Goal: Task Accomplishment & Management: Use online tool/utility

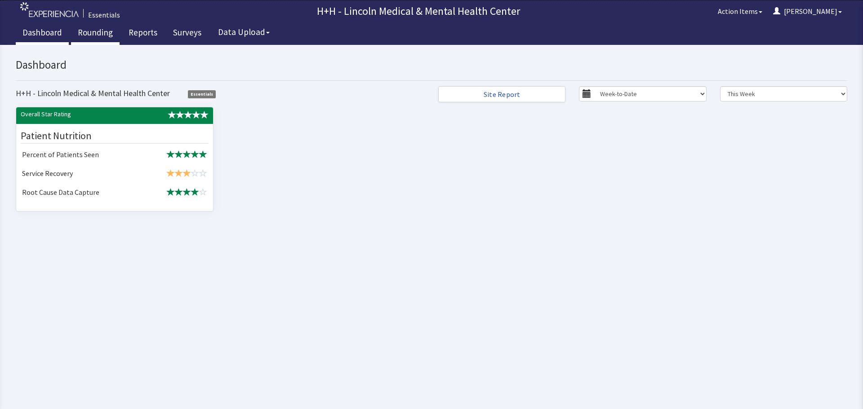
click at [96, 32] on link "Rounding" at bounding box center [95, 33] width 49 height 22
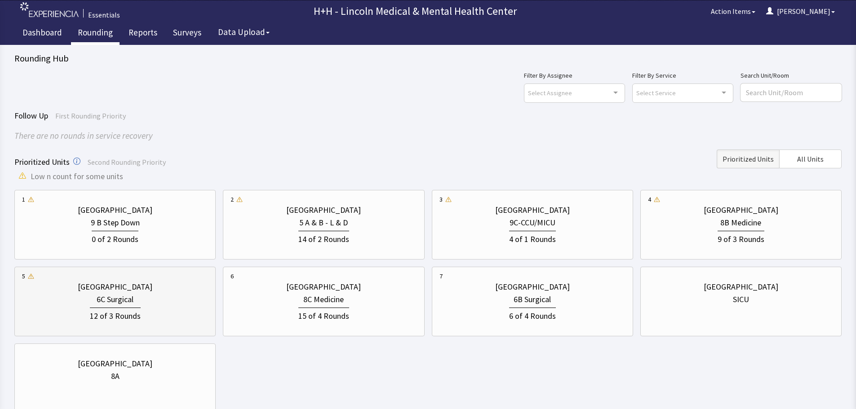
click at [155, 295] on div "6C Surgical" at bounding box center [115, 299] width 186 height 13
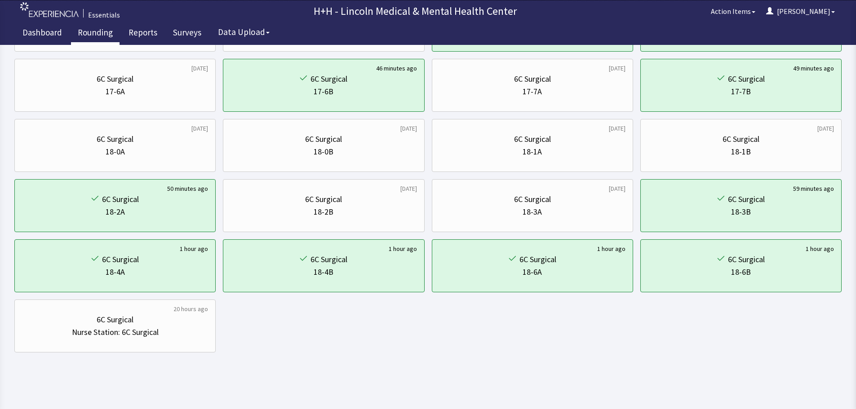
scroll to position [433, 0]
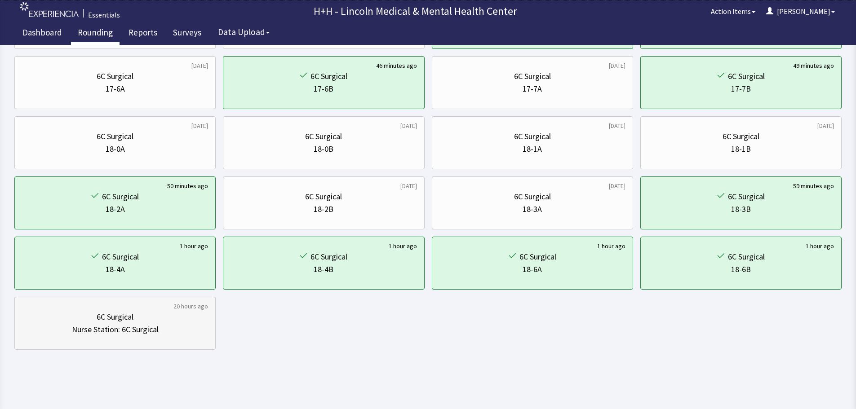
click at [169, 330] on div "Nurse Station: 6C Surgical" at bounding box center [115, 330] width 186 height 13
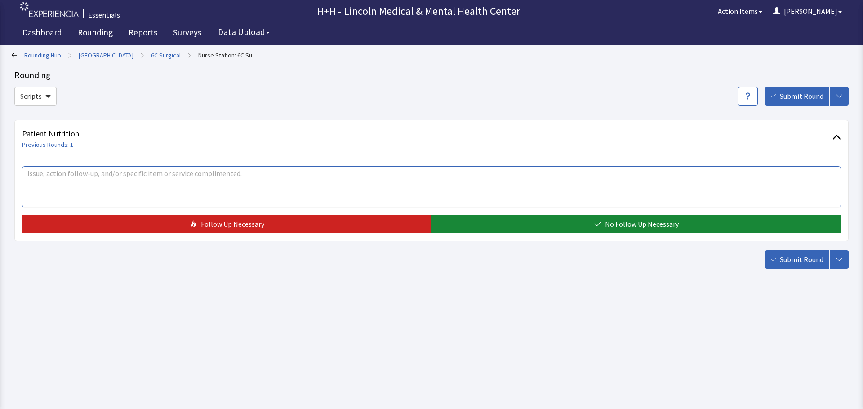
click at [88, 182] on textarea at bounding box center [431, 186] width 819 height 41
drag, startPoint x: 296, startPoint y: 174, endPoint x: 436, endPoint y: 187, distance: 140.3
click at [436, 187] on textarea "Nursing stated that FSA Enmanuel is fabulous with their patients. He demonstrat…" at bounding box center [431, 186] width 819 height 41
drag, startPoint x: 304, startPoint y: 173, endPoint x: 440, endPoint y: 184, distance: 136.2
click at [440, 184] on textarea "Nursing stated that FSA Enmanuel is fabulous with their patients. He demonstrat…" at bounding box center [431, 186] width 819 height 41
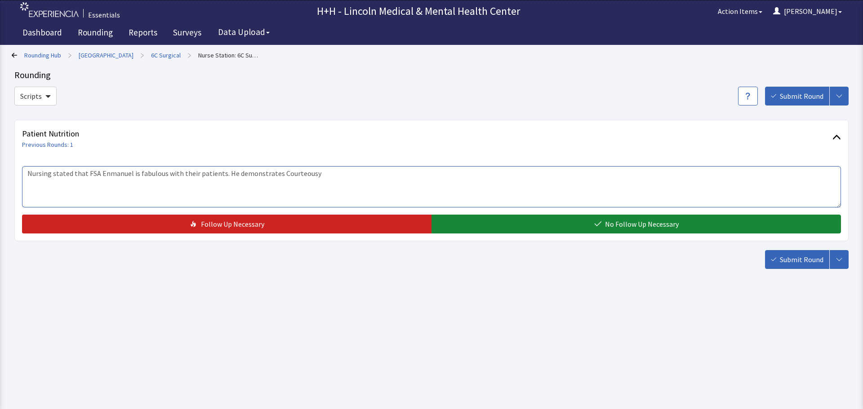
click at [297, 172] on textarea "Nursing stated that FSA Enmanuel is fabulous with their patients. He demonstrat…" at bounding box center [431, 186] width 819 height 41
drag, startPoint x: 310, startPoint y: 178, endPoint x: 293, endPoint y: 174, distance: 17.0
click at [401, 170] on textarea "Nursing stated that FSA Enmanuel is fabulous with their patients. He demonstrat…" at bounding box center [431, 186] width 819 height 41
click at [415, 192] on textarea "Nursing stated that FSA Enmanuel is fabulous with their patients. He demonstrat…" at bounding box center [431, 186] width 819 height 41
click at [409, 175] on textarea "Nursing stated that FSA Enmanuel is fabulous with their patients. He demonstrat…" at bounding box center [431, 186] width 819 height 41
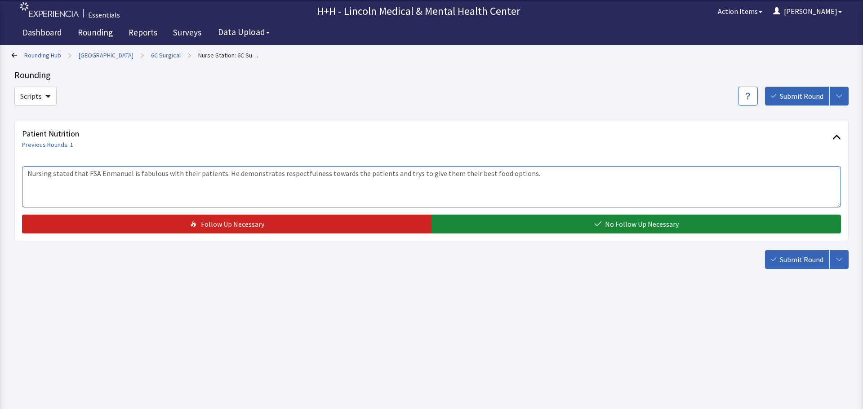
click at [425, 190] on textarea "Nursing stated that FSA Enmanuel is fabulous with their patients. He demonstrat…" at bounding box center [431, 186] width 819 height 41
click at [403, 173] on textarea "Nursing stated that FSA Enmanuel is fabulous with their patients. He demonstrat…" at bounding box center [431, 186] width 819 height 41
click at [386, 191] on textarea "Nursing stated that FSA Enmanuel is fabulous with their patients. He demonstrat…" at bounding box center [431, 186] width 819 height 41
click at [411, 174] on textarea "Nursing stated that FSA Enmanuel is fabulous with their patients. He demonstrat…" at bounding box center [431, 186] width 819 height 41
type textarea "Nursing stated that FSA Enmanuel is fabulous with their patients. He demonstrat…"
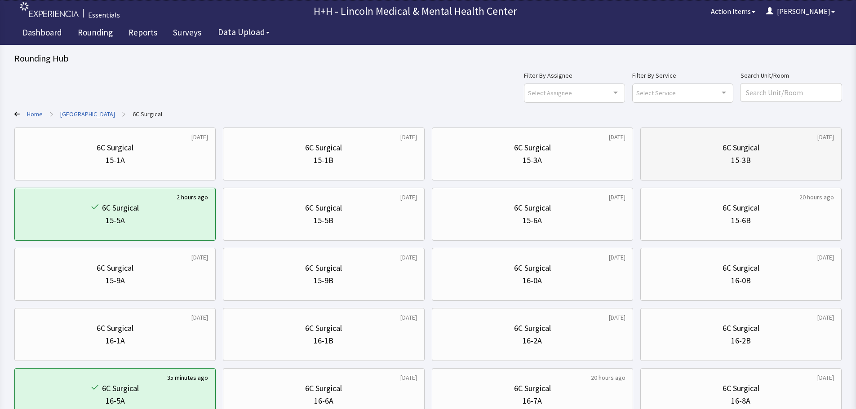
click at [673, 166] on div "15-3B" at bounding box center [741, 160] width 186 height 13
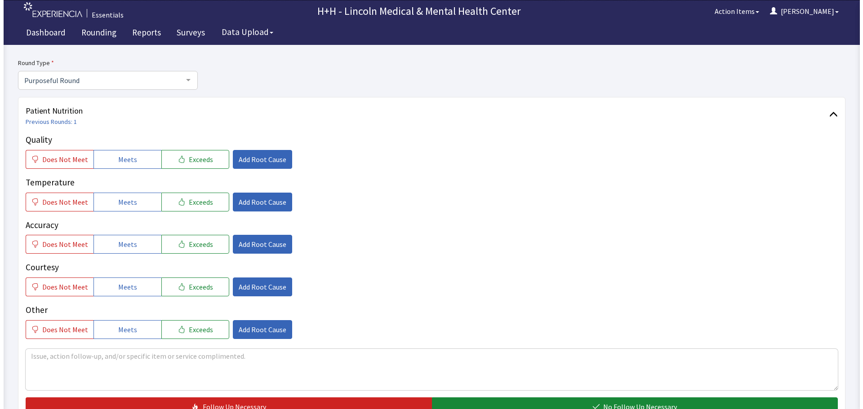
scroll to position [90, 0]
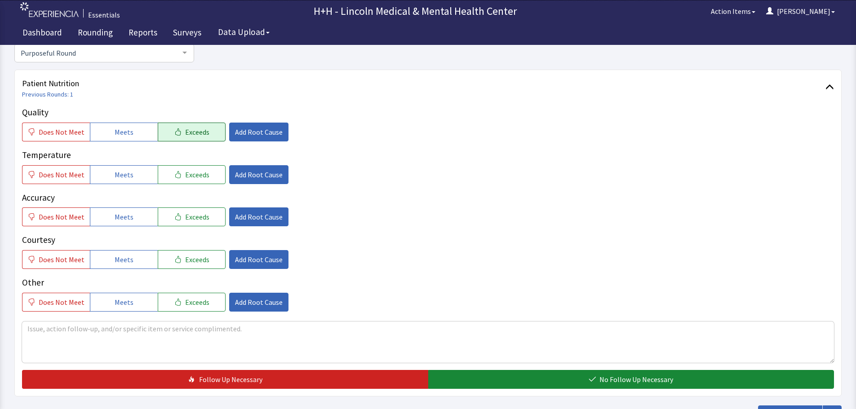
click at [211, 133] on button "Exceeds" at bounding box center [192, 132] width 68 height 19
click at [209, 172] on button "Exceeds" at bounding box center [192, 174] width 68 height 19
click at [272, 129] on span "Add Root Cause" at bounding box center [259, 132] width 48 height 11
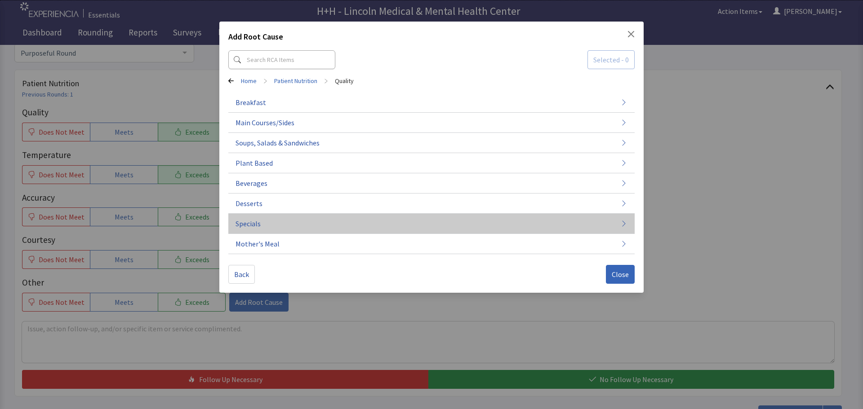
click at [259, 222] on span "Specials" at bounding box center [247, 223] width 25 height 11
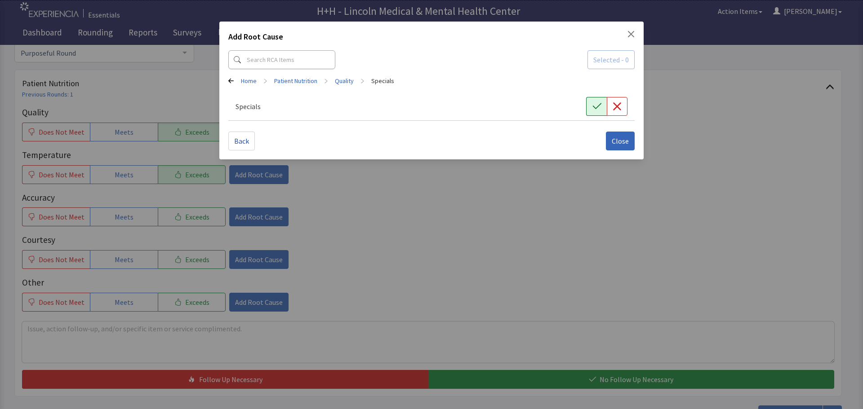
click at [598, 110] on icon "button" at bounding box center [596, 106] width 9 height 9
click at [626, 140] on span "Close" at bounding box center [620, 141] width 17 height 11
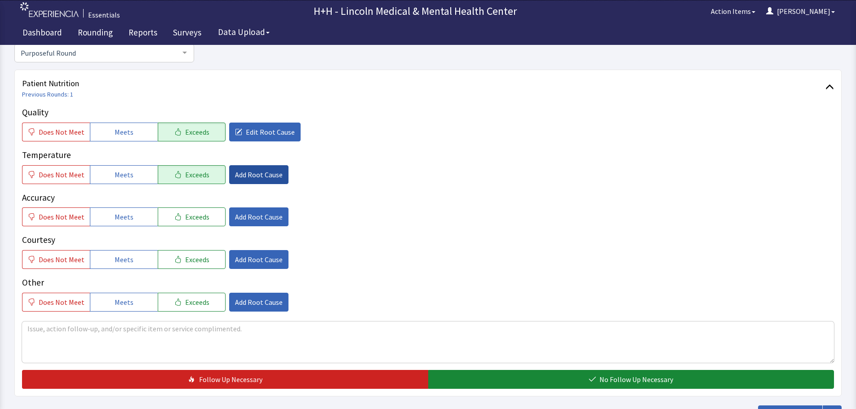
click at [255, 178] on span "Add Root Cause" at bounding box center [259, 174] width 48 height 11
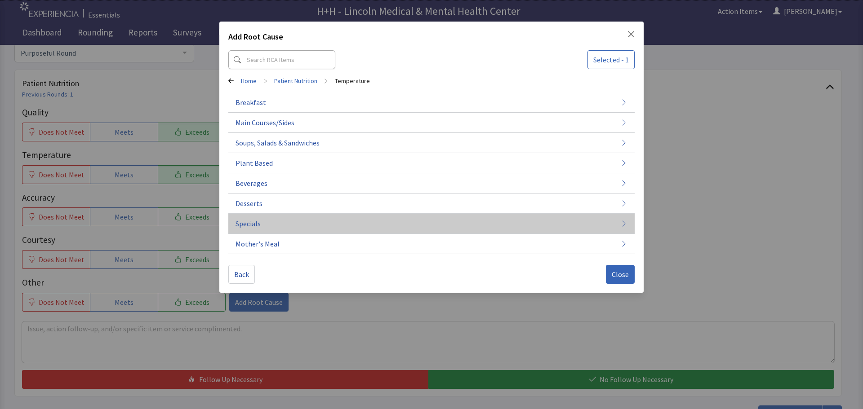
click at [266, 220] on button "Specials" at bounding box center [431, 224] width 406 height 20
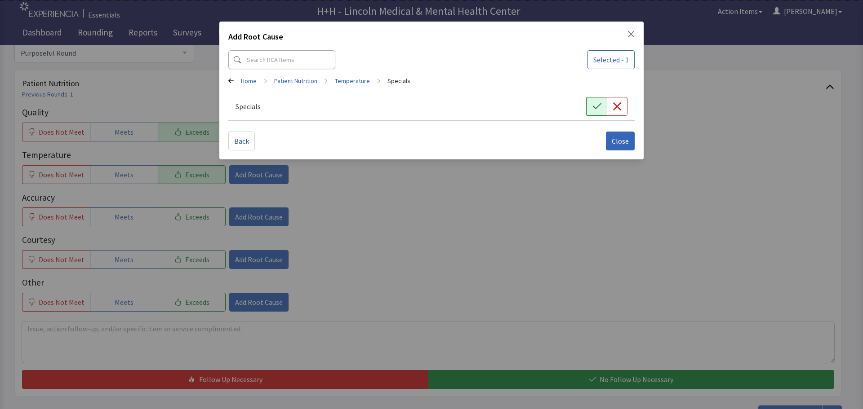
click at [595, 107] on icon "button" at bounding box center [596, 106] width 9 height 9
click at [615, 142] on span "Close" at bounding box center [620, 141] width 17 height 11
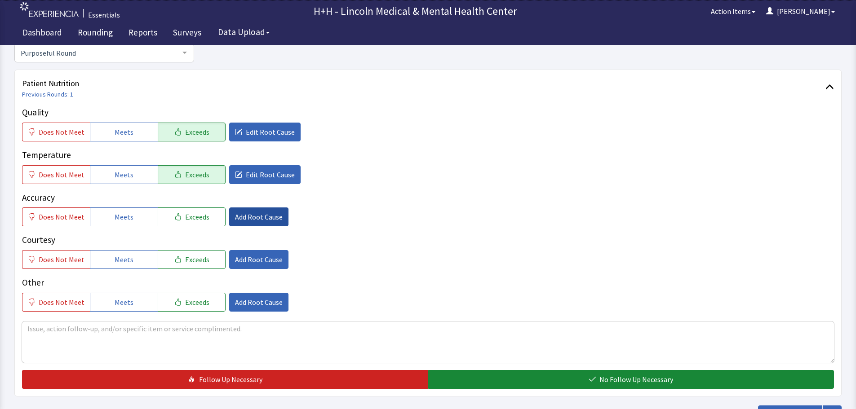
click at [261, 214] on span "Add Root Cause" at bounding box center [259, 217] width 48 height 11
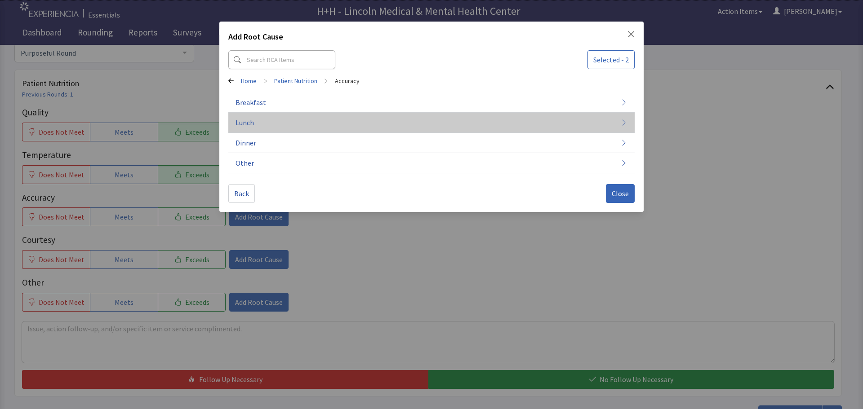
click at [256, 126] on button "Lunch" at bounding box center [431, 123] width 406 height 20
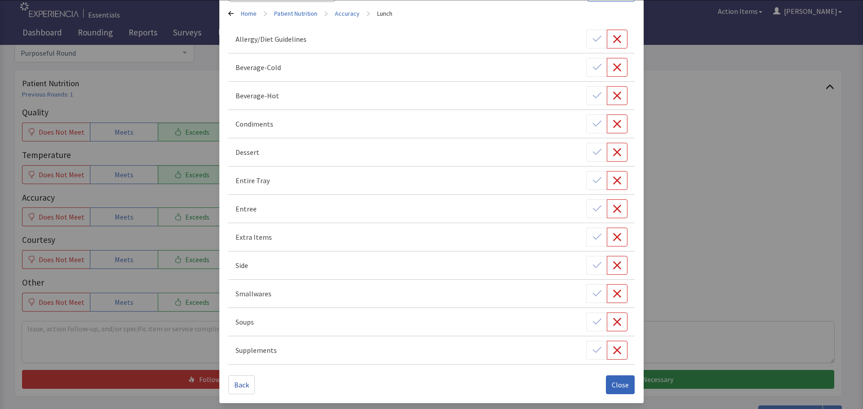
scroll to position [69, 0]
click at [586, 177] on div at bounding box center [606, 179] width 41 height 19
click at [588, 178] on div at bounding box center [606, 179] width 41 height 19
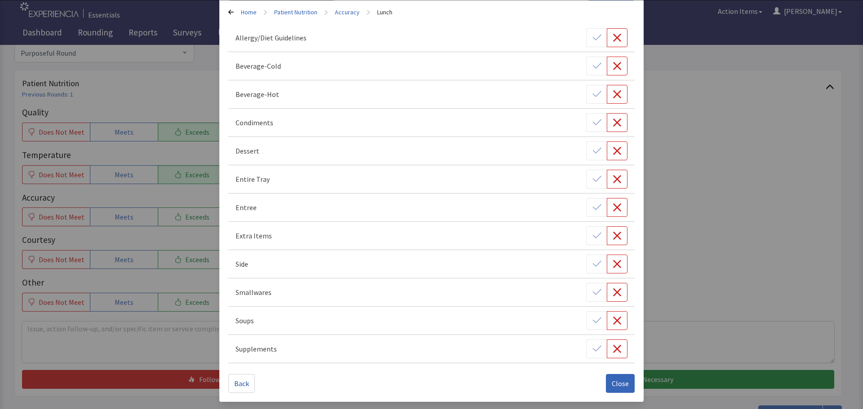
click at [586, 181] on div at bounding box center [606, 179] width 41 height 19
click at [503, 176] on div "Entire Tray" at bounding box center [431, 179] width 392 height 19
click at [612, 382] on span "Close" at bounding box center [620, 383] width 17 height 11
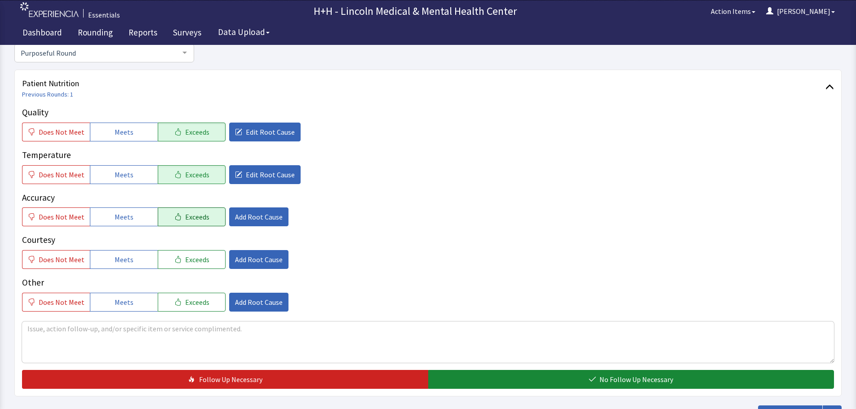
click at [209, 214] on button "Exceeds" at bounding box center [192, 217] width 68 height 19
click at [251, 218] on span "Add Root Cause" at bounding box center [259, 217] width 48 height 11
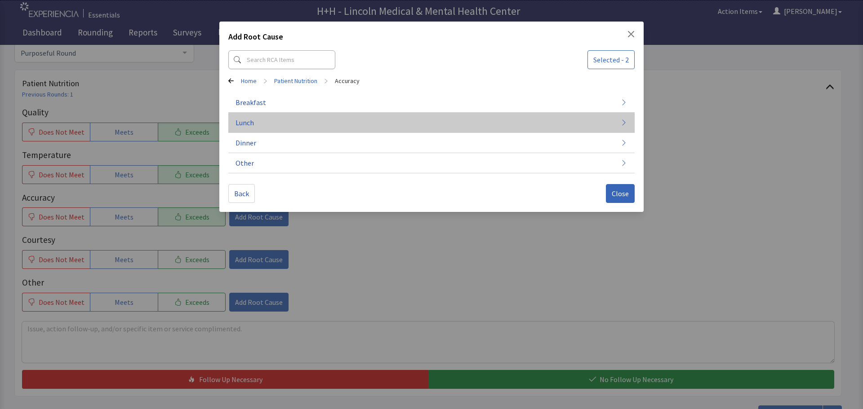
click at [268, 122] on button "Lunch" at bounding box center [431, 123] width 406 height 20
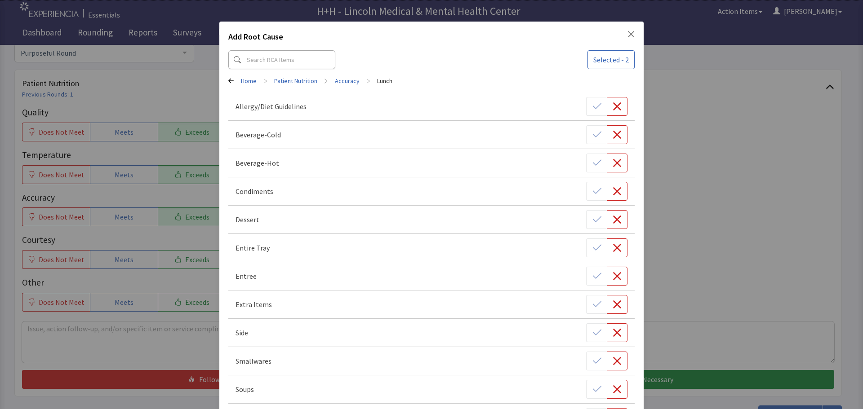
click at [587, 244] on div at bounding box center [606, 248] width 41 height 19
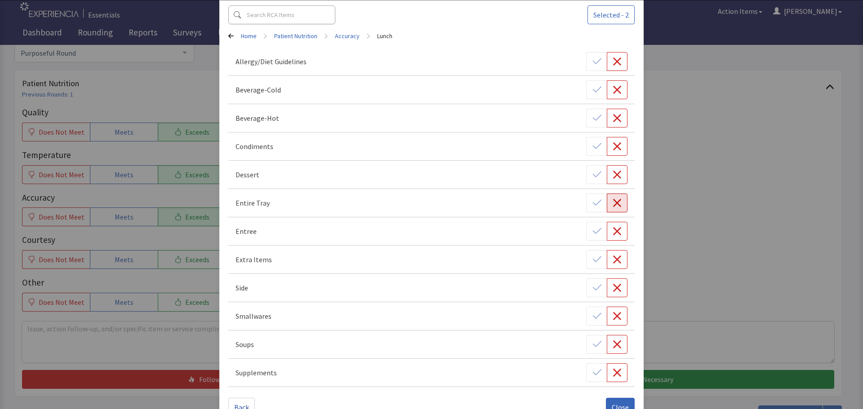
click at [613, 207] on icon "button" at bounding box center [617, 203] width 9 height 9
click at [596, 204] on div at bounding box center [606, 203] width 41 height 19
click at [613, 200] on icon "button" at bounding box center [617, 203] width 8 height 8
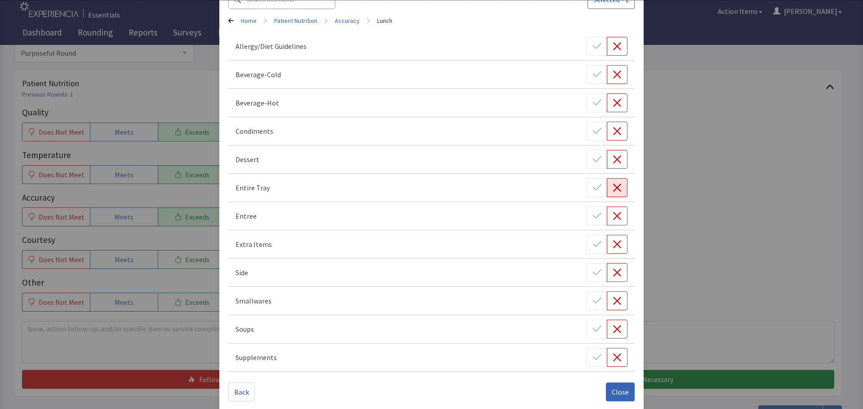
scroll to position [69, 0]
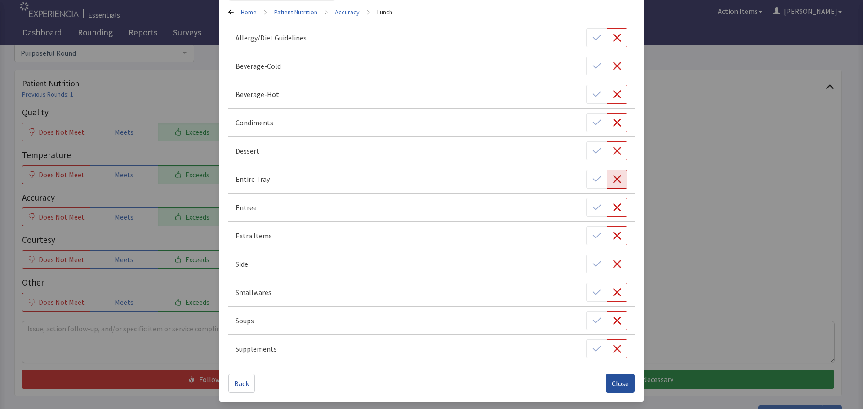
click at [612, 383] on span "Close" at bounding box center [620, 383] width 17 height 11
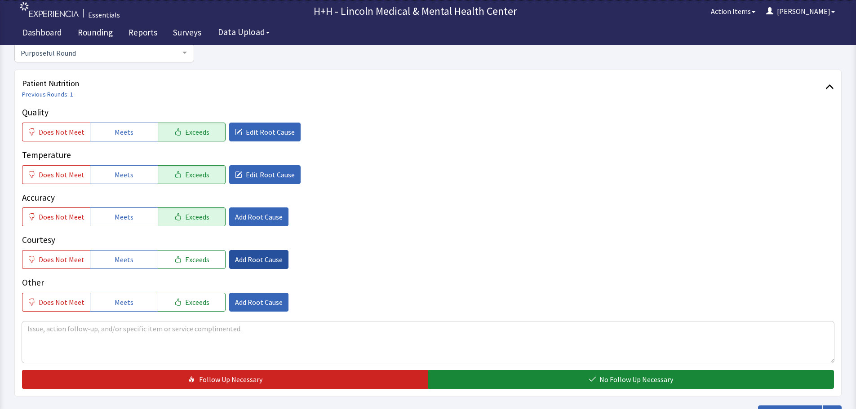
click at [259, 259] on span "Add Root Cause" at bounding box center [259, 259] width 48 height 11
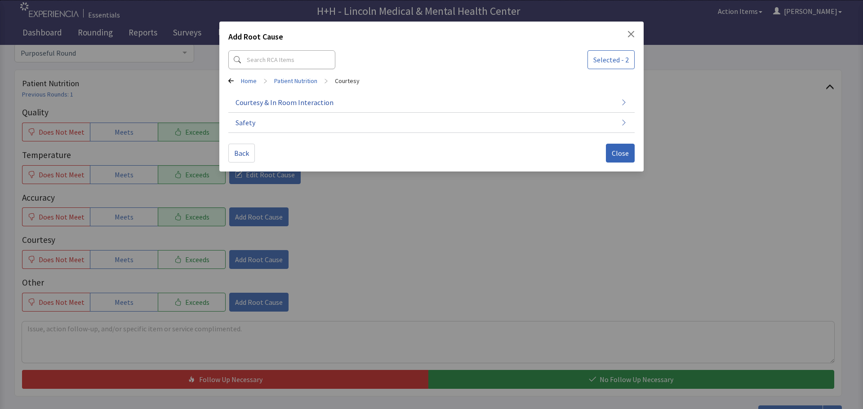
click at [198, 258] on div "Add Root Cause Selected - 2 Home > Patient Nutrition > Courtesy Courtesy & In R…" at bounding box center [431, 204] width 863 height 409
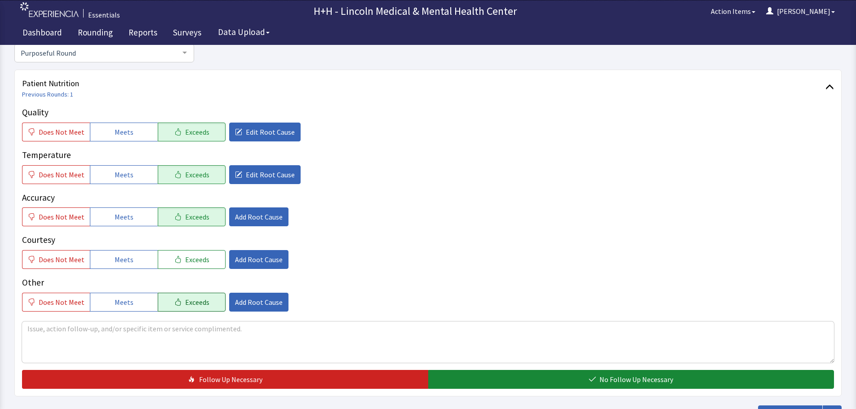
click at [196, 304] on span "Exceeds" at bounding box center [197, 302] width 24 height 11
click at [216, 256] on button "Exceeds" at bounding box center [192, 259] width 68 height 19
click at [244, 262] on span "Add Root Cause" at bounding box center [259, 259] width 48 height 11
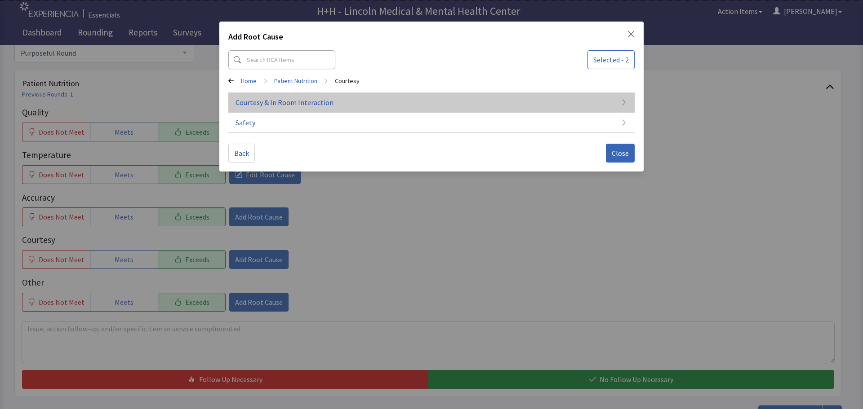
click at [285, 104] on span "Courtesy & In Room Interaction" at bounding box center [284, 102] width 98 height 11
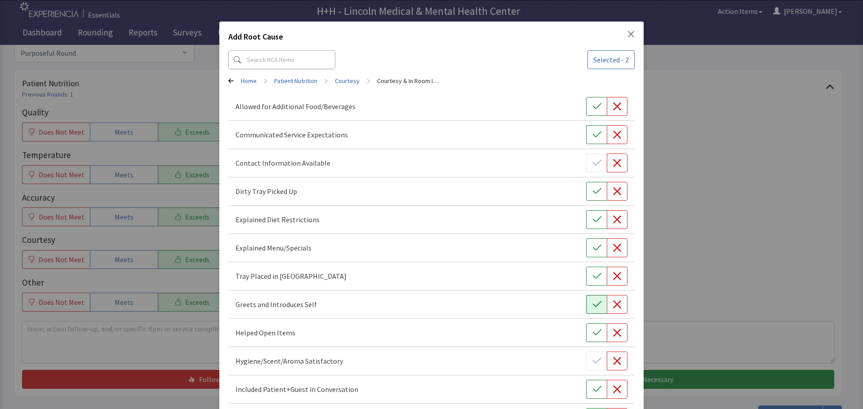
click at [594, 304] on icon "button" at bounding box center [596, 304] width 9 height 9
click at [586, 199] on button "button" at bounding box center [596, 191] width 21 height 19
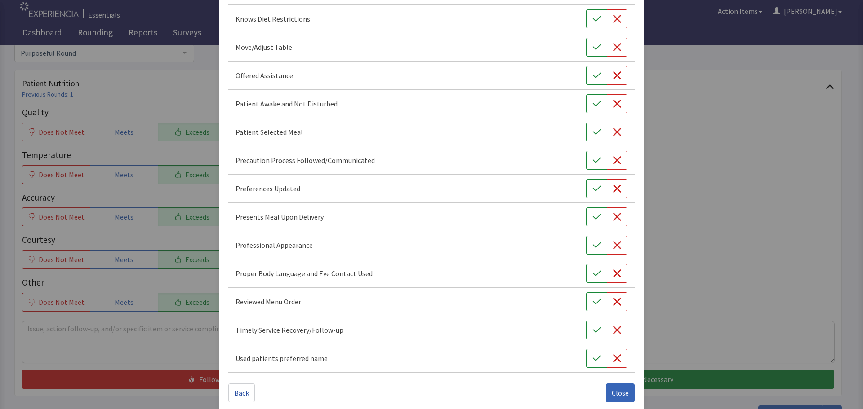
scroll to position [522, 0]
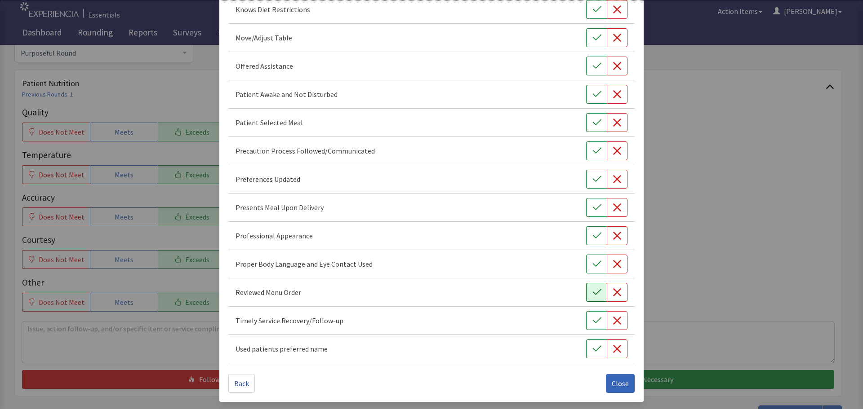
click at [592, 296] on icon "button" at bounding box center [596, 292] width 9 height 9
click at [592, 318] on icon "button" at bounding box center [596, 320] width 9 height 9
click at [592, 348] on icon "button" at bounding box center [596, 349] width 9 height 9
click at [592, 267] on icon "button" at bounding box center [596, 264] width 9 height 9
click at [592, 235] on icon "button" at bounding box center [596, 235] width 9 height 9
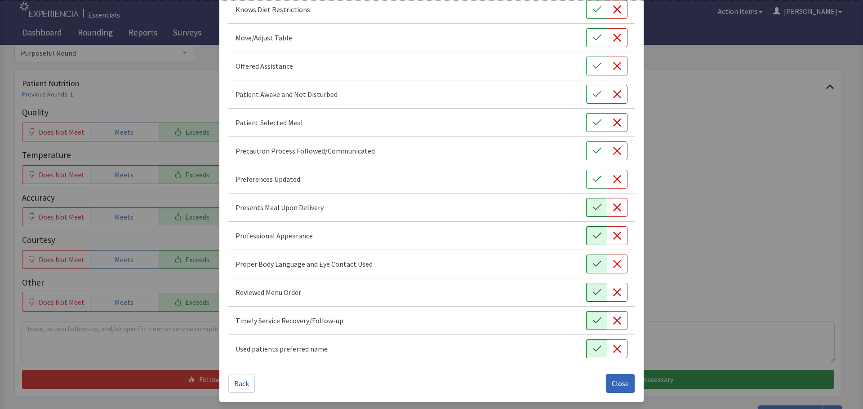
click at [592, 208] on icon "button" at bounding box center [596, 207] width 9 height 9
click at [592, 179] on icon "button" at bounding box center [596, 179] width 9 height 9
click at [594, 124] on icon "button" at bounding box center [596, 122] width 9 height 9
click at [592, 93] on icon "button" at bounding box center [596, 94] width 9 height 9
click at [592, 69] on icon "button" at bounding box center [596, 66] width 9 height 9
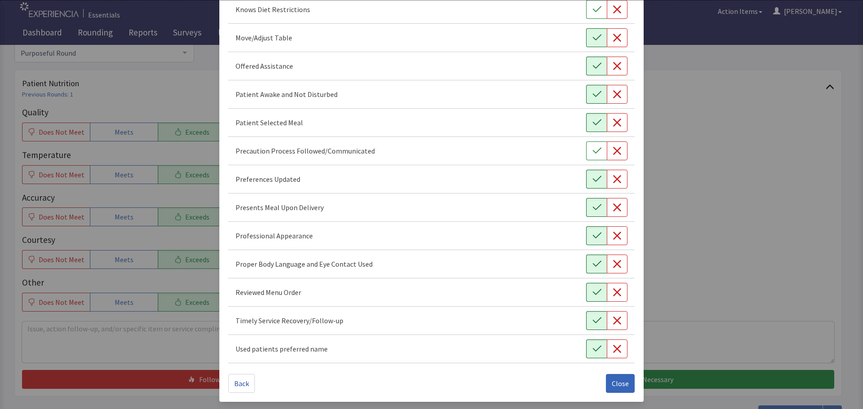
click at [586, 33] on button "button" at bounding box center [596, 37] width 21 height 19
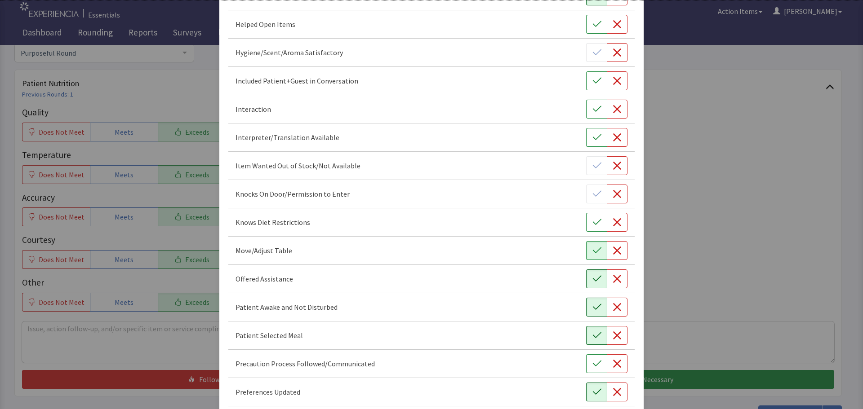
scroll to position [297, 0]
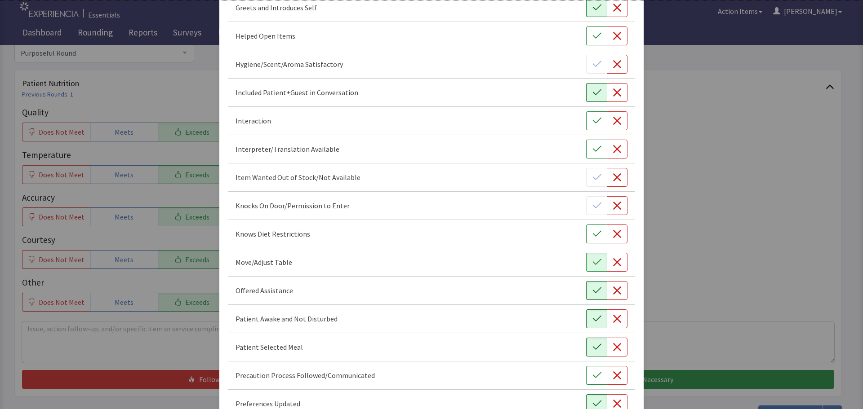
click at [593, 98] on button "button" at bounding box center [596, 92] width 21 height 19
click at [597, 121] on button "button" at bounding box center [596, 120] width 21 height 19
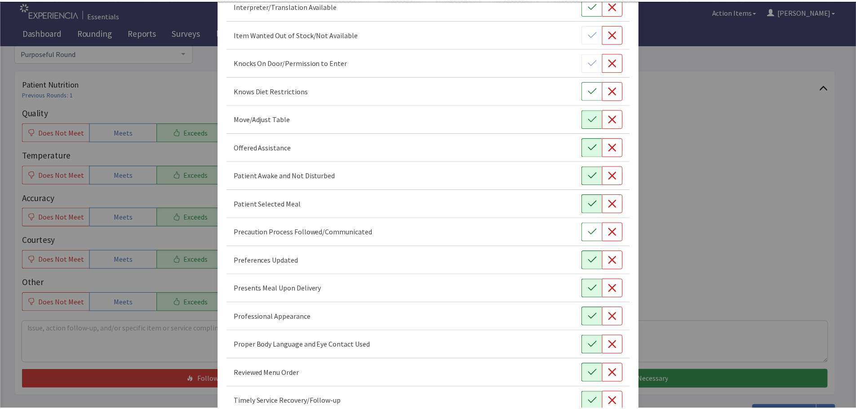
scroll to position [522, 0]
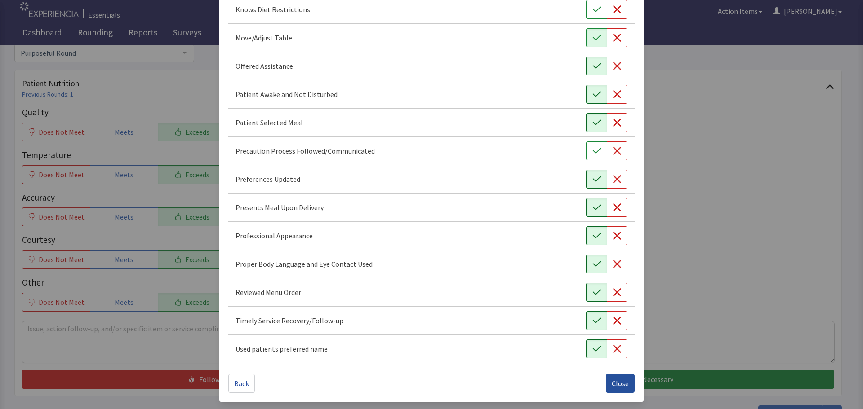
click at [619, 386] on span "Close" at bounding box center [620, 383] width 17 height 11
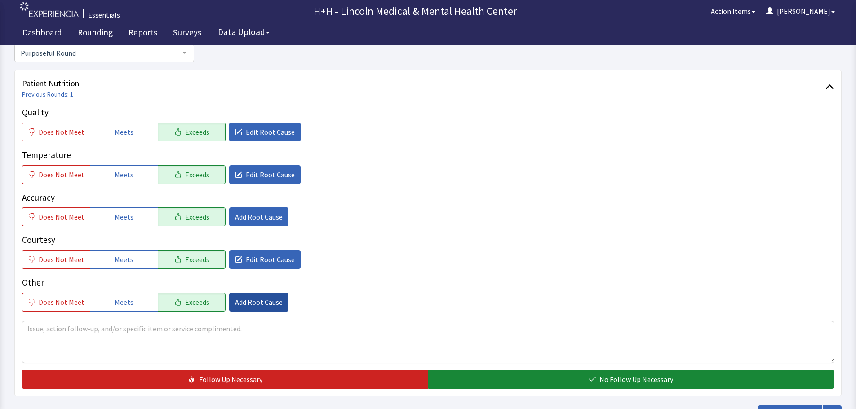
click at [261, 302] on span "Add Root Cause" at bounding box center [259, 302] width 48 height 11
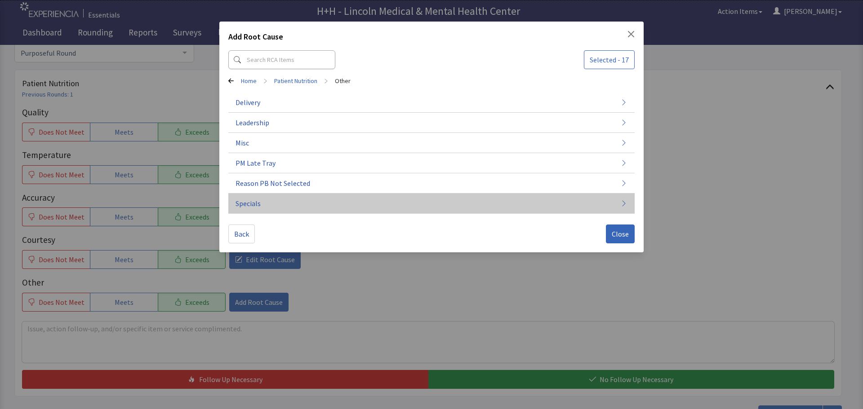
click at [265, 204] on button "Specials" at bounding box center [431, 204] width 406 height 20
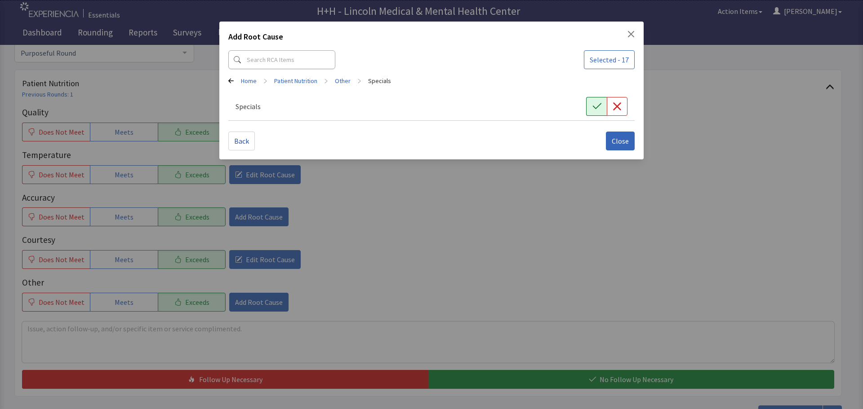
click at [601, 107] on button "button" at bounding box center [596, 106] width 21 height 19
click at [626, 136] on span "Close" at bounding box center [620, 141] width 17 height 11
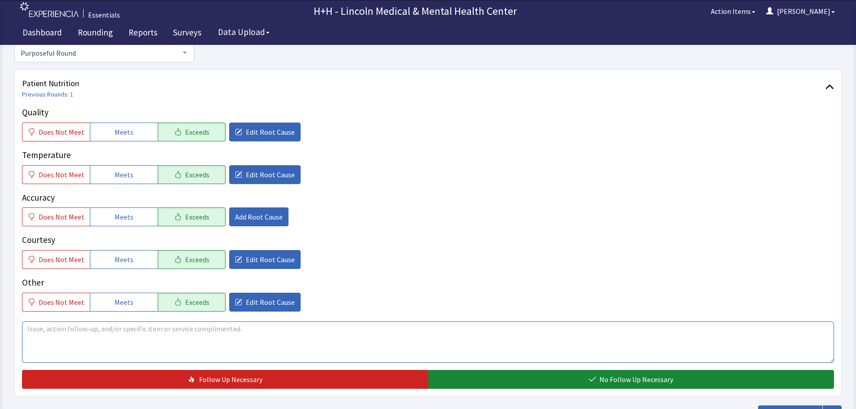
click at [71, 331] on textarea at bounding box center [428, 342] width 812 height 41
click at [68, 330] on textarea "Patient said she" at bounding box center [428, 342] width 812 height 41
click at [48, 330] on textarea "Patient said he" at bounding box center [428, 342] width 812 height 41
click at [89, 329] on textarea "Gentleman said he" at bounding box center [428, 342] width 812 height 41
drag, startPoint x: 114, startPoint y: 329, endPoint x: 210, endPoint y: 328, distance: 96.6
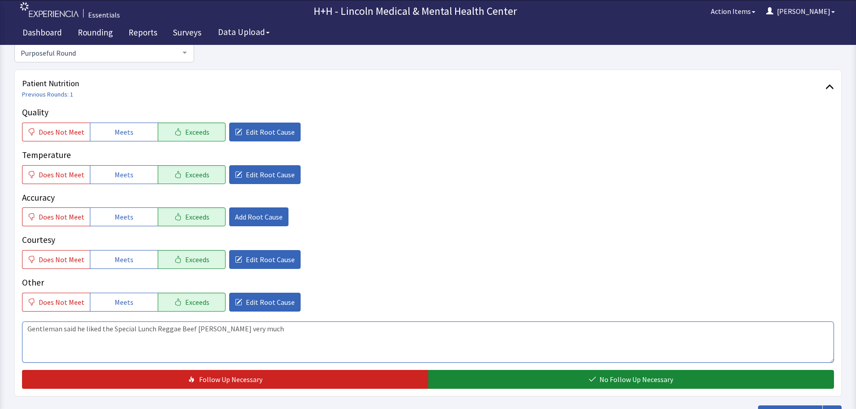
click at [210, 328] on textarea "Gentleman said he liked the Special Lunch Reggae Beef Patty very much" at bounding box center [428, 342] width 812 height 41
click at [182, 354] on textarea "Gentleman said he liked the Special Lunch Reggae Beef Patty very much" at bounding box center [428, 342] width 812 height 41
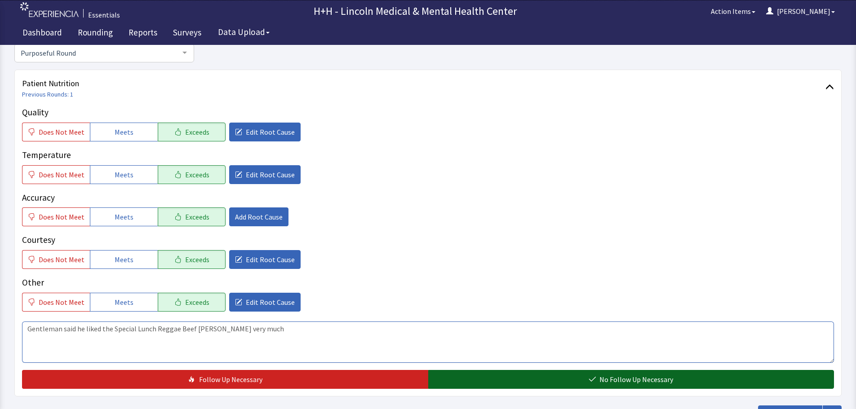
type textarea "Gentleman said he liked the Special Lunch Reggae Beef Patty very much"
click at [505, 378] on button "No Follow Up Necessary" at bounding box center [631, 379] width 406 height 19
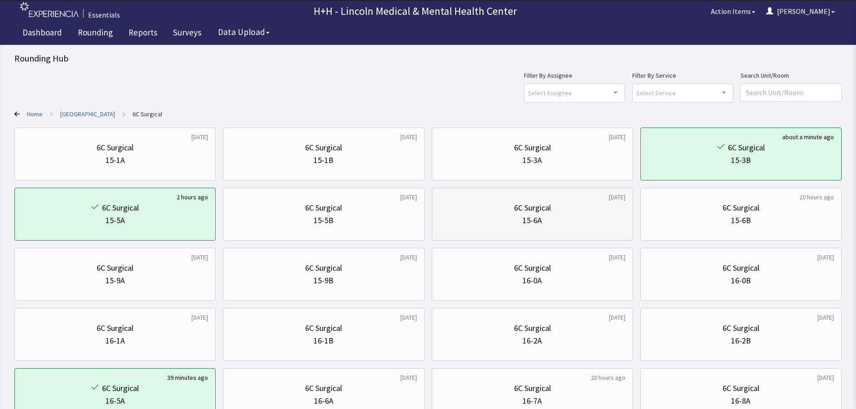
click at [561, 225] on div "15-6A" at bounding box center [532, 220] width 186 height 13
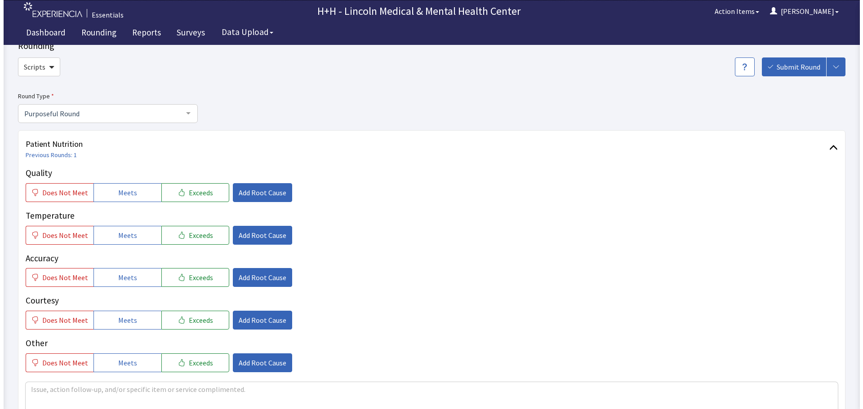
scroll to position [45, 0]
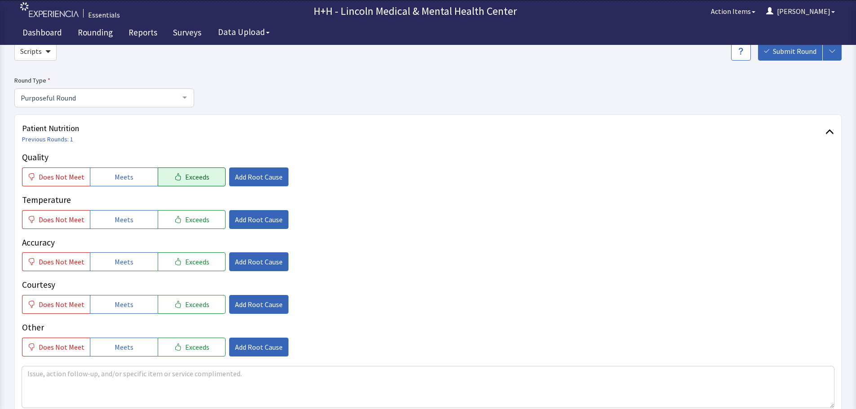
click at [185, 177] on span "Exceeds" at bounding box center [197, 177] width 24 height 11
click at [193, 217] on span "Exceeds" at bounding box center [197, 219] width 24 height 11
click at [196, 258] on span "Exceeds" at bounding box center [197, 262] width 24 height 11
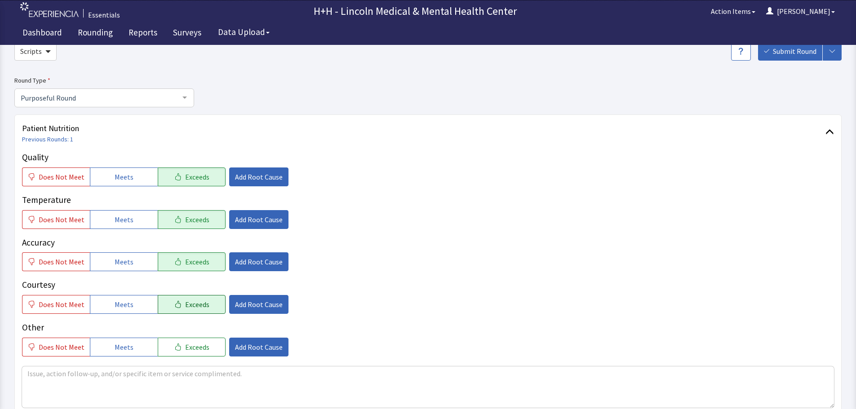
click at [192, 299] on button "Exceeds" at bounding box center [192, 304] width 68 height 19
click at [192, 346] on span "Exceeds" at bounding box center [197, 347] width 24 height 11
click at [245, 175] on span "Add Root Cause" at bounding box center [259, 177] width 48 height 11
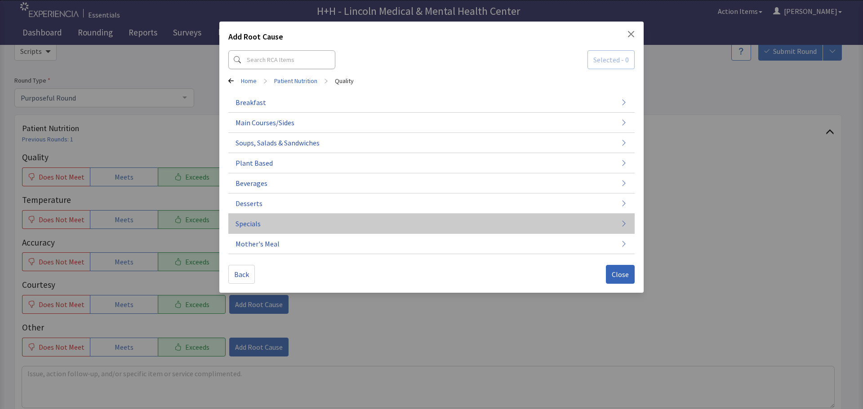
click at [256, 223] on span "Specials" at bounding box center [247, 223] width 25 height 11
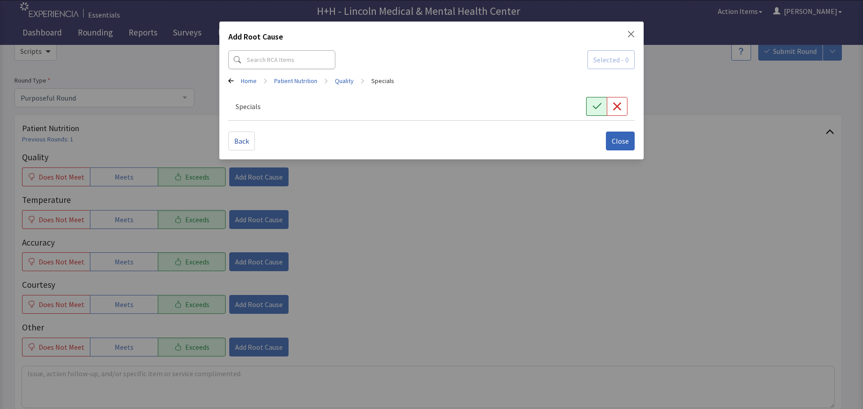
click at [590, 107] on button "button" at bounding box center [596, 106] width 21 height 19
click at [625, 140] on span "Close" at bounding box center [620, 141] width 17 height 11
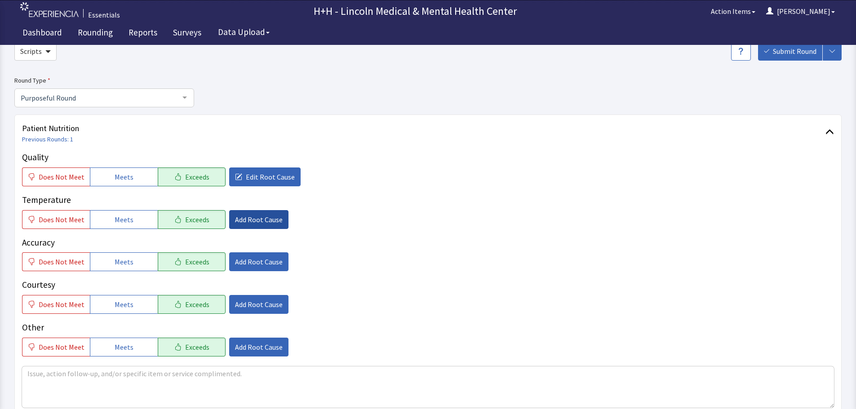
click at [266, 215] on span "Add Root Cause" at bounding box center [259, 219] width 48 height 11
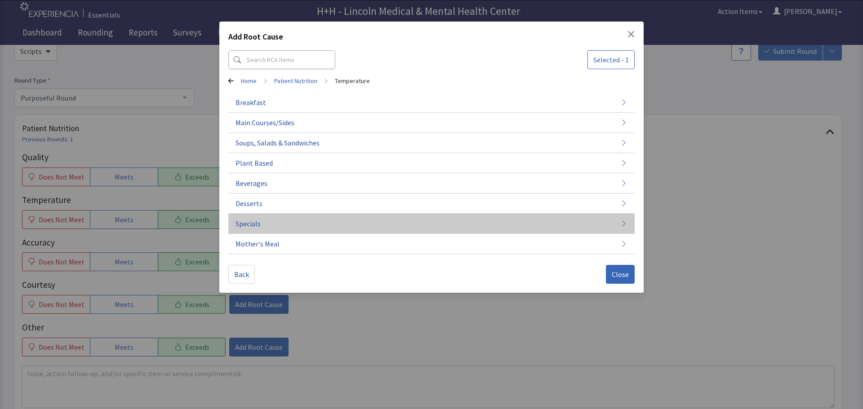
click at [261, 224] on button "Specials" at bounding box center [431, 224] width 406 height 20
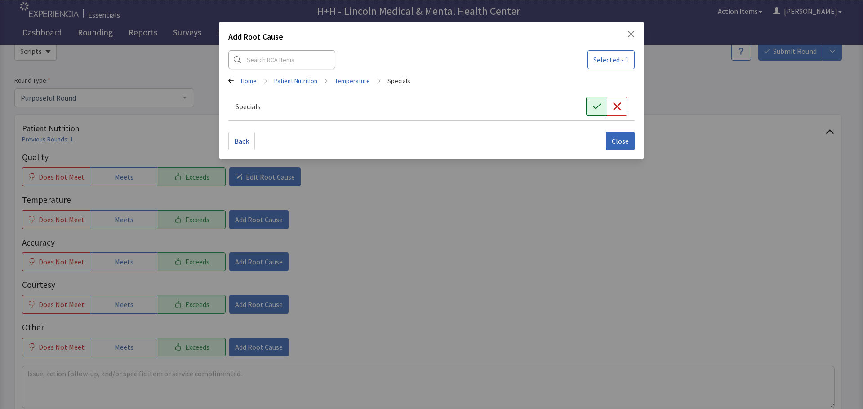
click at [594, 105] on icon "button" at bounding box center [596, 106] width 9 height 9
click at [619, 138] on span "Close" at bounding box center [620, 141] width 17 height 11
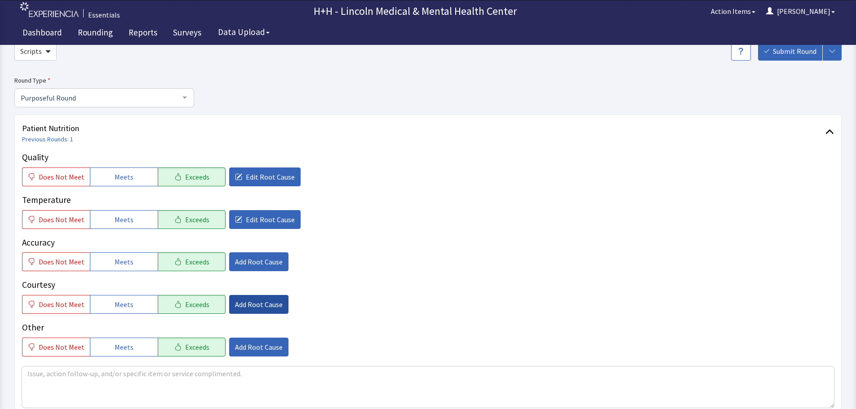
click at [266, 299] on button "Add Root Cause" at bounding box center [258, 304] width 59 height 19
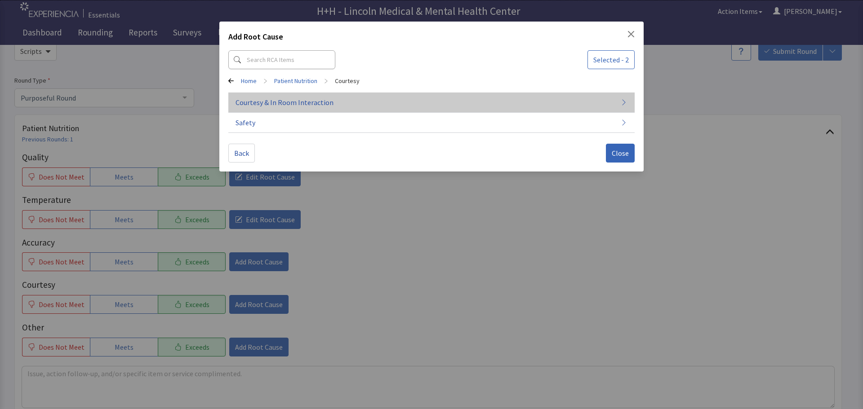
click at [304, 104] on span "Courtesy & In Room Interaction" at bounding box center [284, 102] width 98 height 11
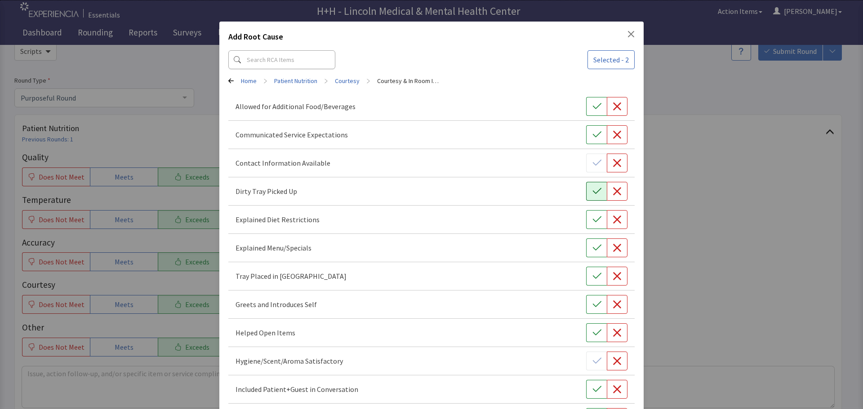
click at [592, 188] on icon "button" at bounding box center [596, 191] width 9 height 9
click at [592, 280] on icon "button" at bounding box center [596, 276] width 9 height 9
click at [592, 304] on icon "button" at bounding box center [596, 304] width 9 height 9
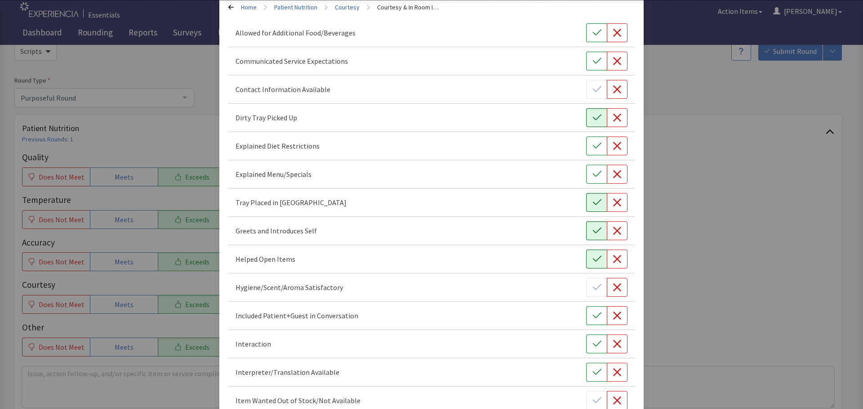
scroll to position [90, 0]
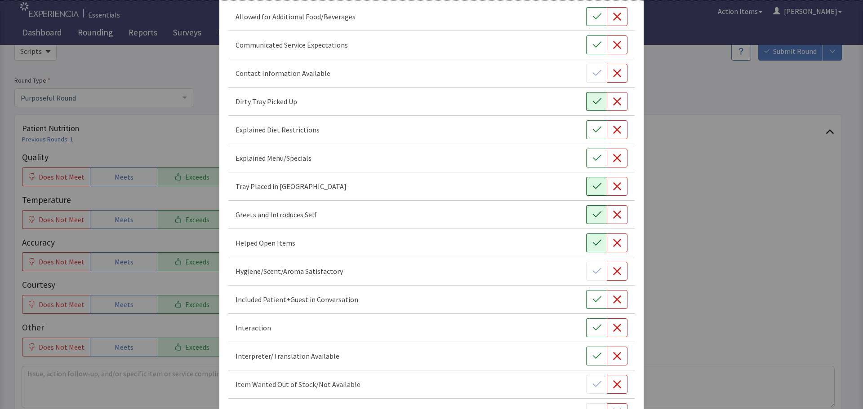
click at [592, 332] on icon "button" at bounding box center [596, 328] width 9 height 9
click at [592, 303] on icon "button" at bounding box center [596, 299] width 9 height 9
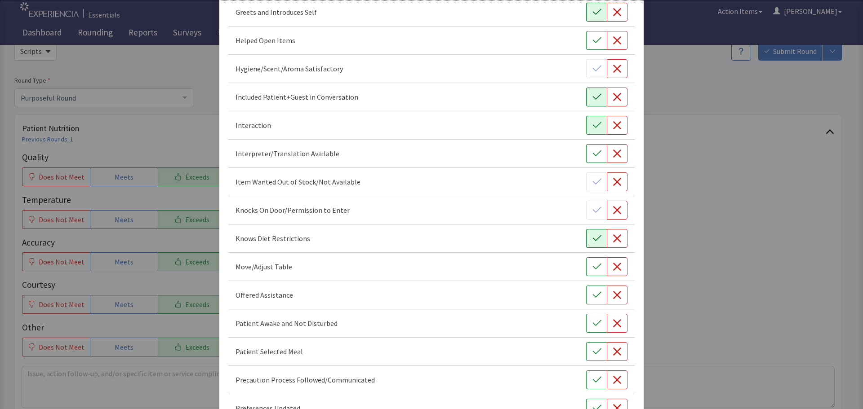
scroll to position [315, 0]
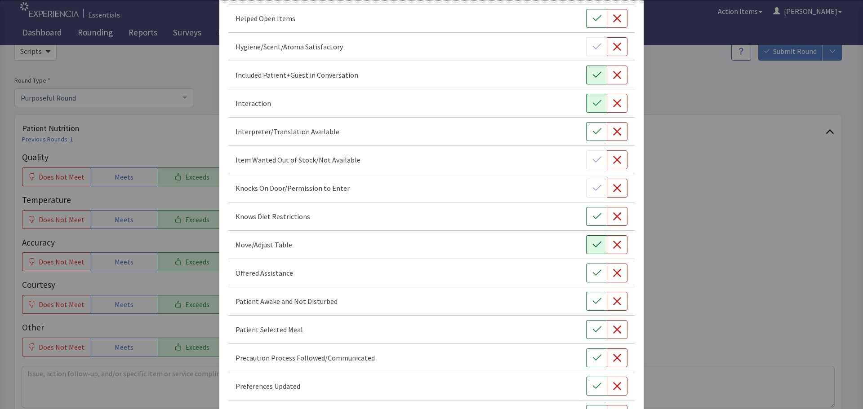
click at [586, 242] on button "button" at bounding box center [596, 244] width 21 height 19
click at [586, 272] on button "button" at bounding box center [596, 273] width 21 height 19
click at [592, 300] on icon "button" at bounding box center [596, 301] width 9 height 9
click at [592, 328] on icon "button" at bounding box center [596, 329] width 9 height 9
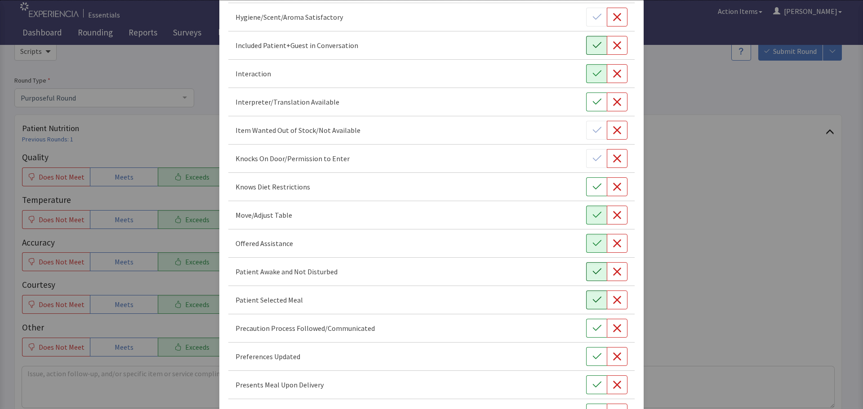
scroll to position [360, 0]
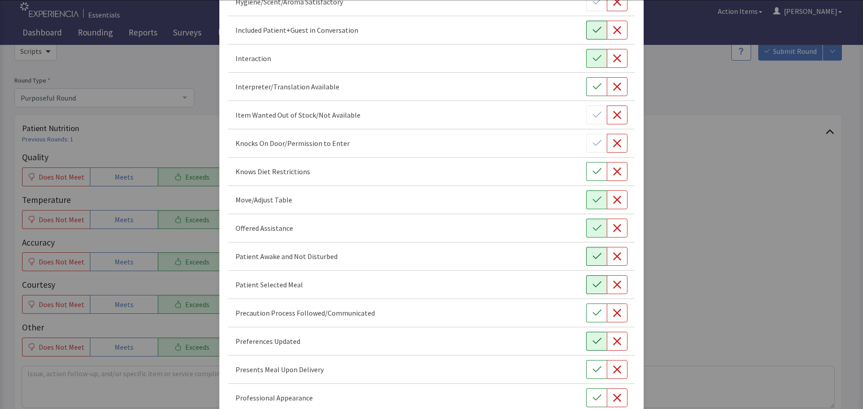
click at [592, 341] on icon "button" at bounding box center [596, 341] width 9 height 9
click at [592, 367] on icon "button" at bounding box center [596, 369] width 9 height 9
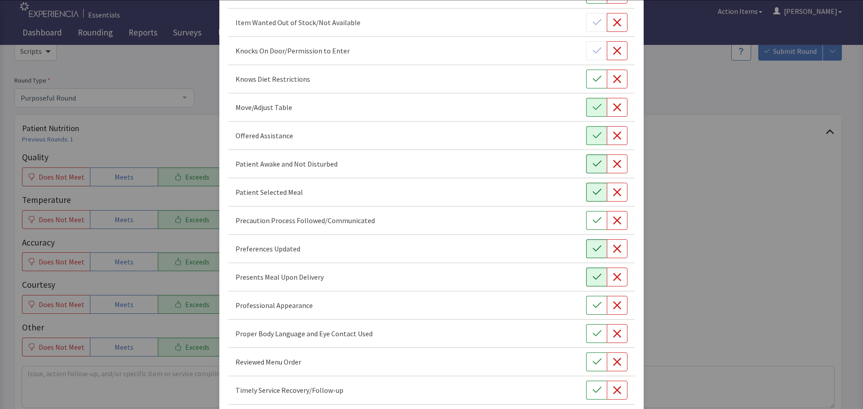
scroll to position [494, 0]
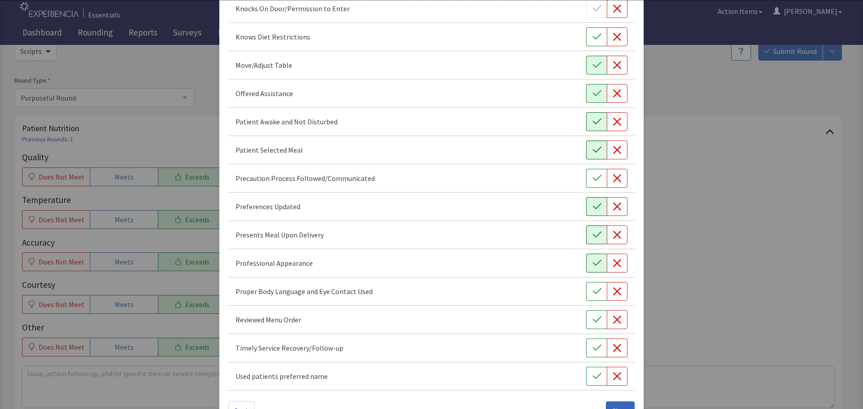
click at [592, 266] on icon "button" at bounding box center [596, 263] width 9 height 9
click at [594, 294] on icon "button" at bounding box center [596, 291] width 9 height 9
click at [592, 320] on icon "button" at bounding box center [596, 319] width 9 height 9
click at [586, 349] on button "button" at bounding box center [596, 348] width 21 height 19
click at [586, 379] on button "button" at bounding box center [596, 376] width 21 height 19
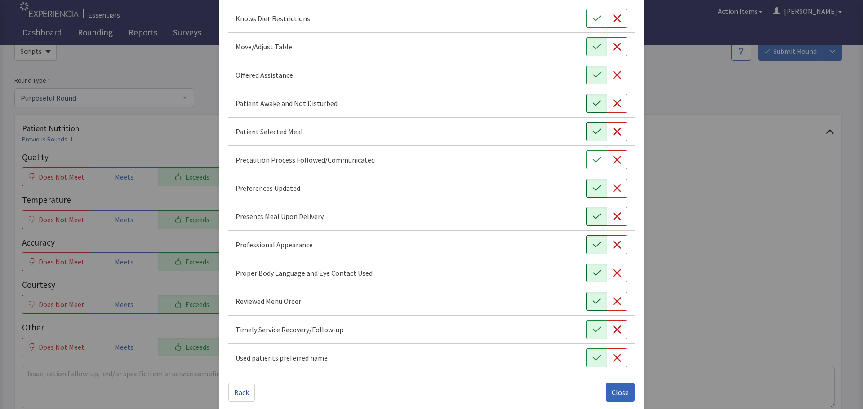
scroll to position [522, 0]
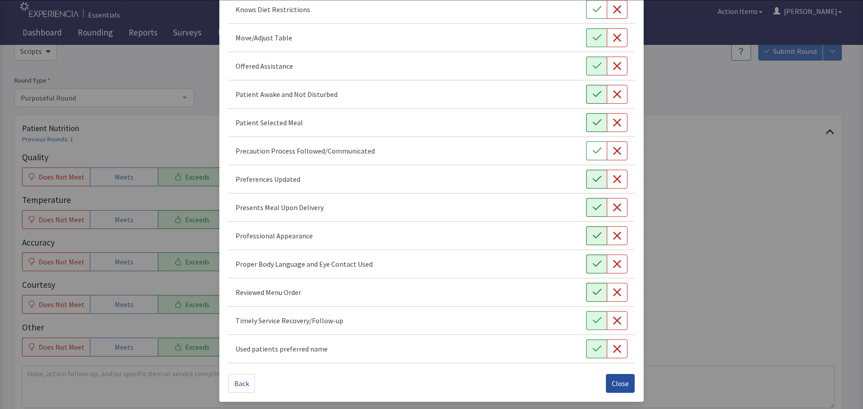
click at [614, 382] on span "Close" at bounding box center [620, 383] width 17 height 11
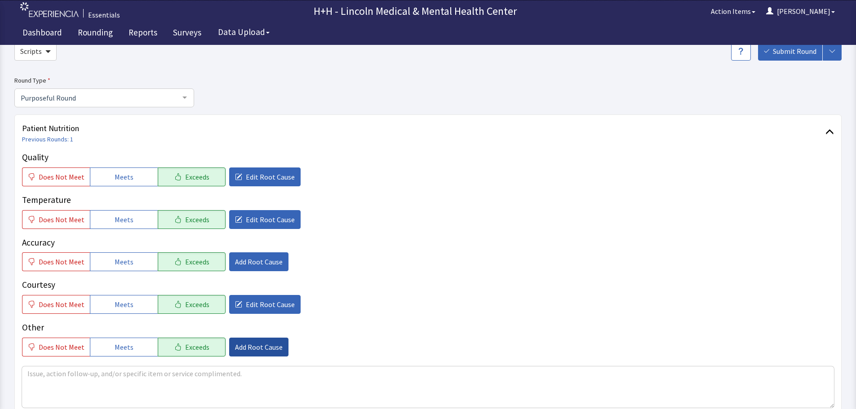
click at [255, 345] on span "Add Root Cause" at bounding box center [259, 347] width 48 height 11
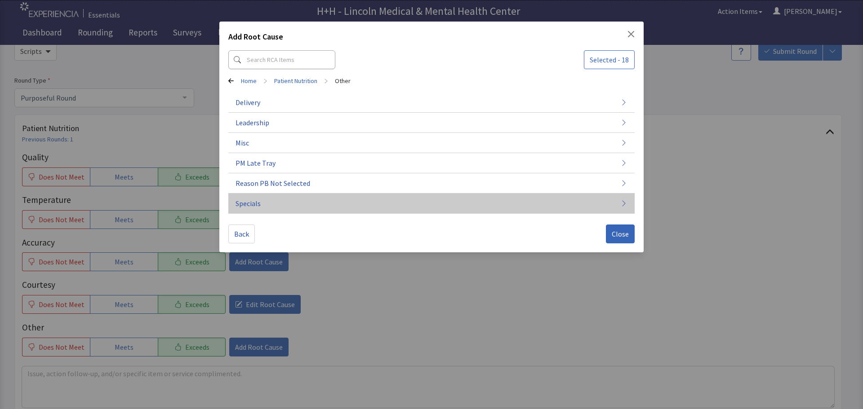
click at [276, 199] on button "Specials" at bounding box center [431, 204] width 406 height 20
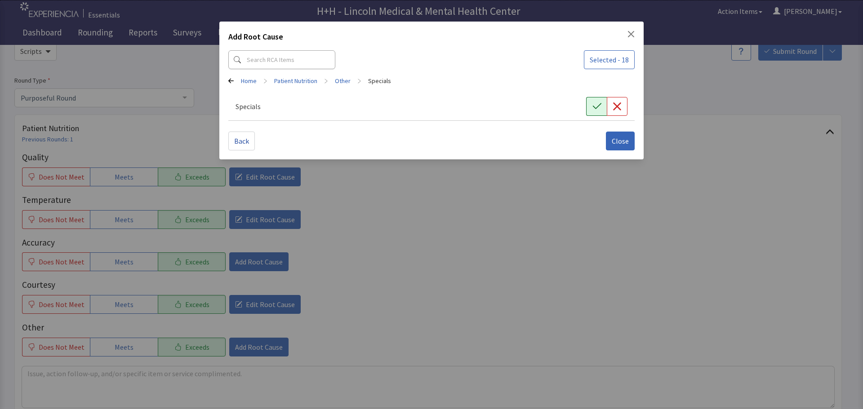
click at [592, 109] on icon "button" at bounding box center [596, 106] width 9 height 9
click at [614, 139] on span "Close" at bounding box center [620, 141] width 17 height 11
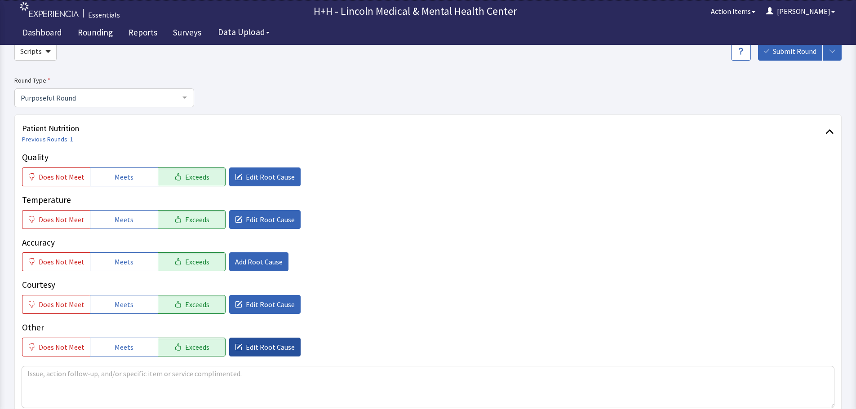
click at [272, 343] on span "Edit Root Cause" at bounding box center [270, 347] width 49 height 11
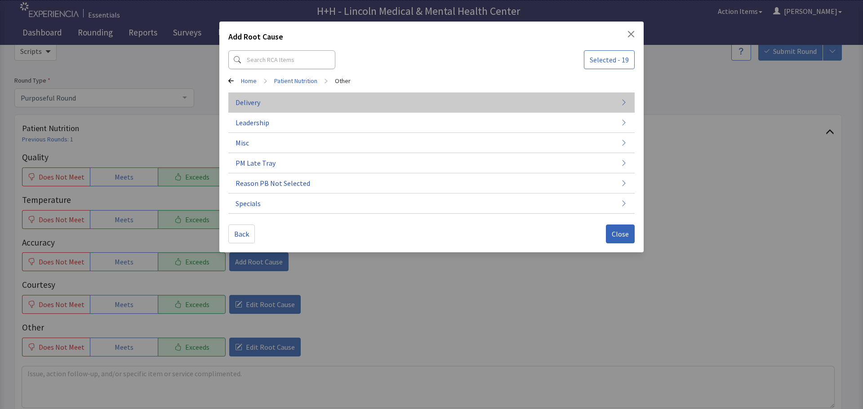
click at [270, 133] on button "Delivery" at bounding box center [431, 143] width 406 height 20
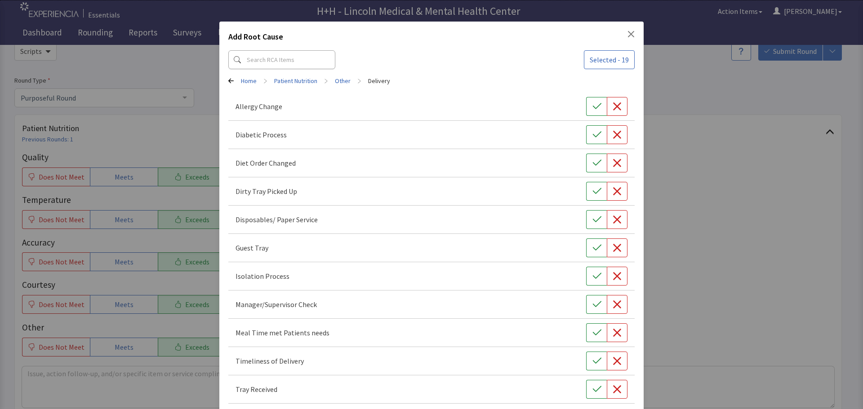
scroll to position [40, 0]
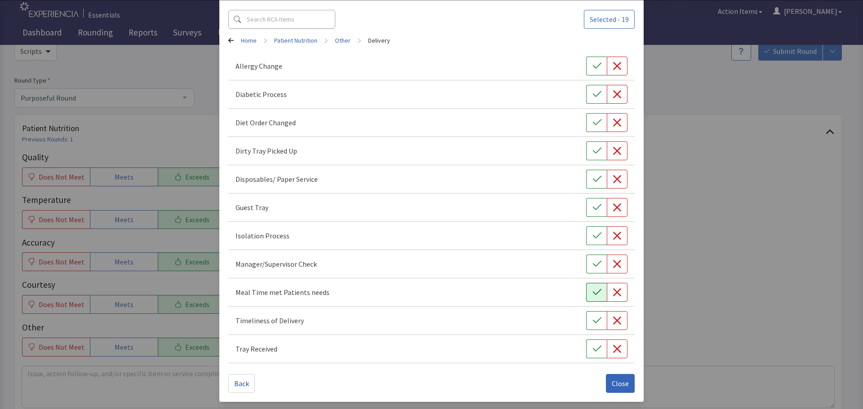
click at [592, 290] on icon "button" at bounding box center [596, 292] width 9 height 9
click at [588, 315] on button "button" at bounding box center [596, 320] width 21 height 19
click at [592, 350] on icon "button" at bounding box center [596, 349] width 9 height 9
click at [595, 150] on icon "button" at bounding box center [596, 150] width 9 height 9
click at [612, 386] on span "Close" at bounding box center [620, 383] width 17 height 11
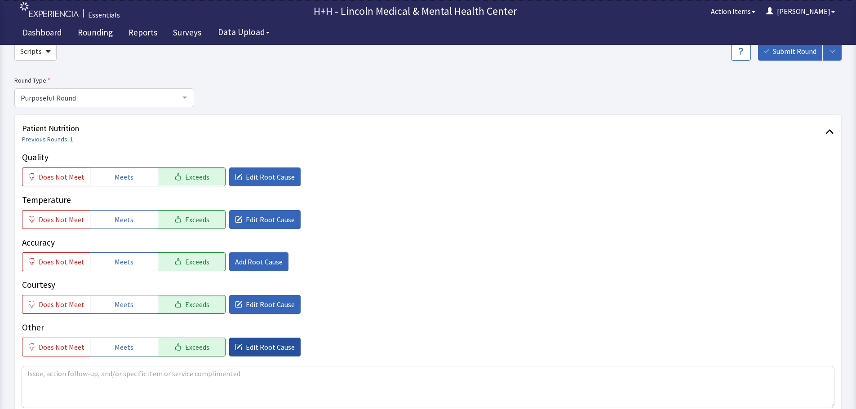
click at [235, 345] on button "Edit Root Cause" at bounding box center [264, 347] width 71 height 19
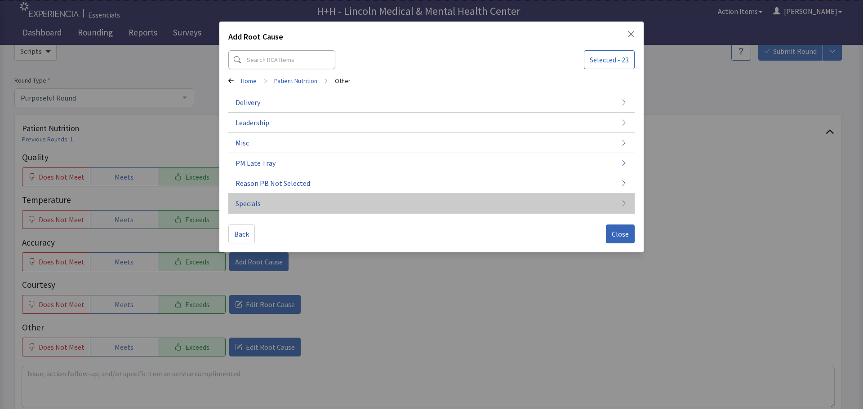
click at [283, 208] on button "Specials" at bounding box center [431, 204] width 406 height 20
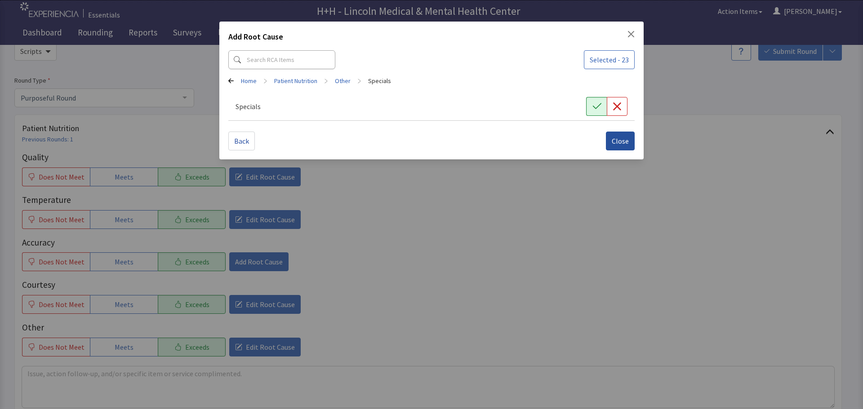
click at [618, 144] on span "Close" at bounding box center [620, 141] width 17 height 11
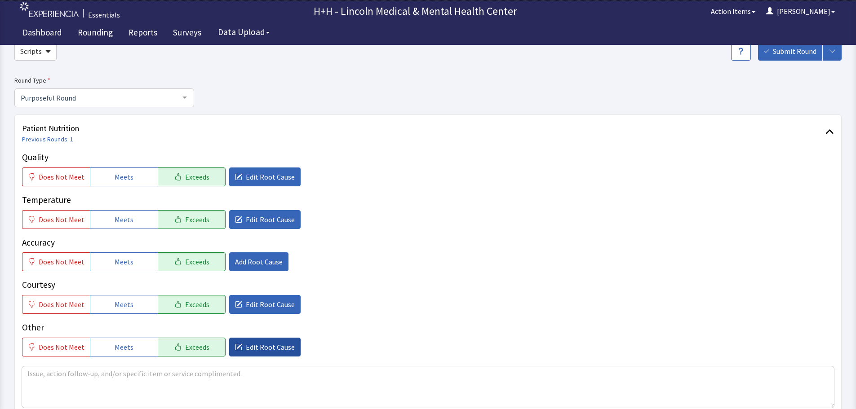
click at [246, 344] on span "Edit Root Cause" at bounding box center [270, 347] width 49 height 11
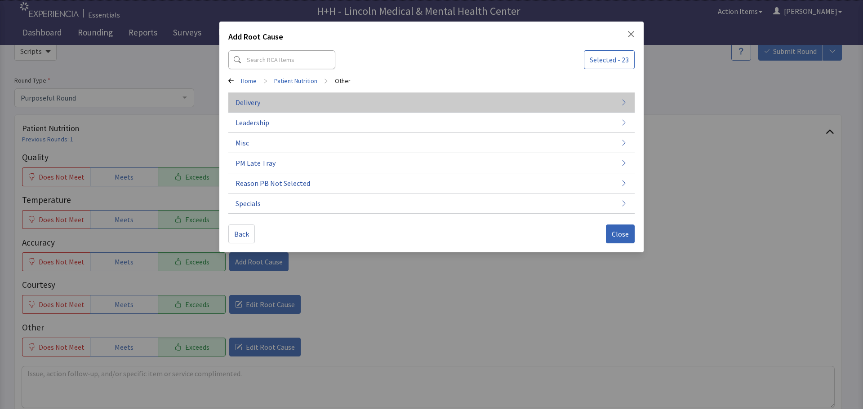
click at [243, 104] on span "Delivery" at bounding box center [247, 102] width 25 height 11
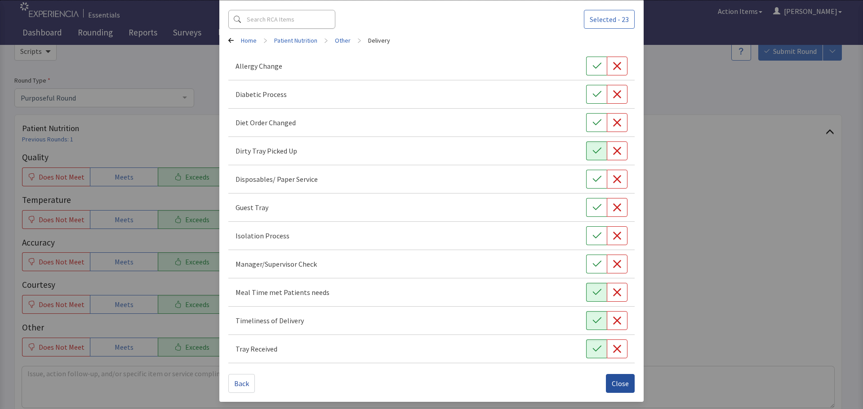
click at [619, 386] on span "Close" at bounding box center [620, 383] width 17 height 11
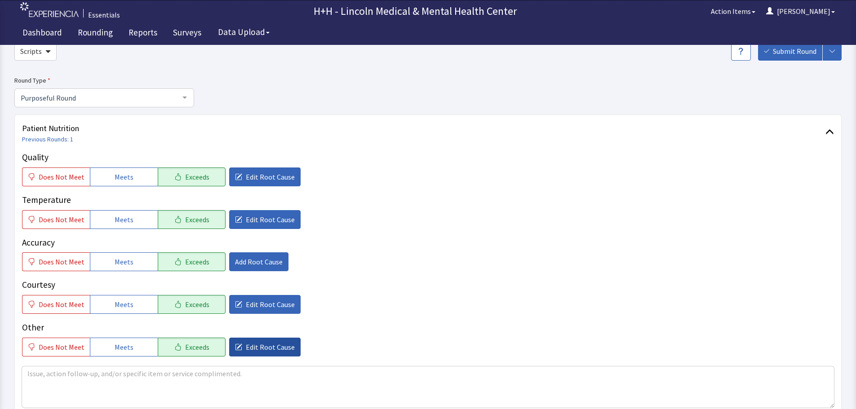
click at [268, 351] on span "Edit Root Cause" at bounding box center [270, 347] width 49 height 11
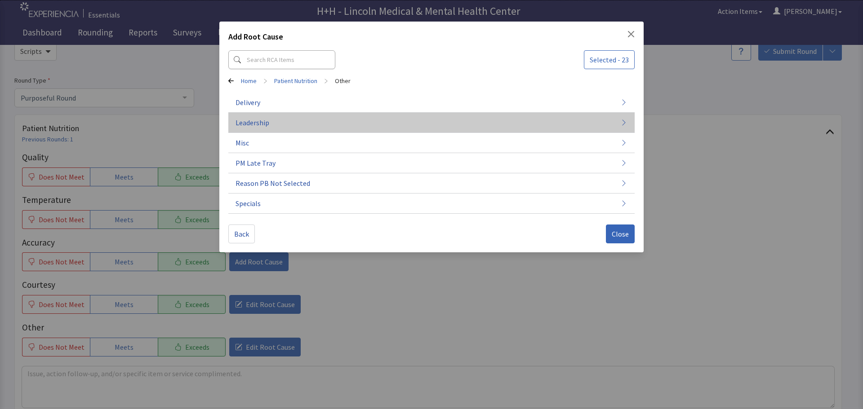
click at [278, 194] on button "Leadership" at bounding box center [431, 204] width 406 height 20
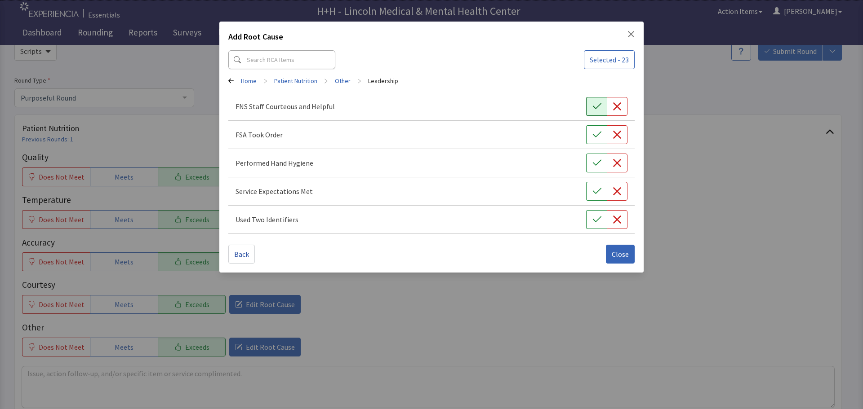
click at [592, 106] on icon "button" at bounding box center [596, 106] width 9 height 9
click at [595, 129] on button "button" at bounding box center [596, 134] width 21 height 19
click at [595, 165] on icon "button" at bounding box center [596, 163] width 9 height 6
click at [598, 188] on icon "button" at bounding box center [596, 191] width 9 height 9
click at [590, 215] on button "button" at bounding box center [596, 219] width 21 height 19
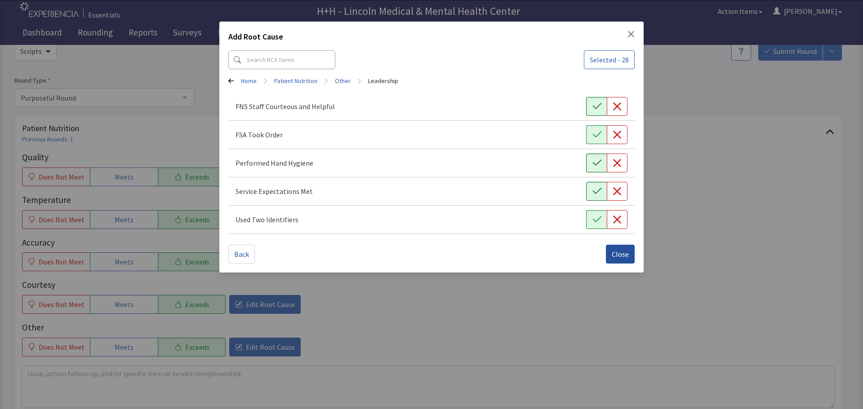
click at [614, 245] on button "Close" at bounding box center [620, 254] width 29 height 19
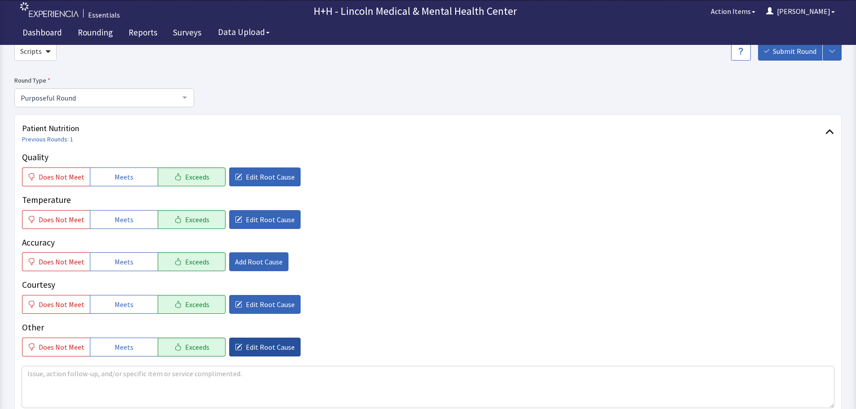
click at [279, 343] on span "Edit Root Cause" at bounding box center [270, 347] width 49 height 11
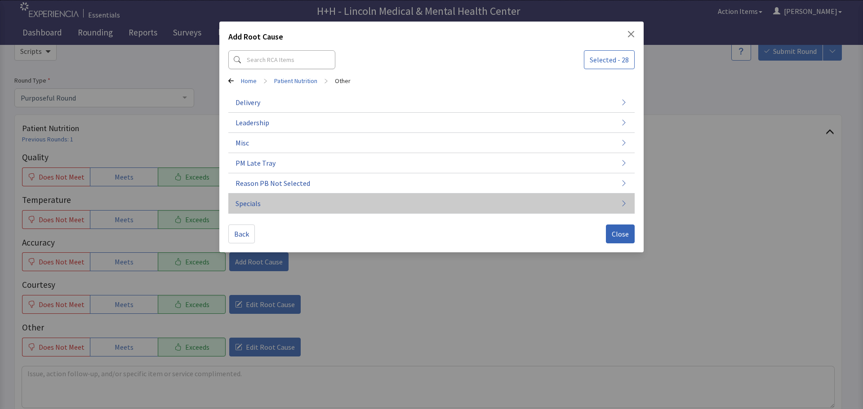
click at [273, 207] on button "Specials" at bounding box center [431, 204] width 406 height 20
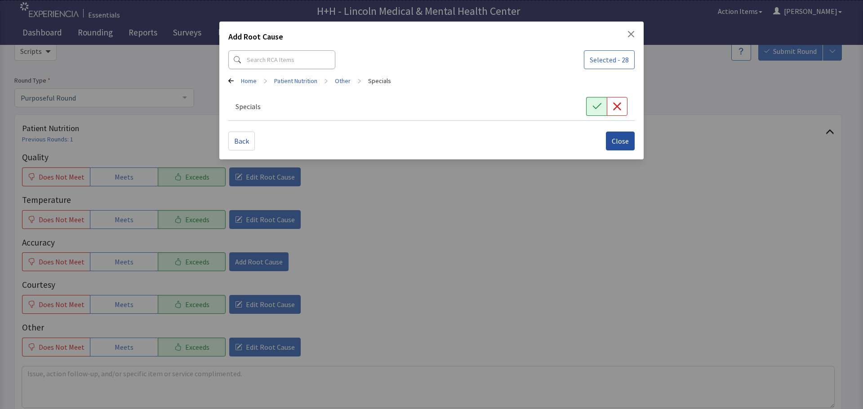
click at [628, 142] on span "Close" at bounding box center [620, 141] width 17 height 11
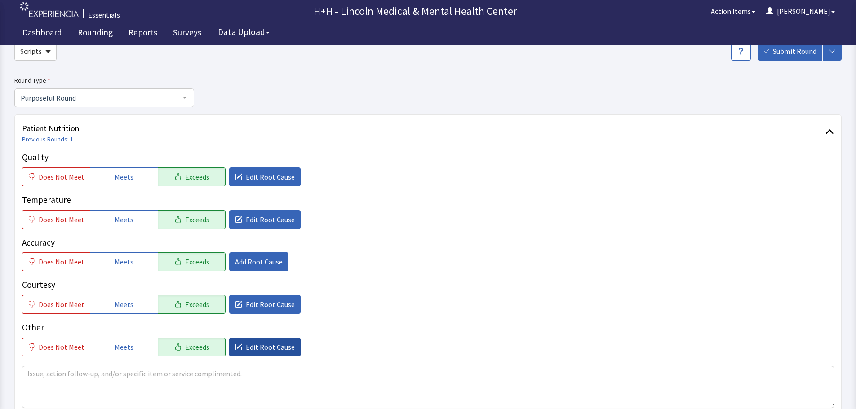
click at [280, 349] on span "Edit Root Cause" at bounding box center [270, 347] width 49 height 11
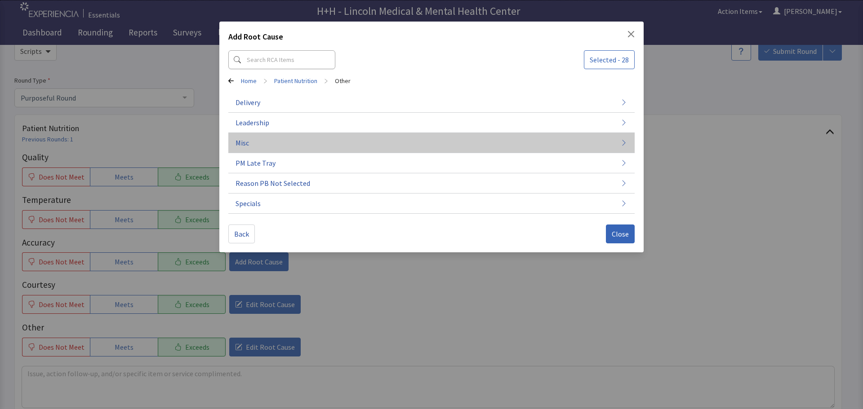
click at [256, 145] on button "Misc" at bounding box center [431, 143] width 406 height 20
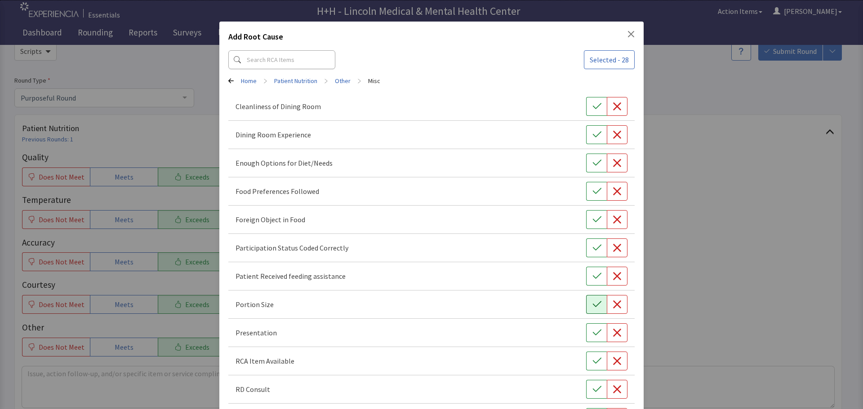
click at [586, 304] on button "button" at bounding box center [596, 304] width 21 height 19
click at [591, 339] on button "button" at bounding box center [596, 333] width 21 height 19
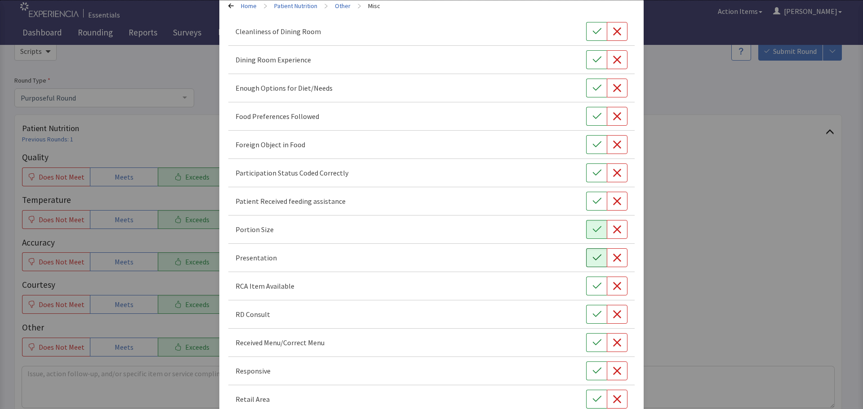
scroll to position [90, 0]
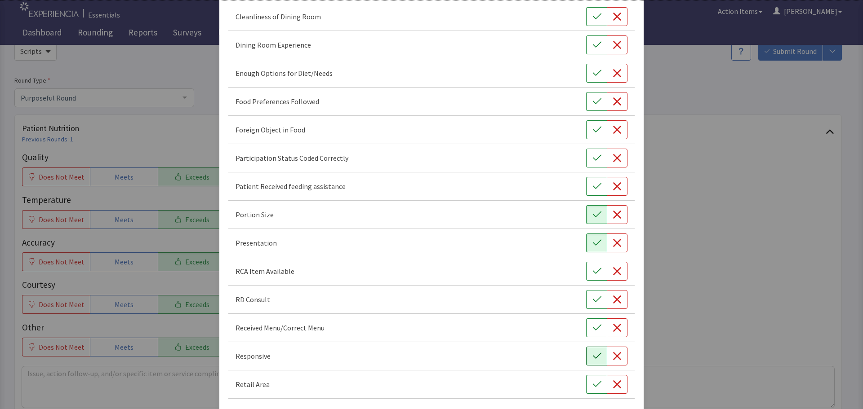
click at [592, 357] on icon "button" at bounding box center [596, 356] width 9 height 9
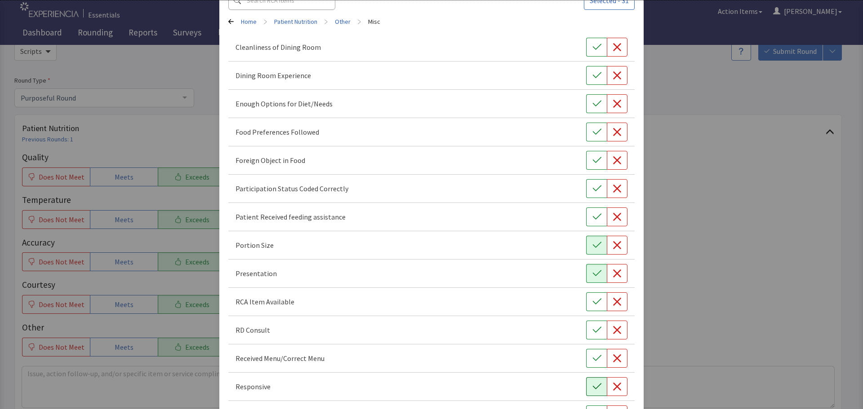
scroll to position [45, 0]
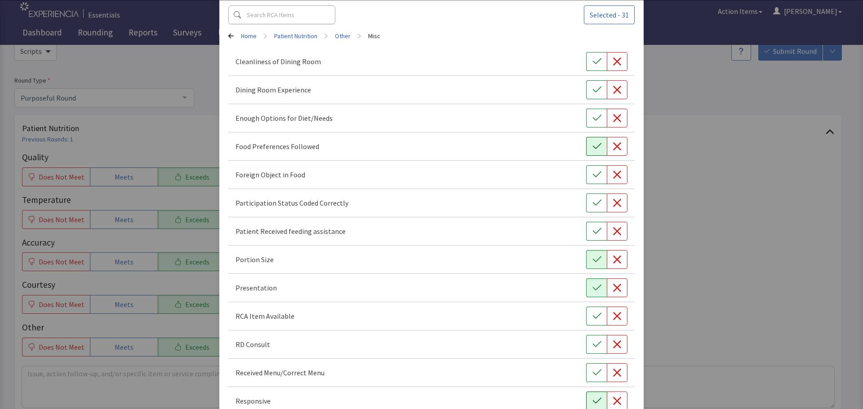
click at [586, 143] on button "button" at bounding box center [596, 146] width 21 height 19
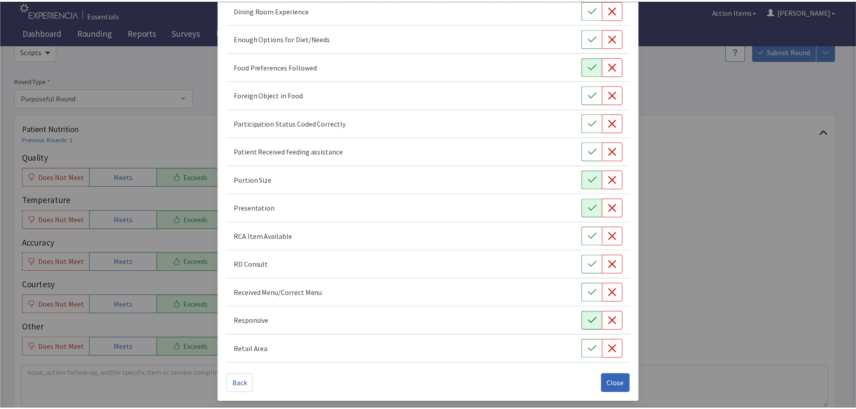
scroll to position [125, 0]
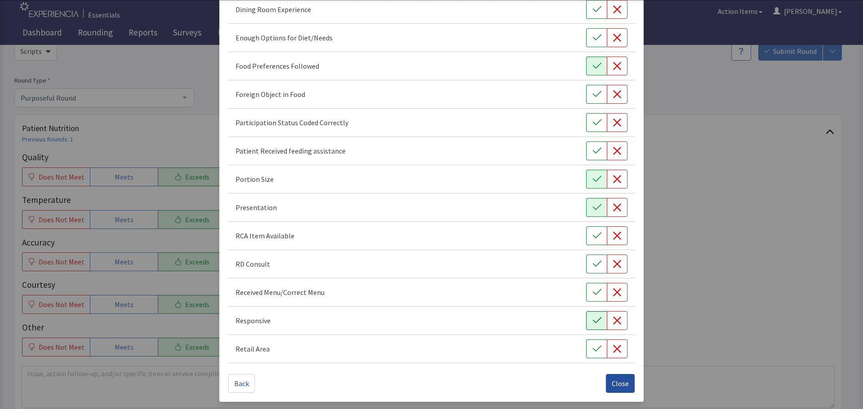
click at [617, 387] on span "Close" at bounding box center [620, 383] width 17 height 11
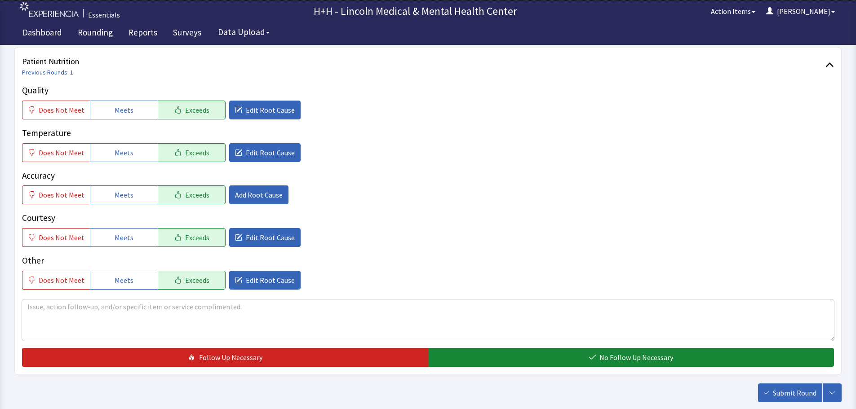
scroll to position [135, 0]
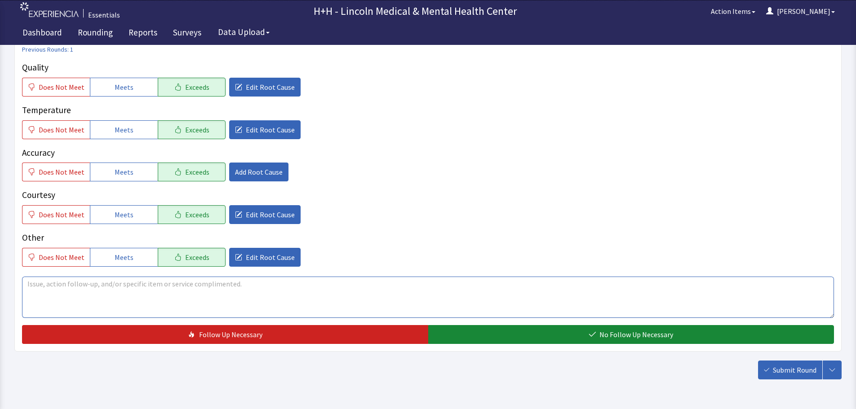
click at [62, 287] on textarea at bounding box center [428, 297] width 812 height 41
drag, startPoint x: 185, startPoint y: 282, endPoint x: 314, endPoint y: 291, distance: 129.3
click at [314, 291] on textarea "Patient said her Special Reggae Beef Patty was Delious!!" at bounding box center [428, 297] width 812 height 41
click at [179, 284] on textarea "Patient said her Special Reggae Beef Patty was Delious!!" at bounding box center [428, 297] width 812 height 41
click at [153, 285] on textarea "Patient said her Special Reggae Beef Patty was Delicious!!" at bounding box center [428, 297] width 812 height 41
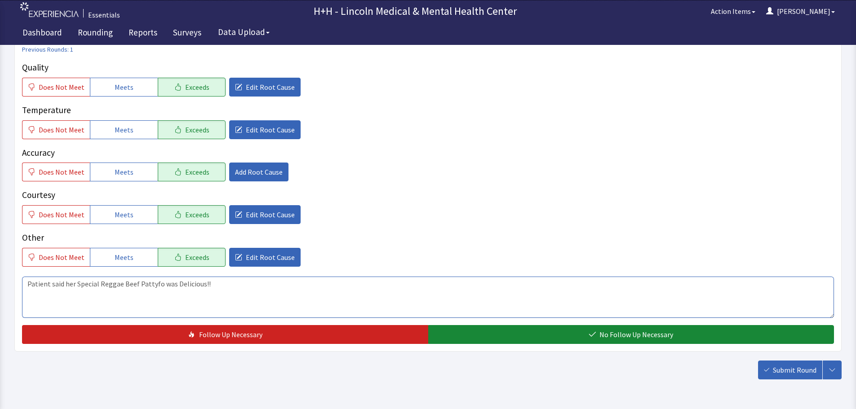
click at [152, 284] on textarea "Patient said her Special Reggae Beef Pattyfo was Delicious!!" at bounding box center [428, 297] width 812 height 41
click at [159, 283] on textarea "Patient said her Special Reggae Beef Patty fo was Delicious!!" at bounding box center [428, 297] width 812 height 41
type textarea "Patient said her Special Reggae Beef Patty for Lunch was Delicious!!"
click at [233, 289] on textarea "Patient said her Special Reggae Beef Patty for Lunch was Delicious!!" at bounding box center [428, 297] width 812 height 41
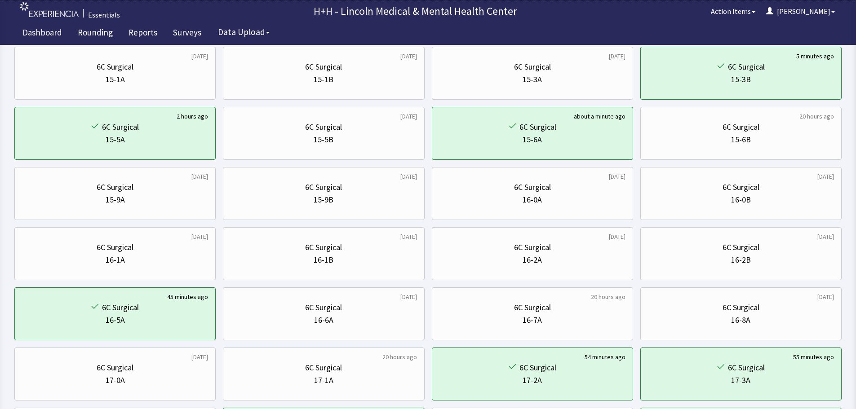
scroll to position [90, 0]
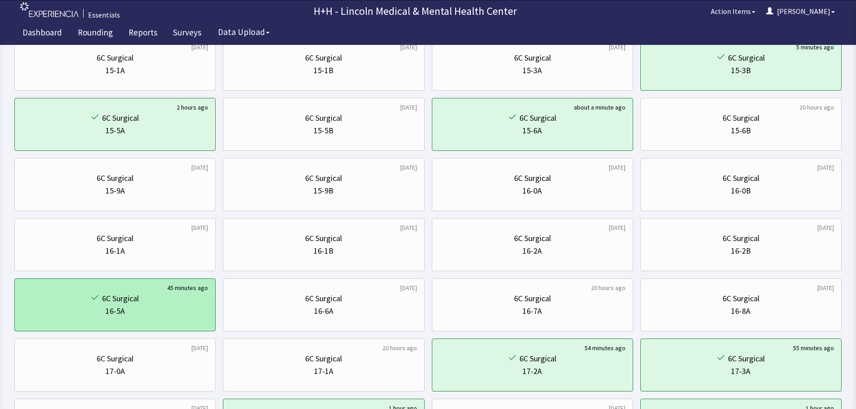
click at [163, 306] on div "16-5A" at bounding box center [115, 311] width 186 height 13
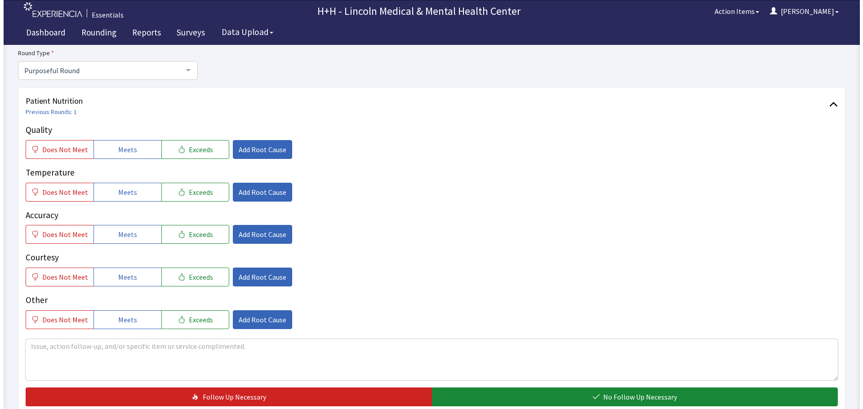
scroll to position [90, 0]
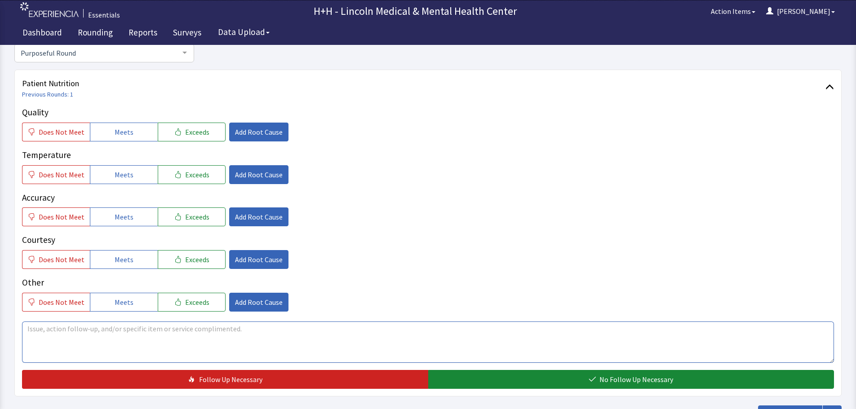
click at [32, 330] on textarea at bounding box center [428, 342] width 812 height 41
click at [32, 330] on textarea "gentleman said he thought it would be better if you added Cheese to it" at bounding box center [428, 342] width 812 height 41
click at [63, 327] on textarea "Gentleman said he thought it would be better if you added Cheese to it" at bounding box center [428, 342] width 812 height 41
click at [364, 333] on textarea "Gentleman had the Special Reggae Beef Patty and said he thought it would be bet…" at bounding box center [428, 342] width 812 height 41
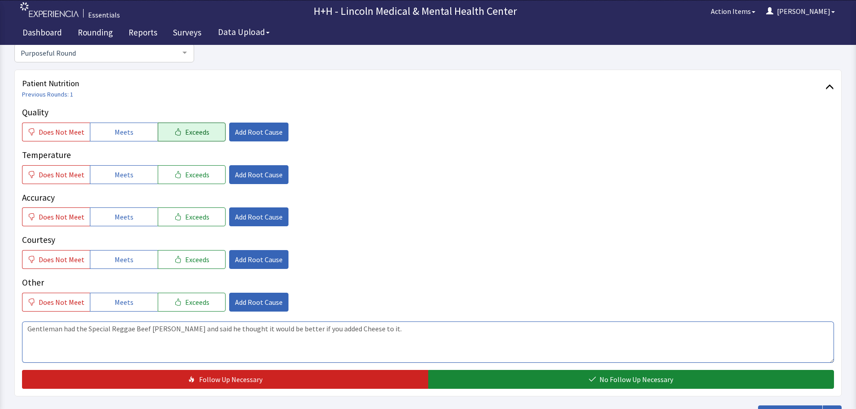
type textarea "Gentleman had the Special Reggae Beef Patty and said he thought it would be bet…"
click at [189, 134] on span "Exceeds" at bounding box center [197, 132] width 24 height 11
click at [192, 174] on span "Exceeds" at bounding box center [197, 174] width 24 height 11
drag, startPoint x: 191, startPoint y: 214, endPoint x: 190, endPoint y: 243, distance: 28.4
click at [192, 214] on span "Exceeds" at bounding box center [197, 217] width 24 height 11
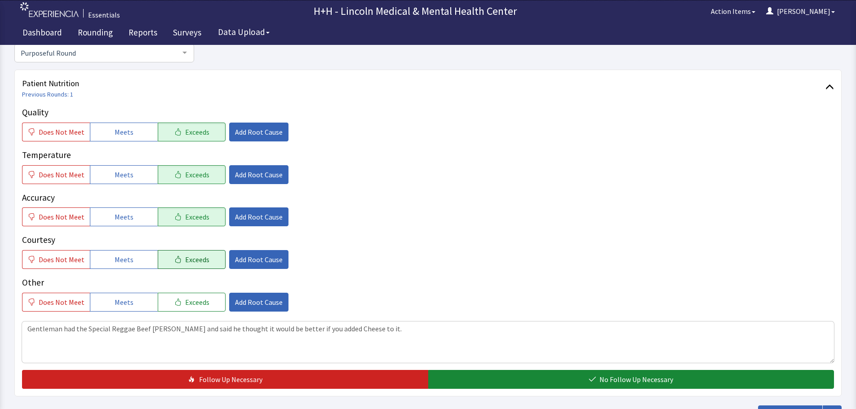
click at [190, 257] on span "Exceeds" at bounding box center [197, 259] width 24 height 11
click at [185, 301] on span "Exceeds" at bounding box center [197, 302] width 24 height 11
click at [240, 129] on span "Add Root Cause" at bounding box center [259, 132] width 48 height 11
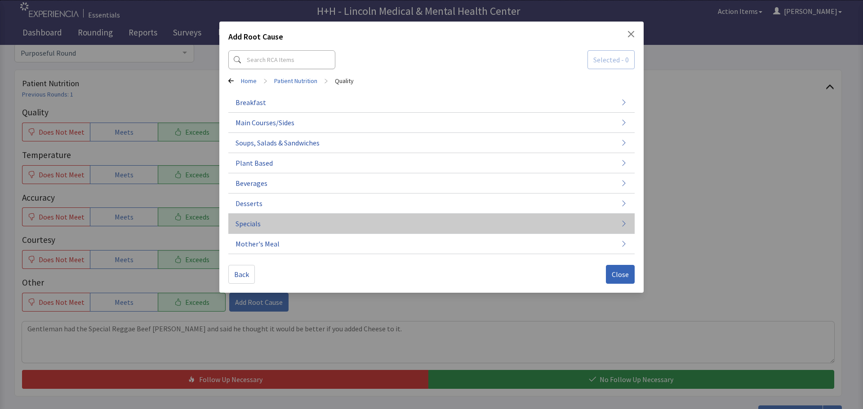
click at [248, 221] on span "Specials" at bounding box center [247, 223] width 25 height 11
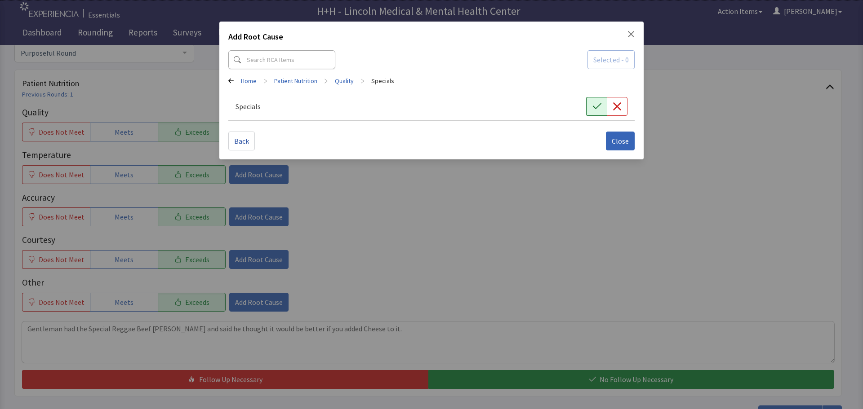
click at [599, 102] on icon "button" at bounding box center [596, 106] width 9 height 9
click at [613, 140] on span "Close" at bounding box center [620, 141] width 17 height 11
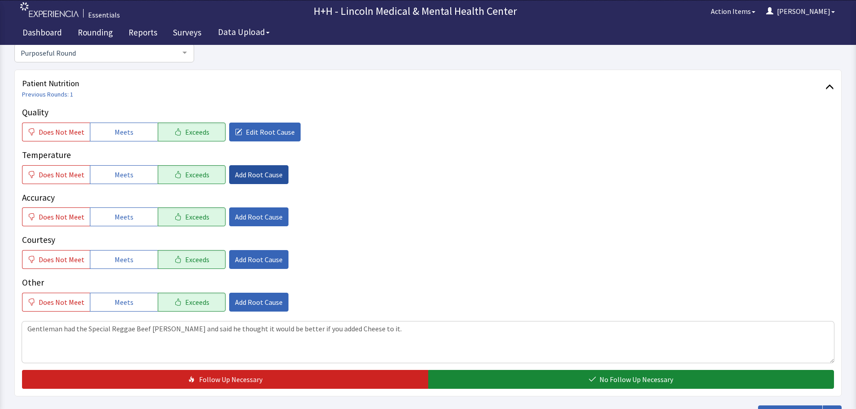
click at [265, 167] on button "Add Root Cause" at bounding box center [258, 174] width 59 height 19
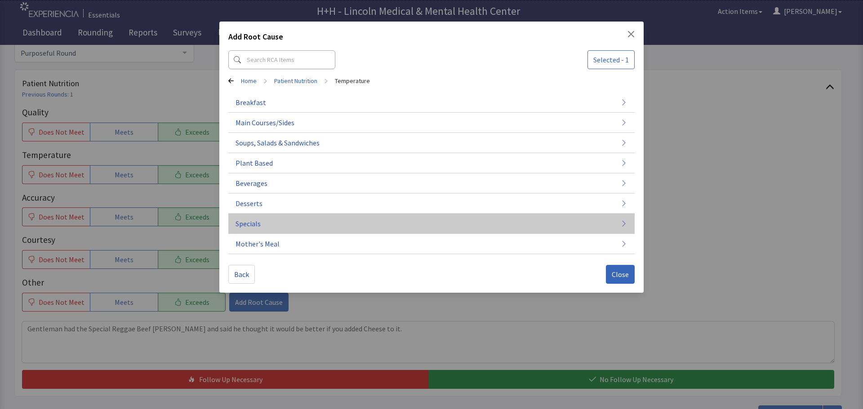
click at [271, 221] on button "Specials" at bounding box center [431, 224] width 406 height 20
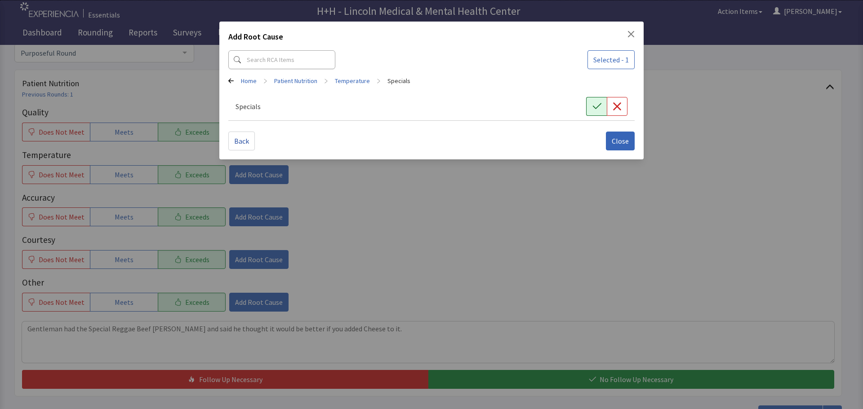
click at [595, 110] on icon "button" at bounding box center [596, 106] width 9 height 9
click at [624, 142] on span "Close" at bounding box center [620, 141] width 17 height 11
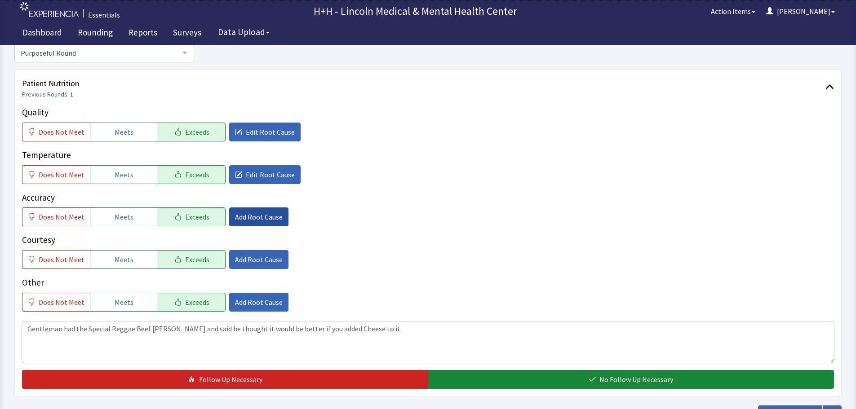
click at [274, 214] on span "Add Root Cause" at bounding box center [259, 217] width 48 height 11
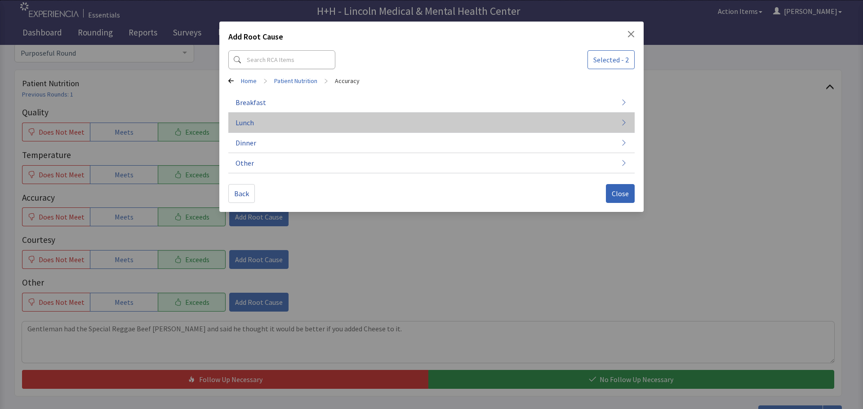
click at [576, 121] on button "Lunch" at bounding box center [431, 123] width 406 height 20
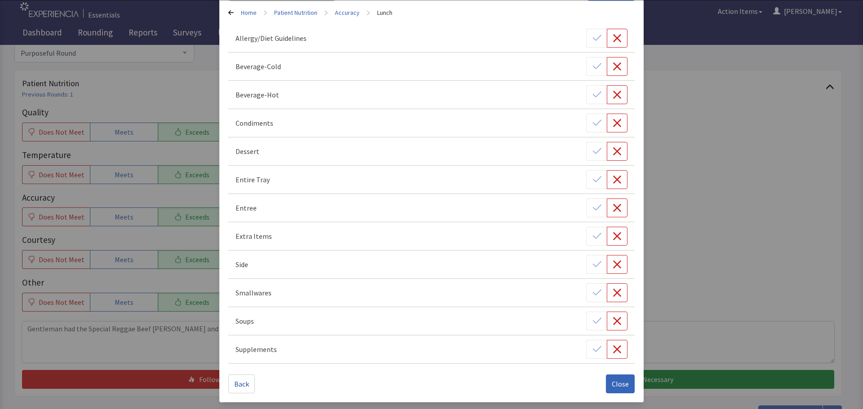
scroll to position [69, 0]
click at [618, 383] on span "Close" at bounding box center [620, 383] width 17 height 11
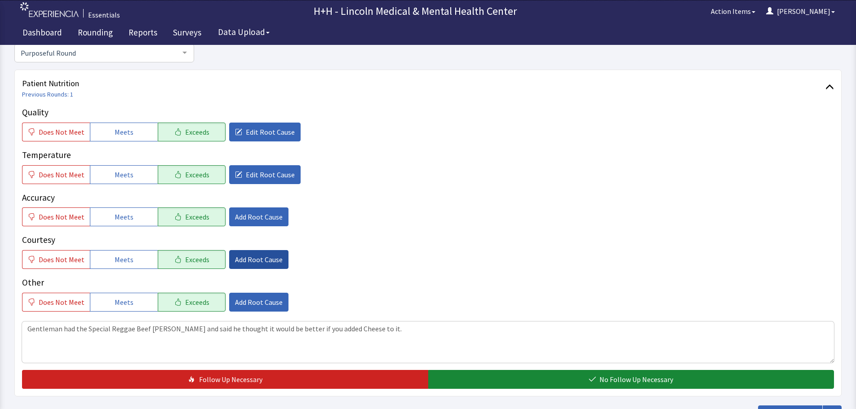
click at [245, 261] on span "Add Root Cause" at bounding box center [259, 259] width 48 height 11
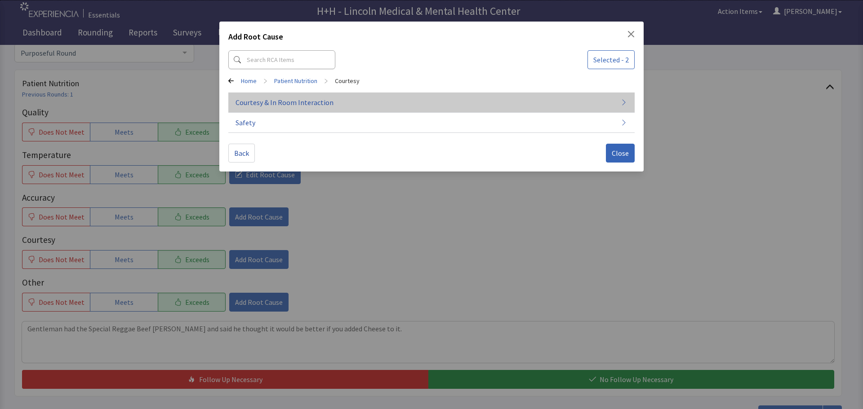
click at [297, 106] on span "Courtesy & In Room Interaction" at bounding box center [284, 102] width 98 height 11
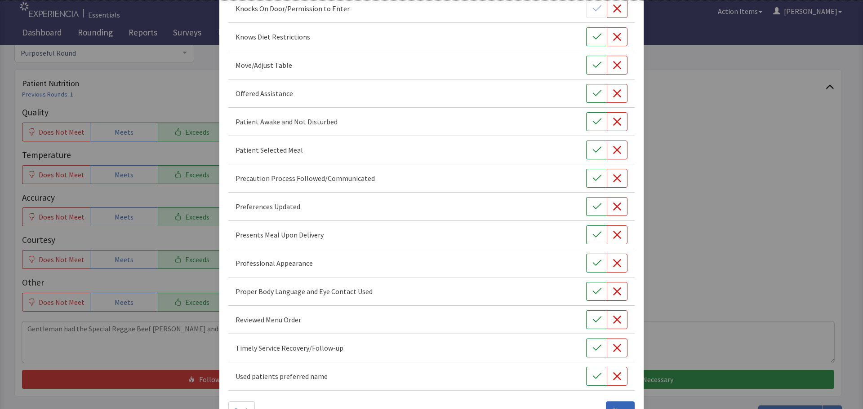
scroll to position [522, 0]
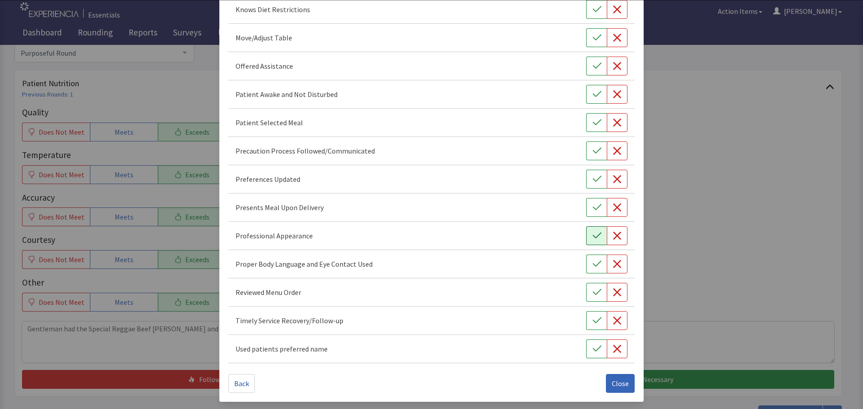
click at [596, 235] on icon "button" at bounding box center [596, 235] width 9 height 9
click at [593, 263] on icon "button" at bounding box center [596, 264] width 9 height 9
click at [589, 315] on button "button" at bounding box center [596, 320] width 21 height 19
click at [592, 206] on icon "button" at bounding box center [596, 207] width 9 height 9
click at [592, 178] on icon "button" at bounding box center [596, 179] width 9 height 9
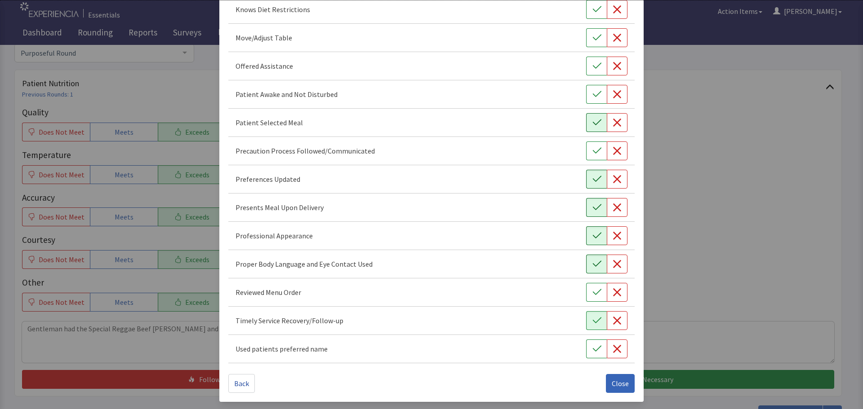
click at [594, 118] on icon "button" at bounding box center [596, 122] width 9 height 9
click at [594, 93] on icon "button" at bounding box center [596, 94] width 9 height 6
click at [592, 66] on icon "button" at bounding box center [596, 66] width 9 height 9
click at [588, 42] on button "button" at bounding box center [596, 37] width 21 height 19
click at [586, 292] on button "button" at bounding box center [596, 292] width 21 height 19
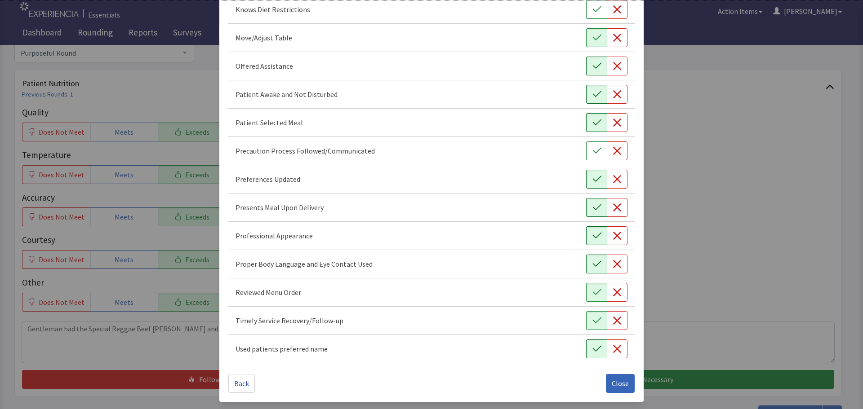
click at [586, 352] on button "button" at bounding box center [596, 349] width 21 height 19
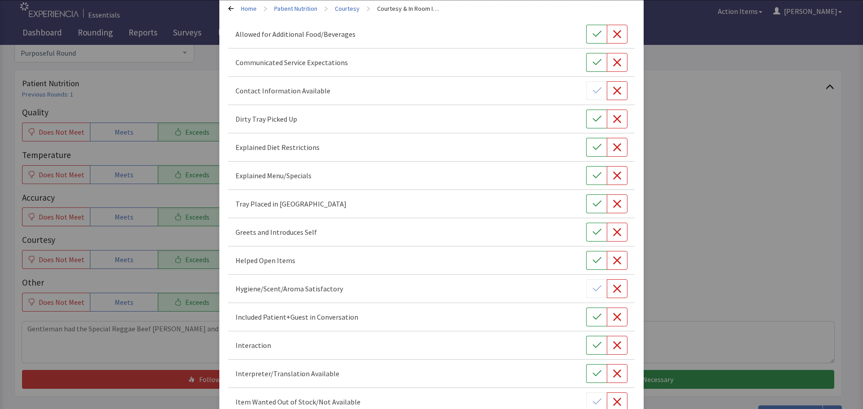
scroll to position [0, 0]
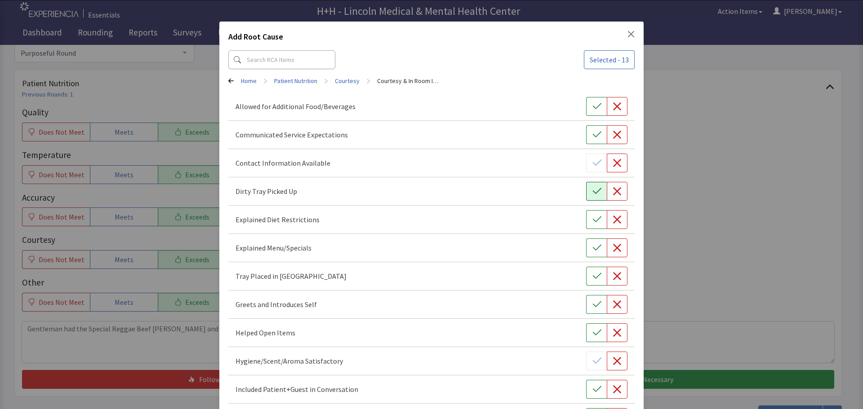
click at [586, 190] on button "button" at bounding box center [596, 191] width 21 height 19
click at [592, 274] on icon "button" at bounding box center [596, 276] width 9 height 9
click at [589, 300] on button "button" at bounding box center [596, 304] width 21 height 19
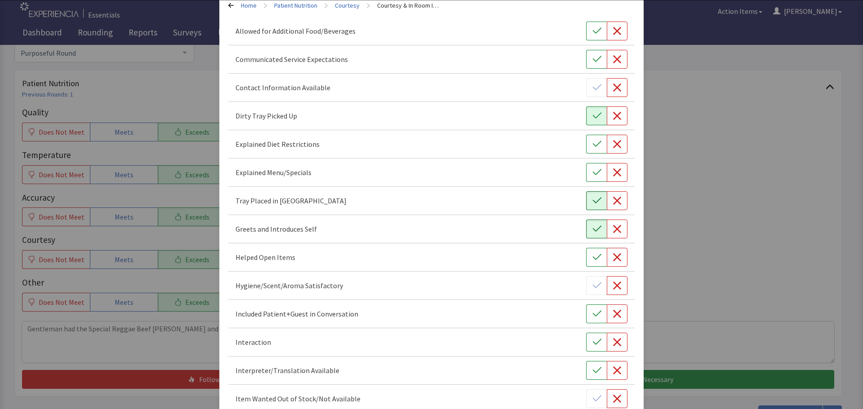
scroll to position [90, 0]
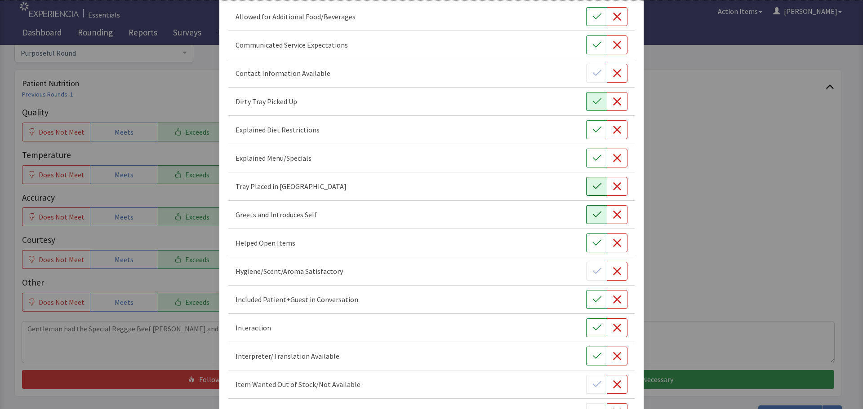
click at [592, 303] on icon "button" at bounding box center [596, 299] width 9 height 9
click at [592, 325] on icon "button" at bounding box center [596, 328] width 9 height 9
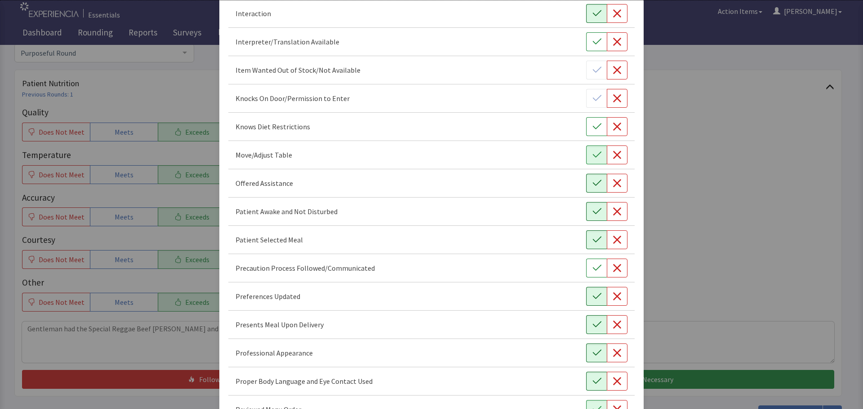
scroll to position [522, 0]
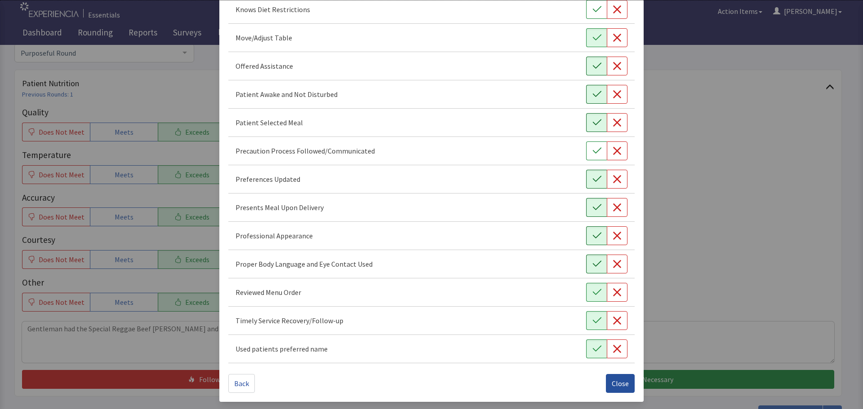
click at [617, 384] on span "Close" at bounding box center [620, 383] width 17 height 11
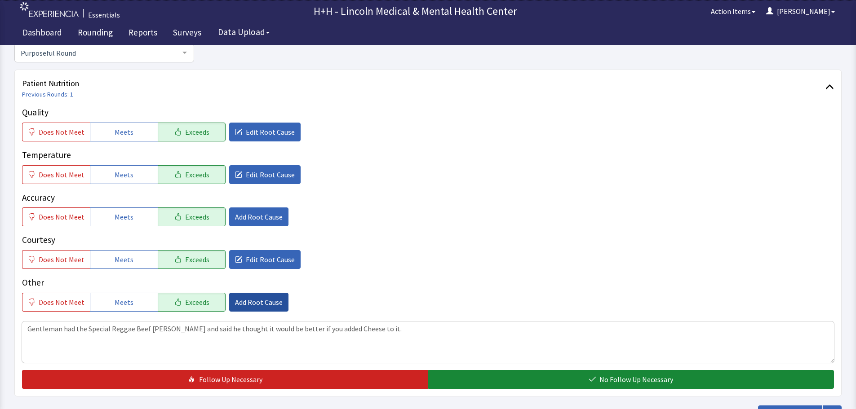
click at [250, 300] on span "Add Root Cause" at bounding box center [259, 302] width 48 height 11
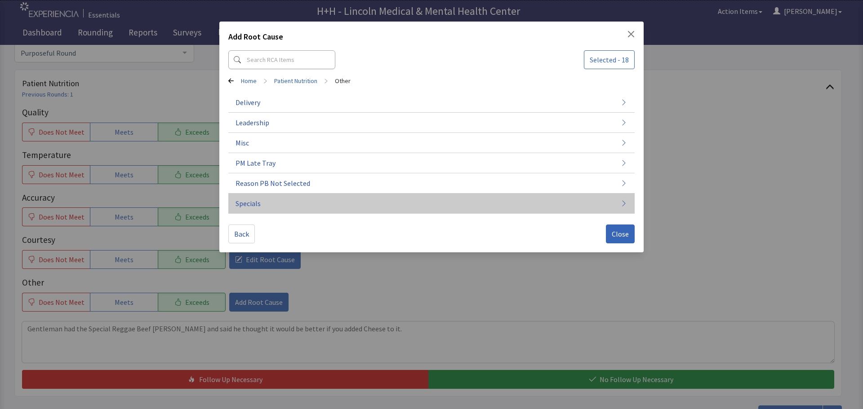
click at [270, 205] on button "Specials" at bounding box center [431, 204] width 406 height 20
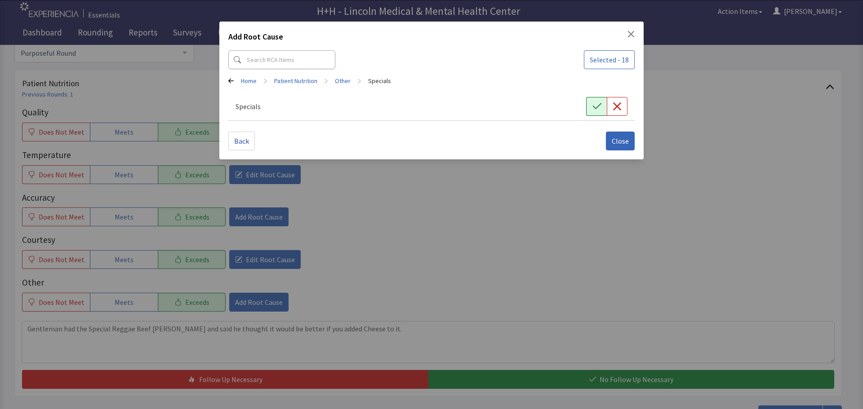
click at [593, 102] on icon "button" at bounding box center [596, 106] width 9 height 9
click at [626, 142] on span "Close" at bounding box center [620, 141] width 17 height 11
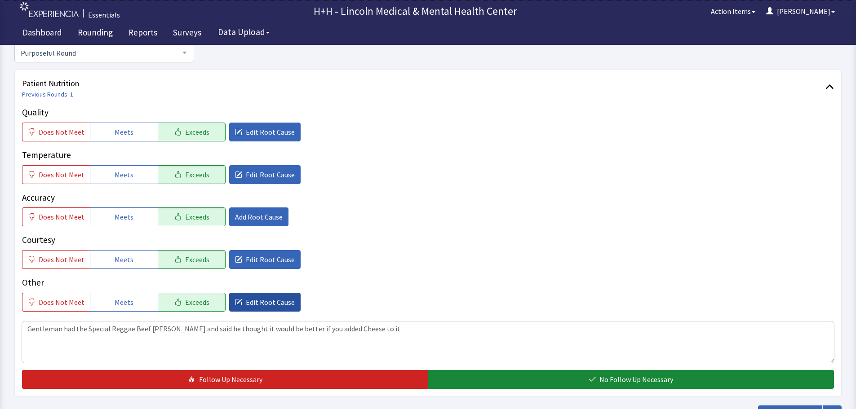
click at [271, 302] on span "Edit Root Cause" at bounding box center [270, 302] width 49 height 11
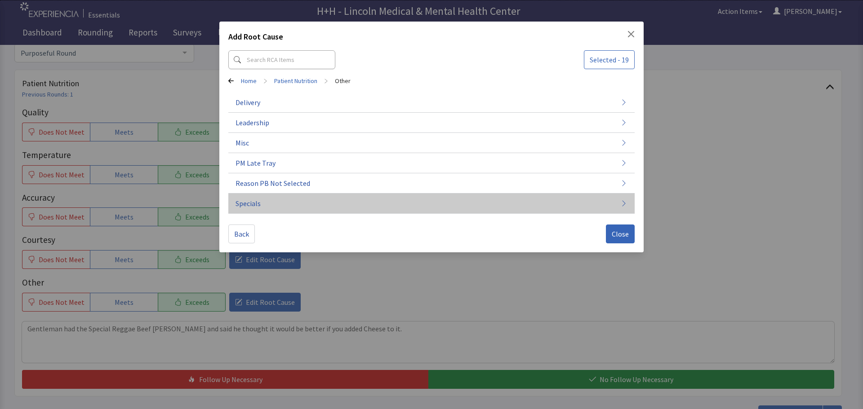
click at [265, 203] on button "Specials" at bounding box center [431, 204] width 406 height 20
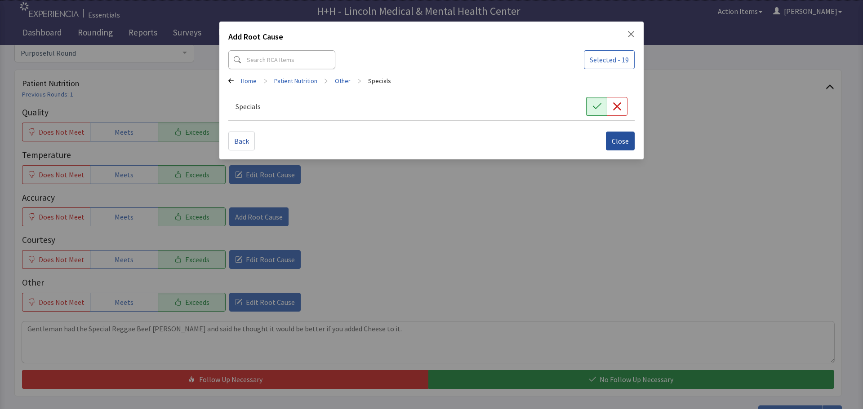
click at [626, 142] on span "Close" at bounding box center [620, 141] width 17 height 11
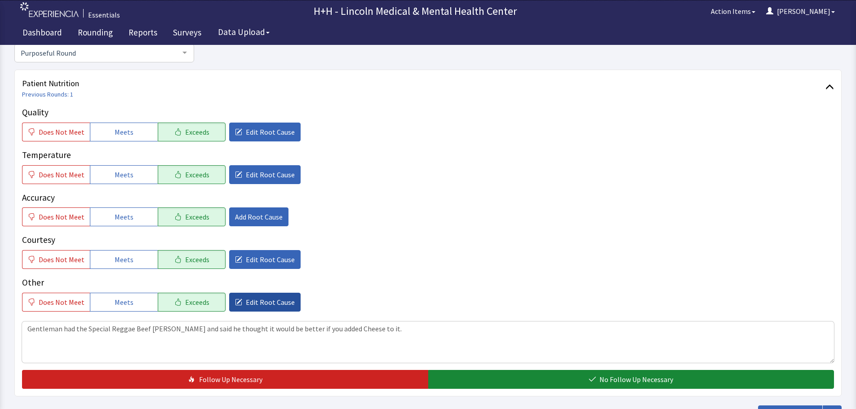
click at [276, 301] on span "Edit Root Cause" at bounding box center [270, 302] width 49 height 11
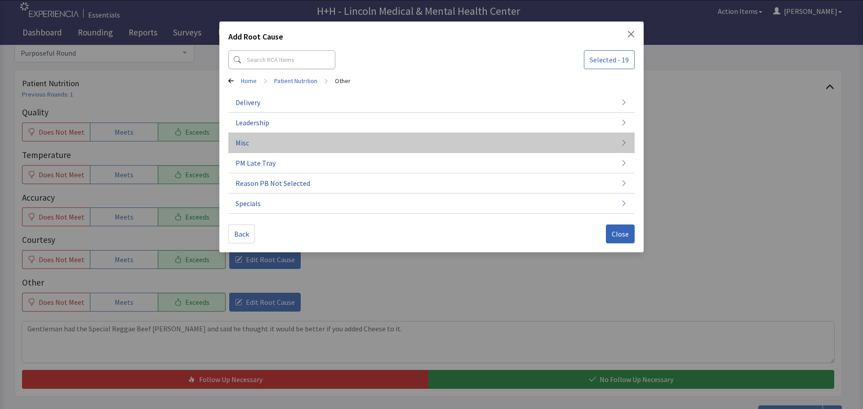
click at [251, 143] on button "Misc" at bounding box center [431, 143] width 406 height 20
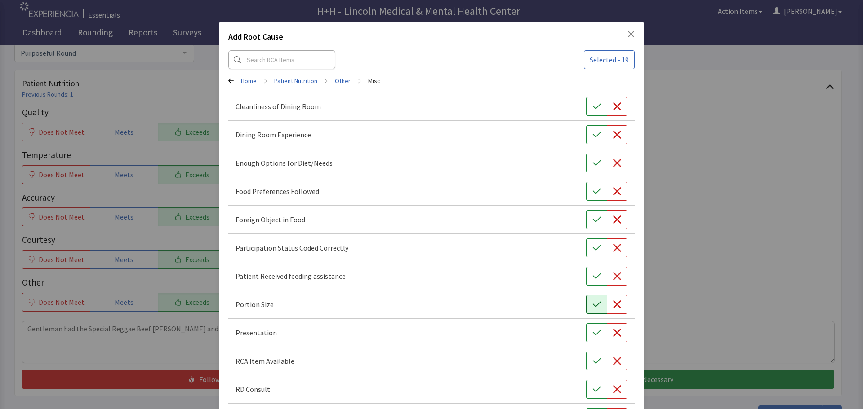
click at [586, 304] on button "button" at bounding box center [596, 304] width 21 height 19
click at [586, 333] on button "button" at bounding box center [596, 333] width 21 height 19
click at [598, 192] on button "button" at bounding box center [596, 191] width 21 height 19
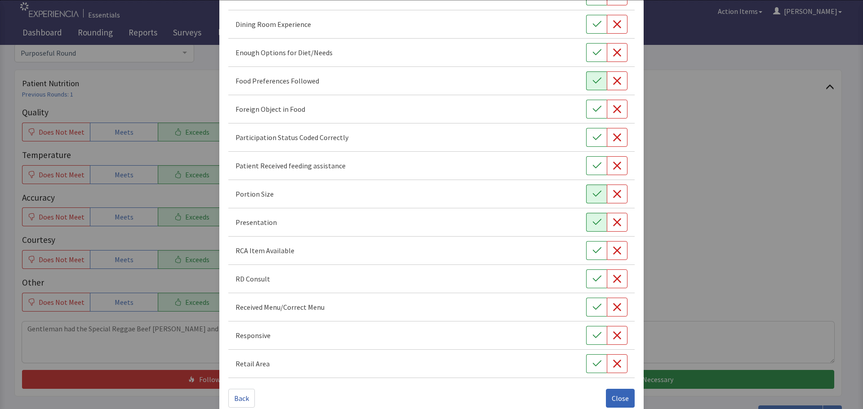
scroll to position [125, 0]
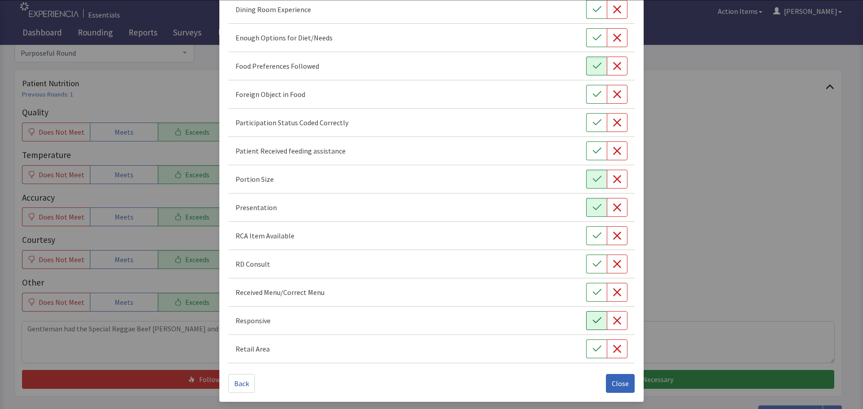
click at [596, 318] on button "button" at bounding box center [596, 320] width 21 height 19
click at [612, 383] on span "Close" at bounding box center [620, 383] width 17 height 11
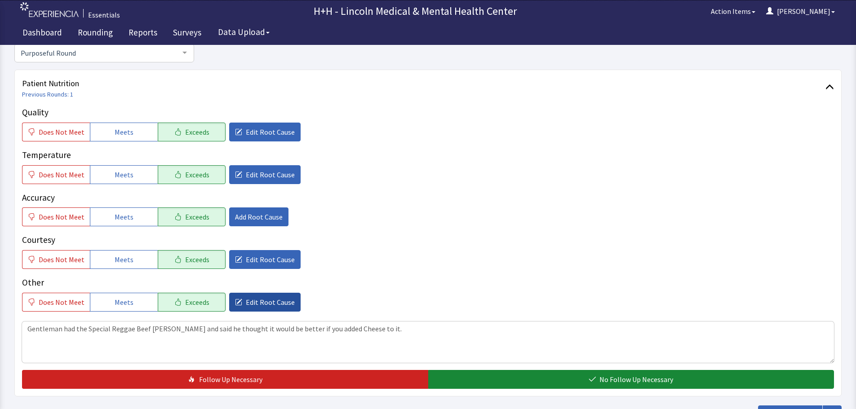
click at [276, 299] on span "Edit Root Cause" at bounding box center [270, 302] width 49 height 11
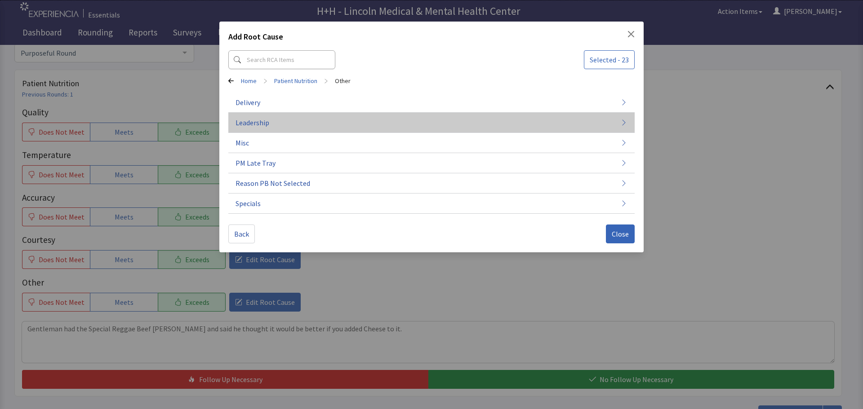
click at [260, 125] on span "Leadership" at bounding box center [252, 122] width 34 height 11
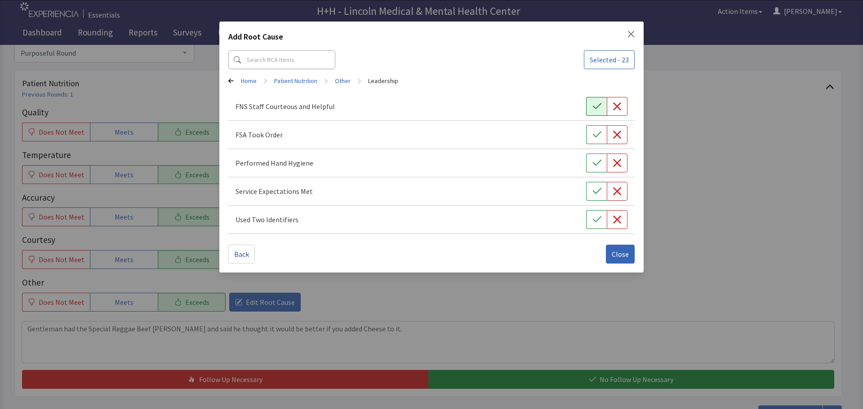
click at [591, 106] on button "button" at bounding box center [596, 106] width 21 height 19
click at [597, 134] on icon "button" at bounding box center [596, 134] width 9 height 9
click at [599, 159] on icon "button" at bounding box center [596, 163] width 9 height 9
click at [596, 186] on button "button" at bounding box center [596, 191] width 21 height 19
click at [590, 214] on button "button" at bounding box center [596, 219] width 21 height 19
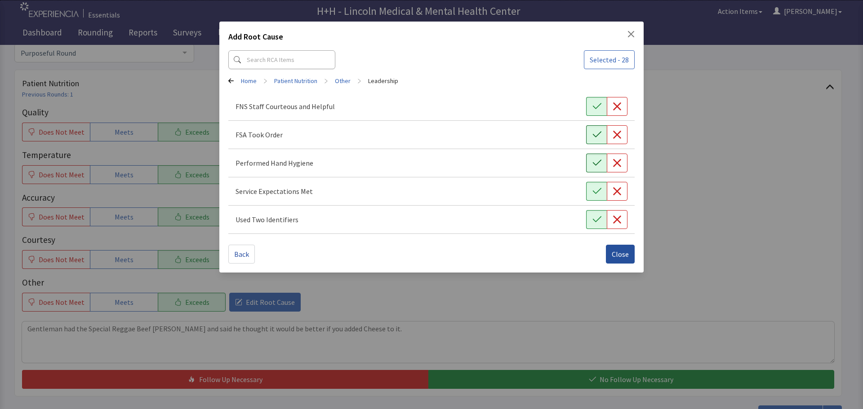
click at [614, 250] on span "Close" at bounding box center [620, 254] width 17 height 11
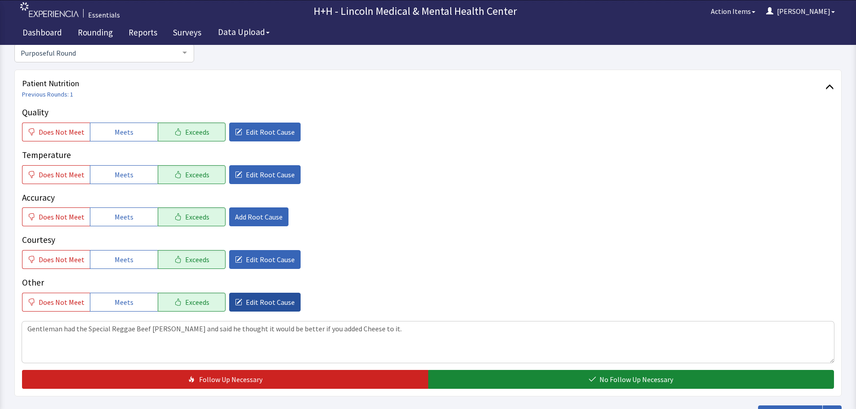
click at [288, 298] on button "Edit Root Cause" at bounding box center [264, 302] width 71 height 19
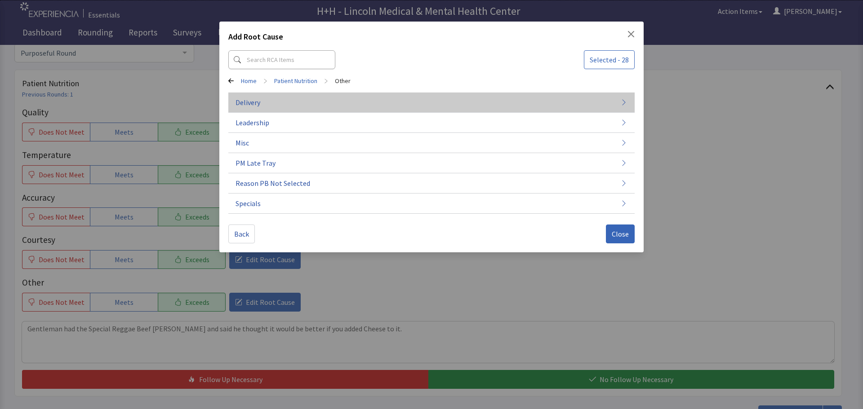
click at [281, 133] on button "Delivery" at bounding box center [431, 143] width 406 height 20
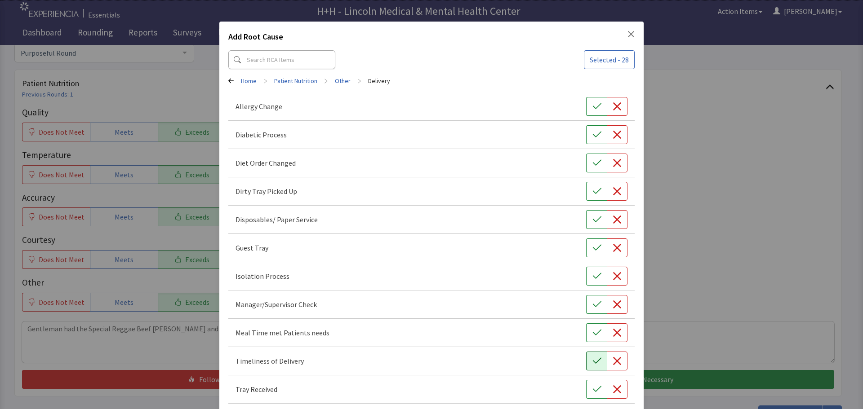
click at [586, 360] on button "button" at bounding box center [596, 361] width 21 height 19
click at [586, 331] on button "button" at bounding box center [596, 333] width 21 height 19
click at [592, 302] on icon "button" at bounding box center [596, 304] width 9 height 9
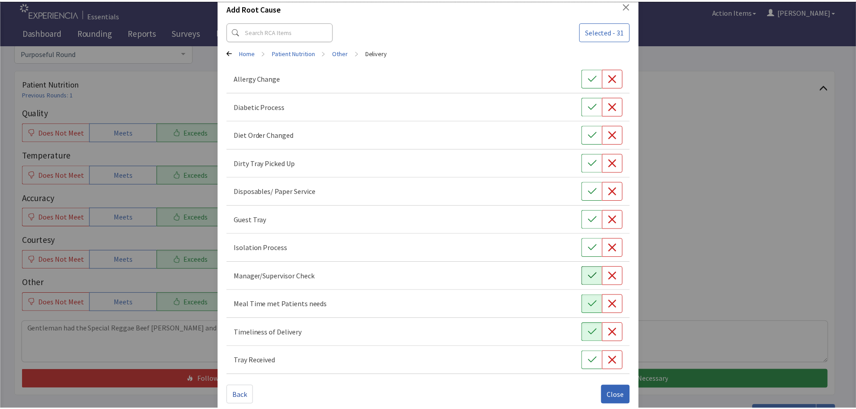
scroll to position [40, 0]
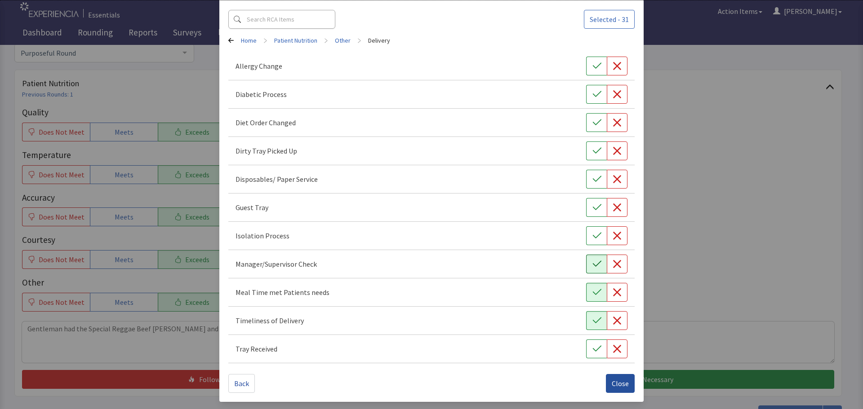
click at [626, 383] on button "Close" at bounding box center [620, 383] width 29 height 19
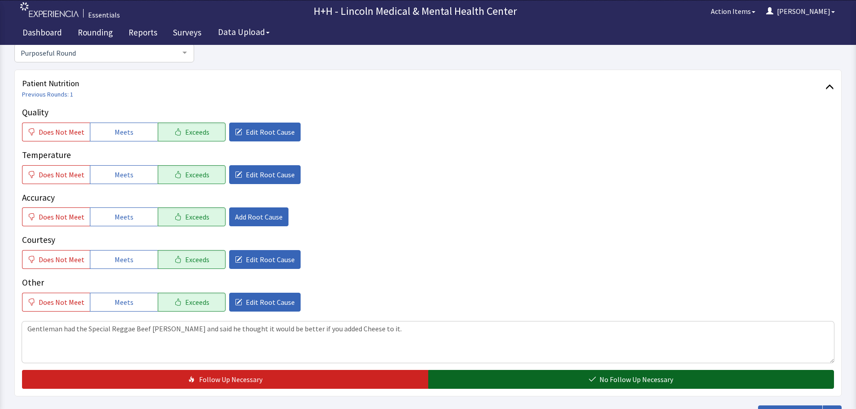
click at [564, 378] on button "No Follow Up Necessary" at bounding box center [631, 379] width 406 height 19
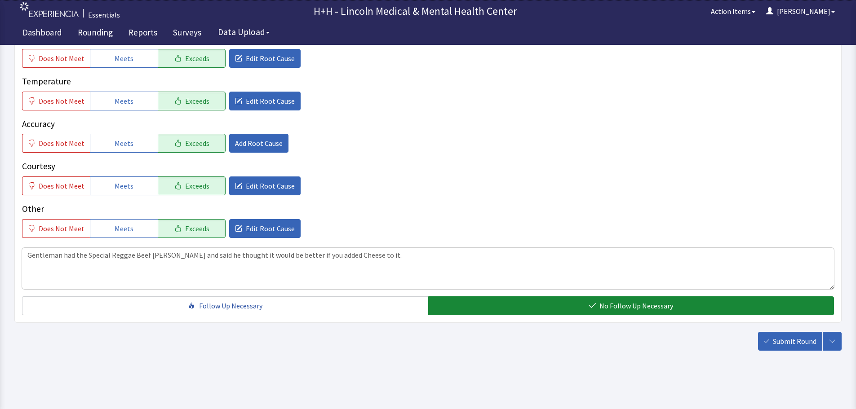
scroll to position [164, 0]
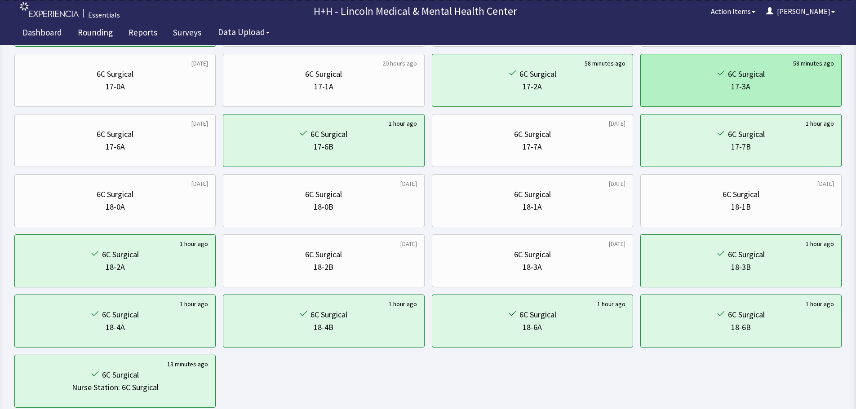
scroll to position [360, 0]
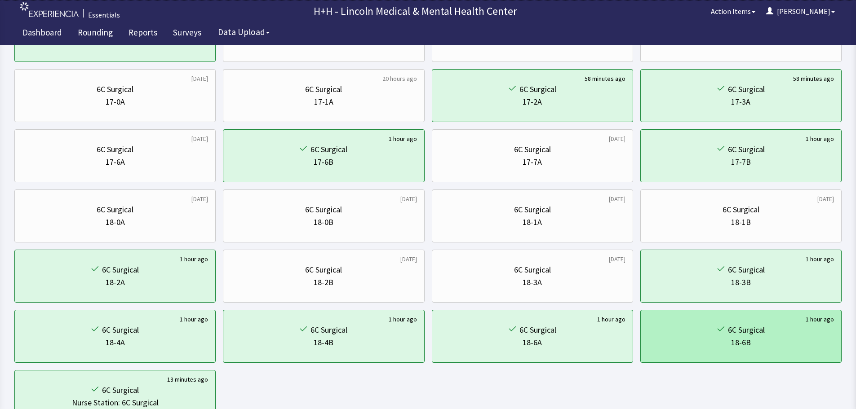
click at [710, 346] on div "18-6B" at bounding box center [741, 343] width 186 height 13
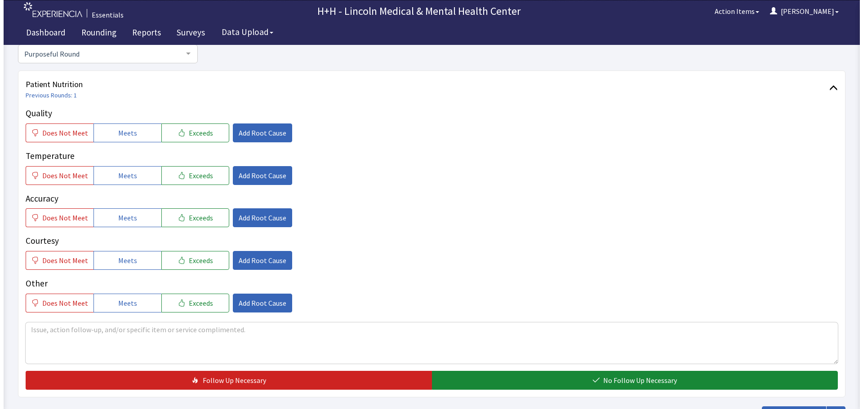
scroll to position [90, 0]
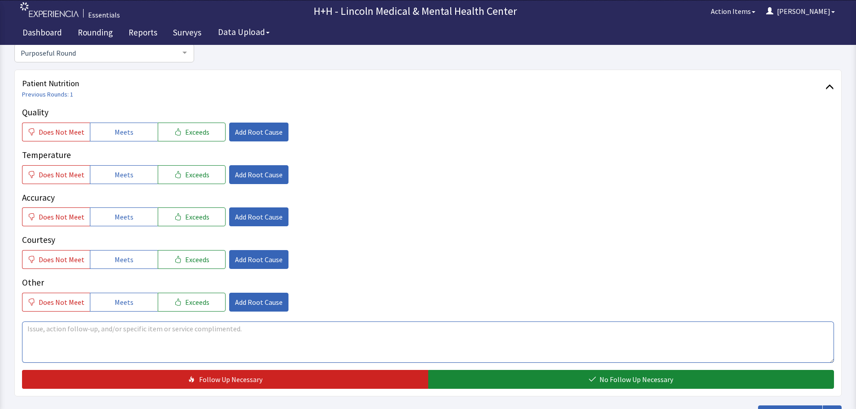
click at [37, 333] on textarea at bounding box center [428, 342] width 812 height 41
click at [61, 327] on textarea "Patient said her" at bounding box center [428, 342] width 812 height 41
click at [116, 326] on textarea "Patient told me her" at bounding box center [428, 342] width 812 height 41
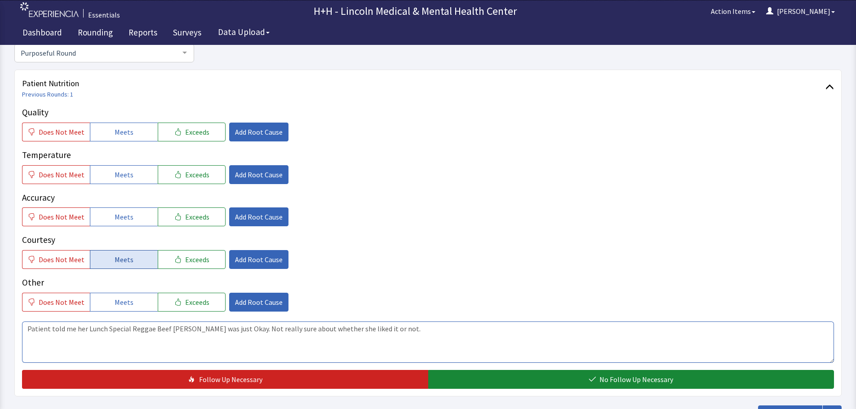
type textarea "Patient told me her Lunch Special Reggae Beef [PERSON_NAME] was just Okay. Not …"
click at [143, 262] on button "Meets" at bounding box center [124, 259] width 68 height 19
click at [132, 300] on button "Meets" at bounding box center [124, 302] width 68 height 19
click at [244, 302] on span "Add Root Cause" at bounding box center [259, 302] width 48 height 11
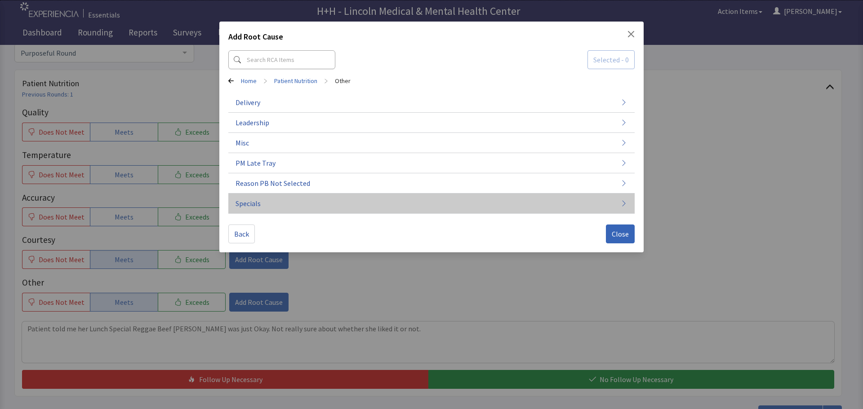
click at [253, 201] on span "Specials" at bounding box center [247, 203] width 25 height 11
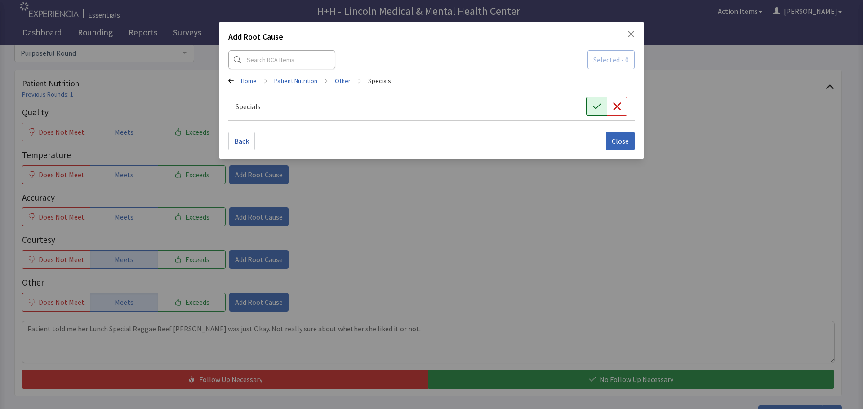
click at [599, 102] on icon "button" at bounding box center [596, 106] width 9 height 9
click at [625, 138] on span "Close" at bounding box center [620, 141] width 17 height 11
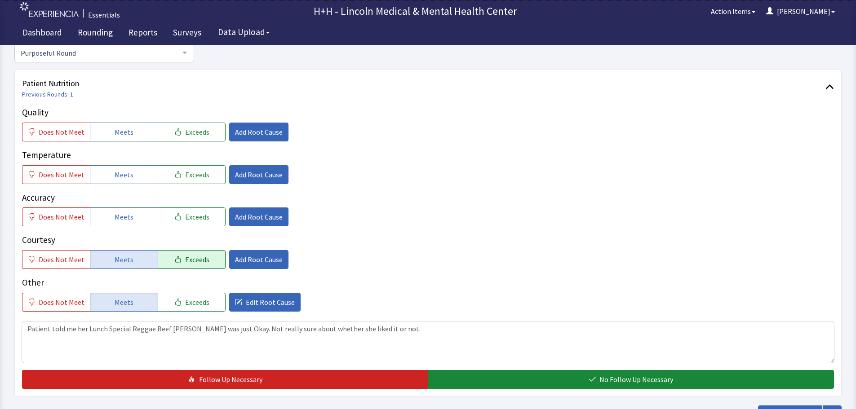
click at [205, 258] on button "Exceeds" at bounding box center [192, 259] width 68 height 19
click at [235, 257] on span "Add Root Cause" at bounding box center [259, 259] width 48 height 11
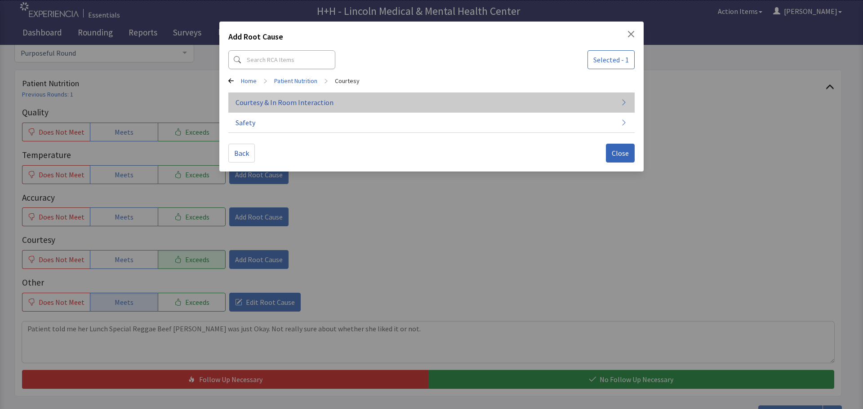
click at [298, 102] on span "Courtesy & In Room Interaction" at bounding box center [284, 102] width 98 height 11
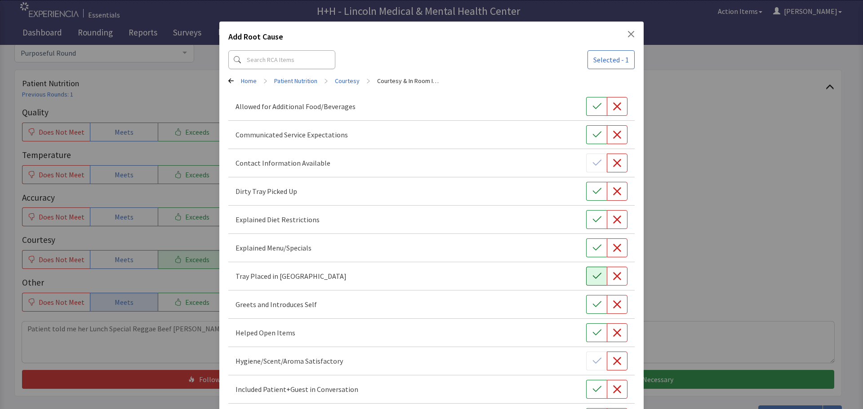
click at [586, 275] on button "button" at bounding box center [596, 276] width 21 height 19
click at [594, 193] on icon "button" at bounding box center [596, 191] width 9 height 9
click at [596, 304] on button "button" at bounding box center [596, 304] width 21 height 19
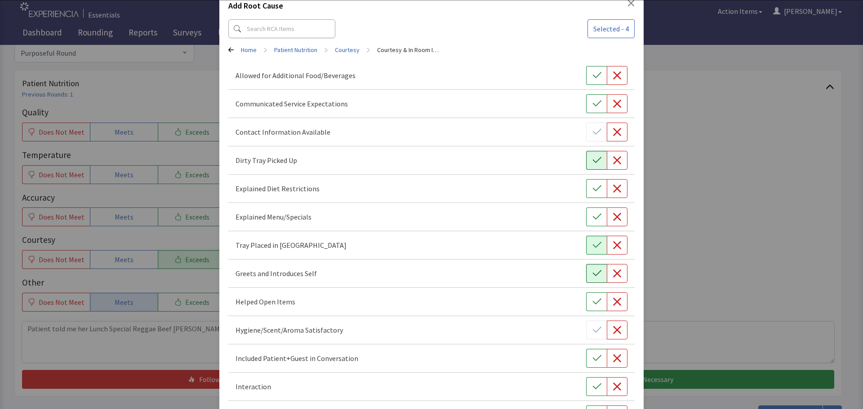
scroll to position [45, 0]
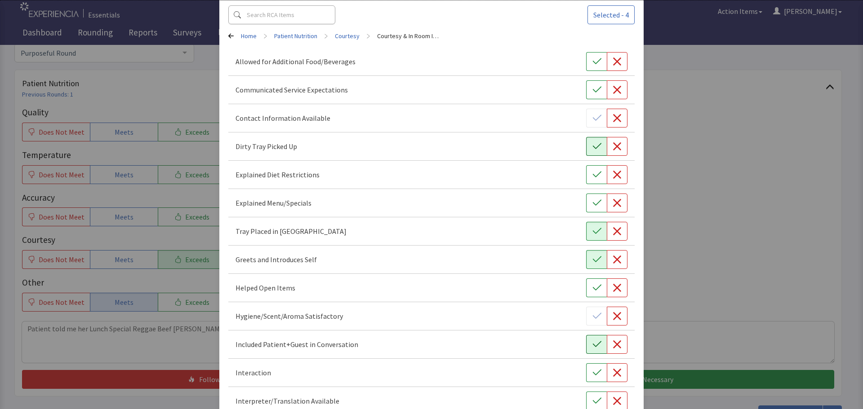
click at [592, 348] on icon "button" at bounding box center [596, 344] width 9 height 9
click at [592, 373] on icon "button" at bounding box center [596, 372] width 9 height 9
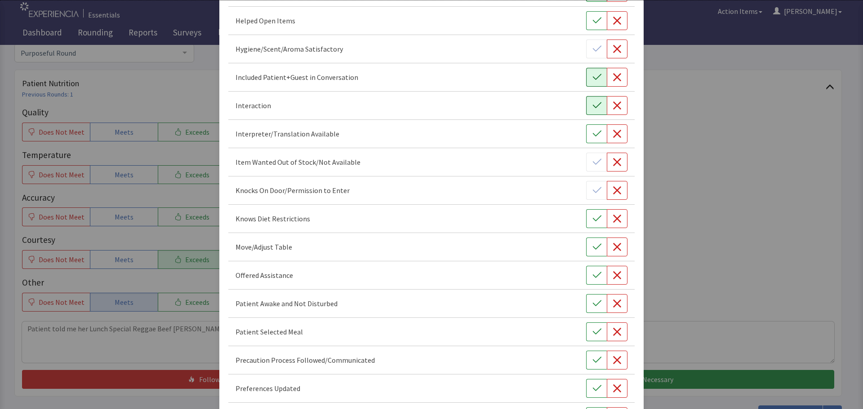
scroll to position [315, 0]
click at [592, 247] on icon "button" at bounding box center [596, 244] width 9 height 9
click at [592, 272] on icon "button" at bounding box center [596, 273] width 9 height 9
click at [592, 302] on icon "button" at bounding box center [596, 301] width 9 height 6
click at [592, 330] on icon "button" at bounding box center [596, 329] width 9 height 9
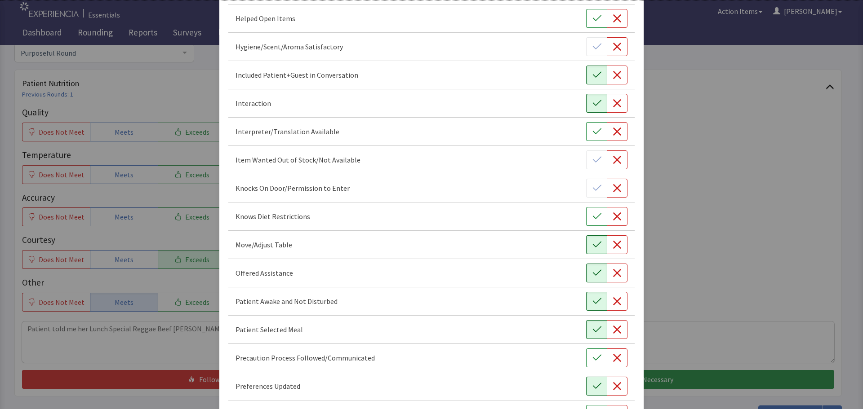
click at [592, 385] on icon "button" at bounding box center [596, 386] width 9 height 9
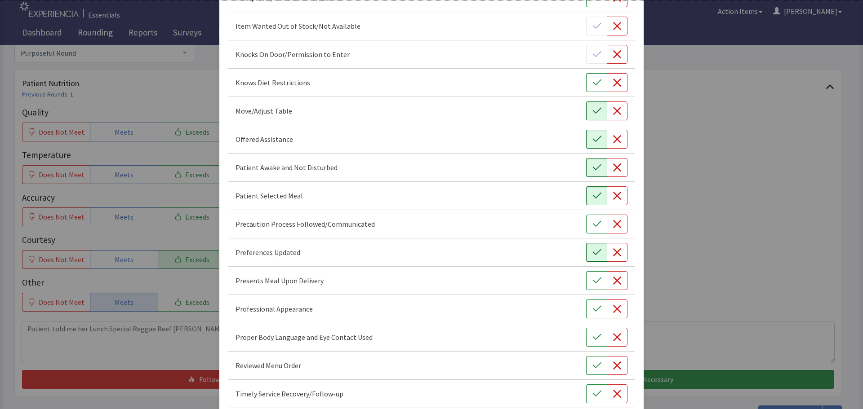
scroll to position [449, 0]
click at [592, 279] on icon "button" at bounding box center [596, 279] width 9 height 9
click at [586, 310] on button "button" at bounding box center [596, 308] width 21 height 19
click at [592, 338] on icon "button" at bounding box center [596, 336] width 9 height 6
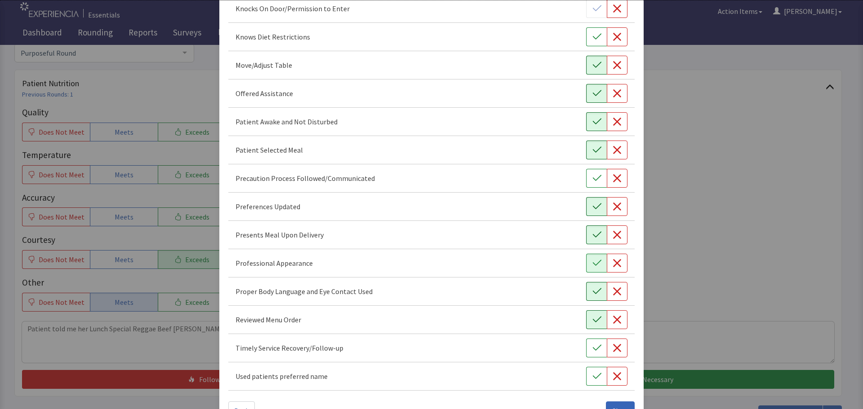
click at [590, 328] on button "button" at bounding box center [596, 320] width 21 height 19
click at [592, 346] on icon "button" at bounding box center [596, 348] width 9 height 9
click at [592, 373] on icon "button" at bounding box center [596, 376] width 9 height 9
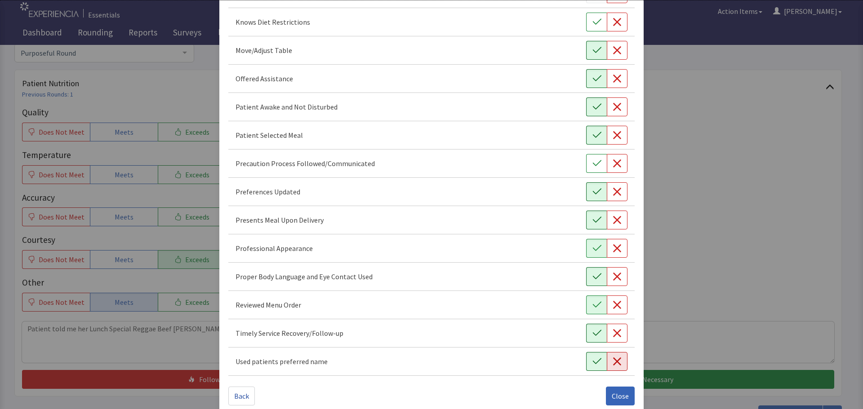
scroll to position [522, 0]
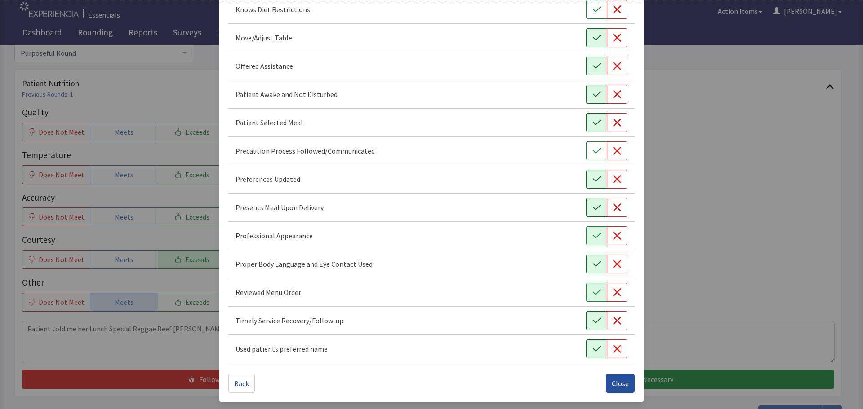
click at [609, 377] on button "Close" at bounding box center [620, 383] width 29 height 19
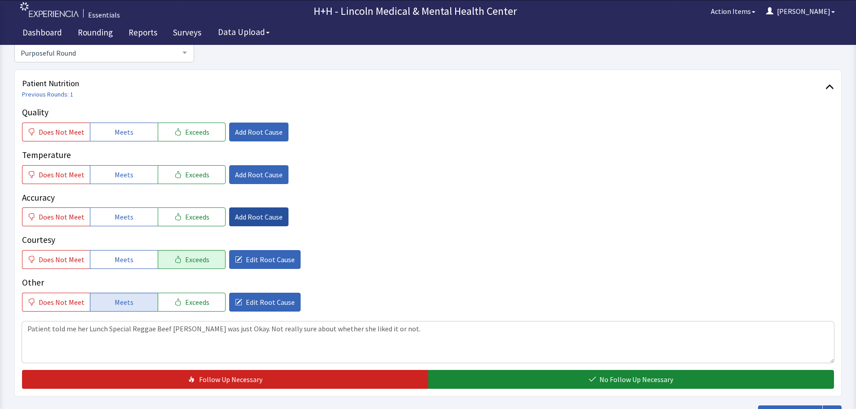
click at [268, 213] on span "Add Root Cause" at bounding box center [259, 217] width 48 height 11
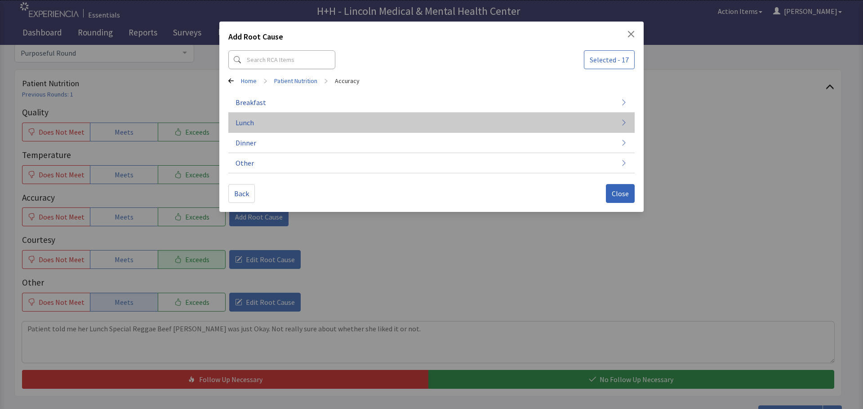
click at [328, 125] on button "Lunch" at bounding box center [431, 123] width 406 height 20
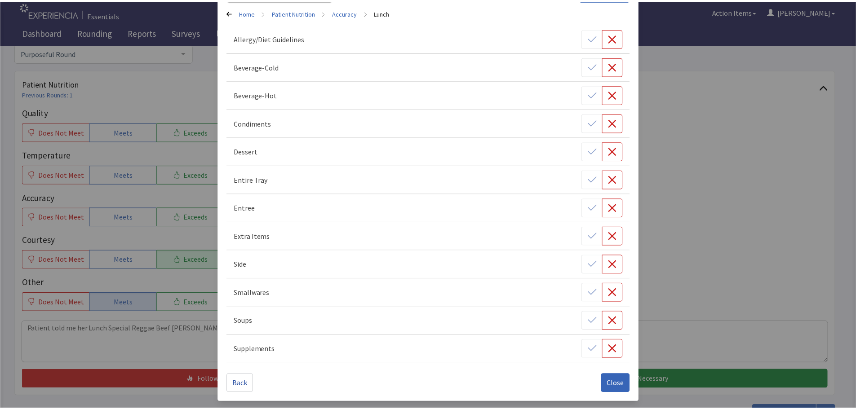
scroll to position [69, 0]
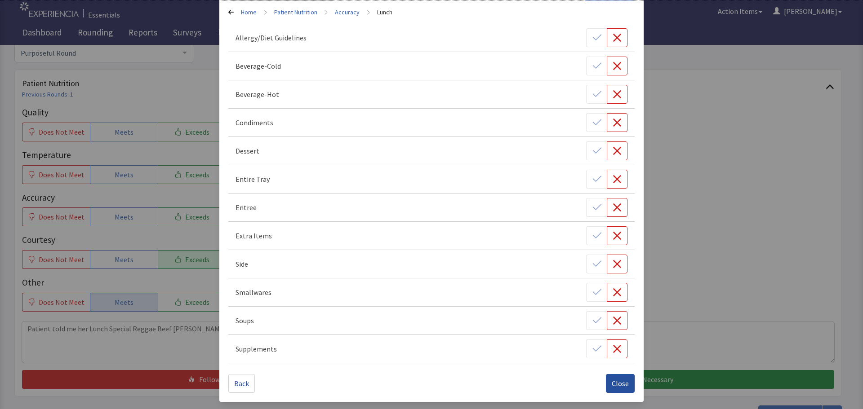
click at [612, 382] on span "Close" at bounding box center [620, 383] width 17 height 11
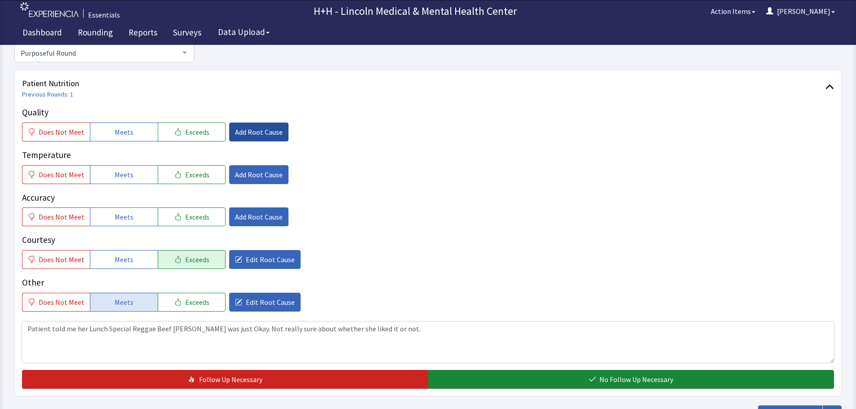
click at [244, 127] on span "Add Root Cause" at bounding box center [259, 132] width 48 height 11
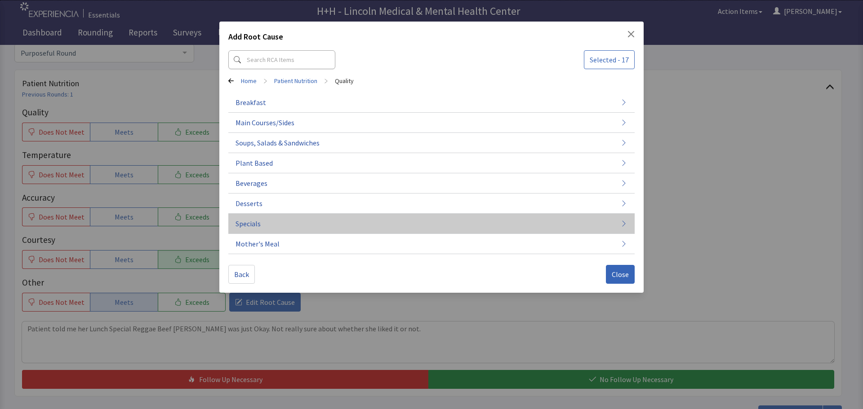
click at [262, 227] on button "Specials" at bounding box center [431, 224] width 406 height 20
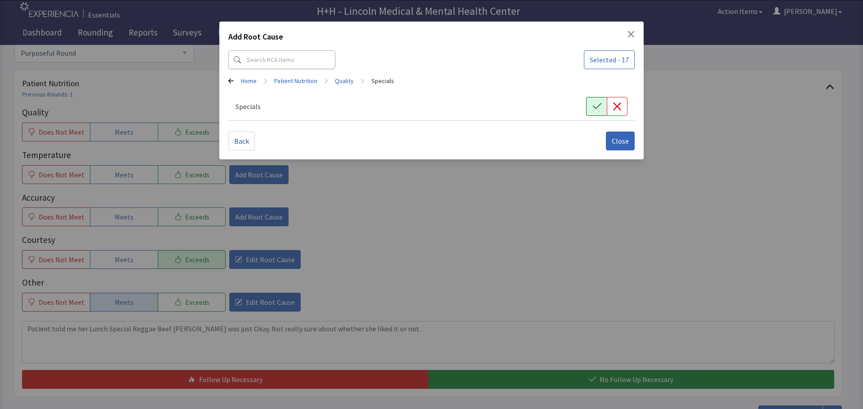
click at [588, 105] on button "button" at bounding box center [596, 106] width 21 height 19
click at [624, 144] on span "Close" at bounding box center [620, 141] width 17 height 11
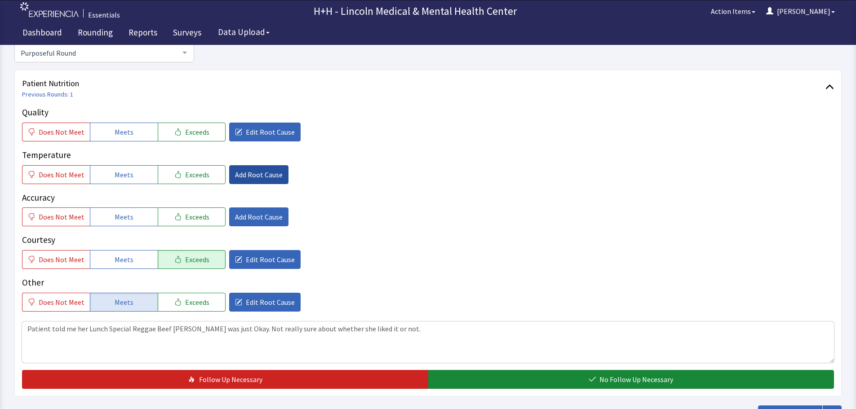
click at [244, 176] on span "Add Root Cause" at bounding box center [259, 174] width 48 height 11
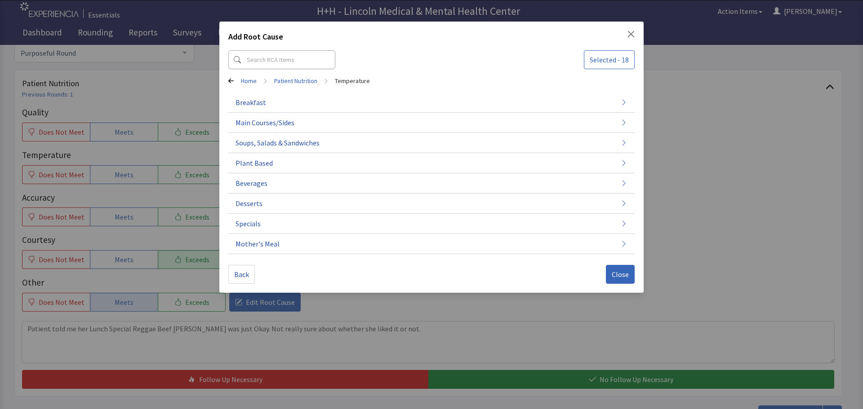
click at [274, 217] on button "Specials" at bounding box center [431, 224] width 406 height 20
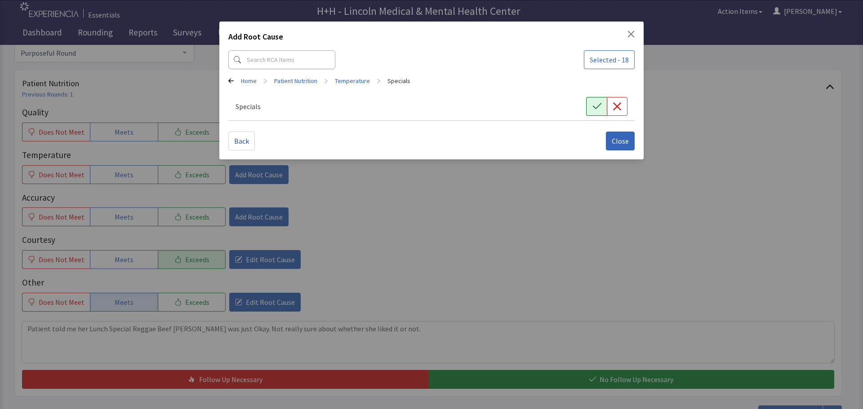
click at [590, 110] on button "button" at bounding box center [596, 106] width 21 height 19
click at [619, 140] on span "Close" at bounding box center [620, 141] width 17 height 11
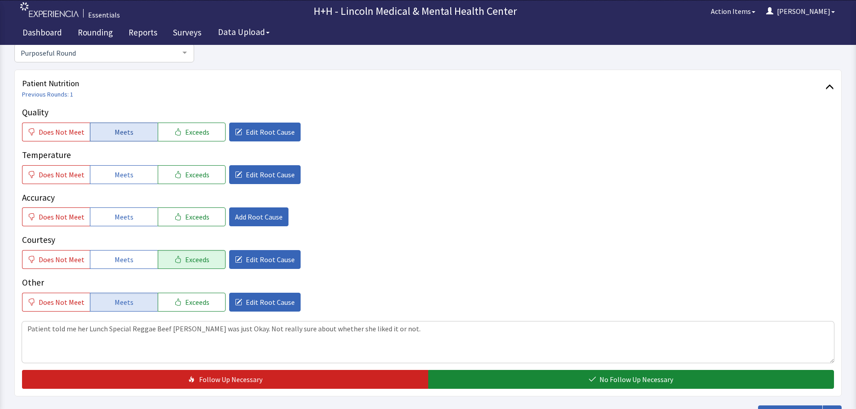
click at [141, 127] on button "Meets" at bounding box center [124, 132] width 68 height 19
click at [142, 172] on button "Meets" at bounding box center [124, 174] width 68 height 19
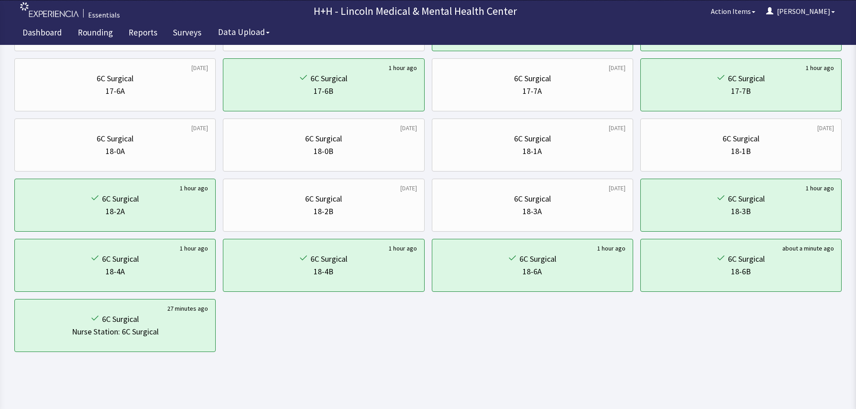
scroll to position [433, 0]
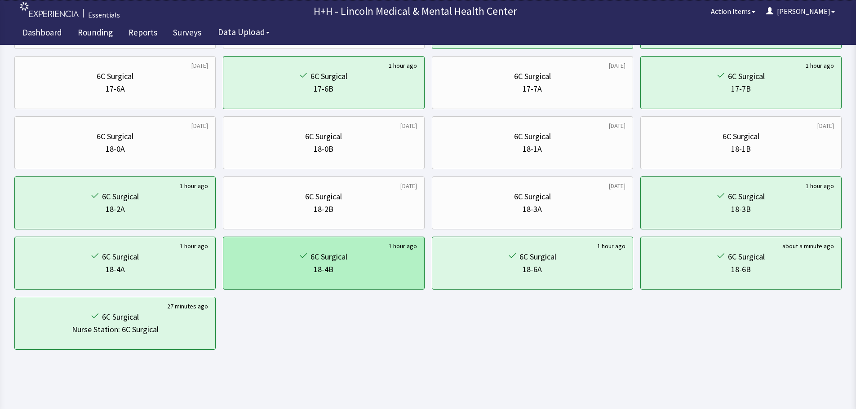
click at [353, 265] on div "18-4B" at bounding box center [324, 269] width 186 height 13
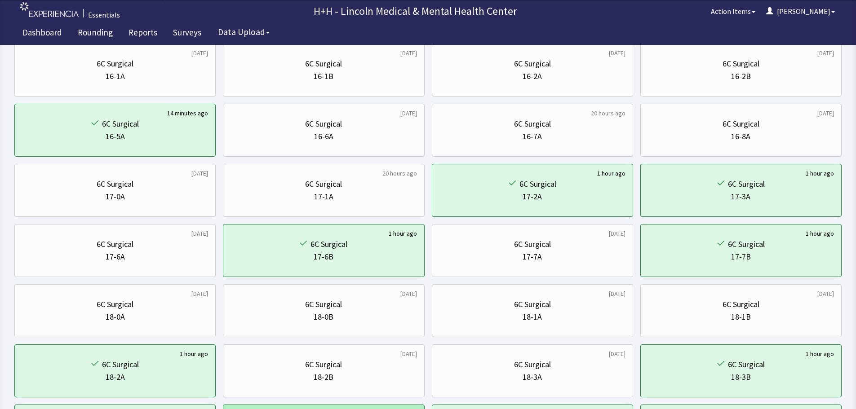
scroll to position [404, 0]
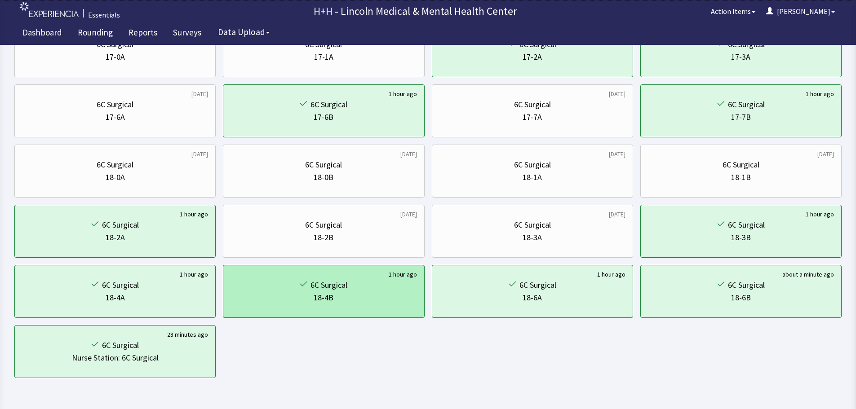
click at [377, 292] on div "18-4B" at bounding box center [324, 298] width 186 height 13
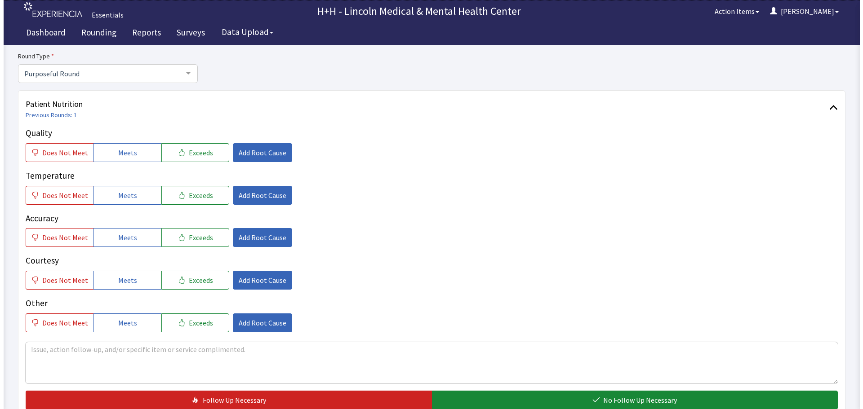
scroll to position [90, 0]
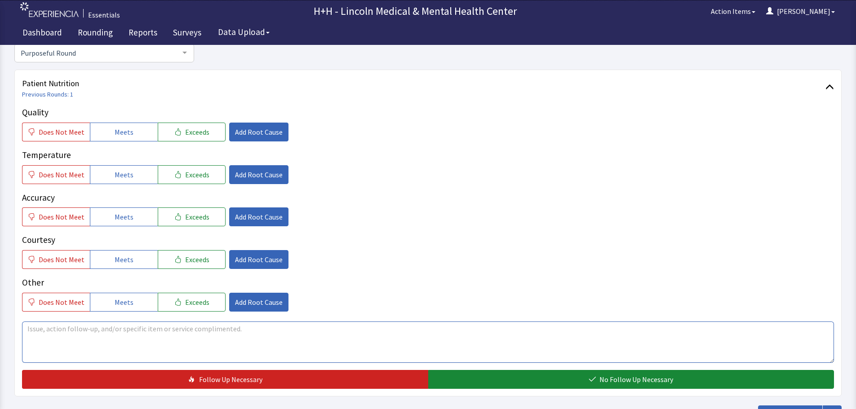
click at [39, 331] on textarea at bounding box center [428, 342] width 812 height 41
click at [202, 328] on textarea "Gentleman said the Lunch Special Reggae Beef Patty neede more seasoning" at bounding box center [428, 342] width 812 height 41
click at [204, 328] on textarea "Gentleman said the Lunch Special Reggae Beef Patty needde more seasoning" at bounding box center [428, 342] width 812 height 41
click at [271, 331] on textarea "Gentleman said the Lunch Special Reggae Beef Patty needed more seasoning" at bounding box center [428, 342] width 812 height 41
type textarea "Gentleman said the Lunch Special Reggae Beef Patty needed more seasoning for mo…"
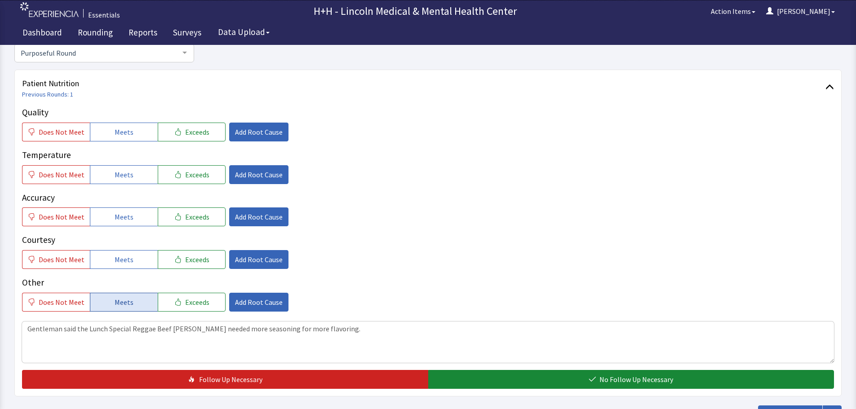
click at [145, 297] on button "Meets" at bounding box center [124, 302] width 68 height 19
click at [236, 304] on span "Add Root Cause" at bounding box center [259, 302] width 48 height 11
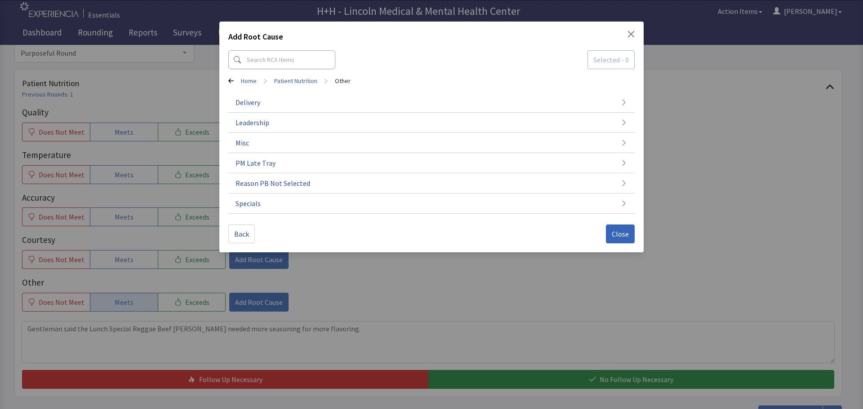
click at [256, 207] on span "Specials" at bounding box center [247, 203] width 25 height 11
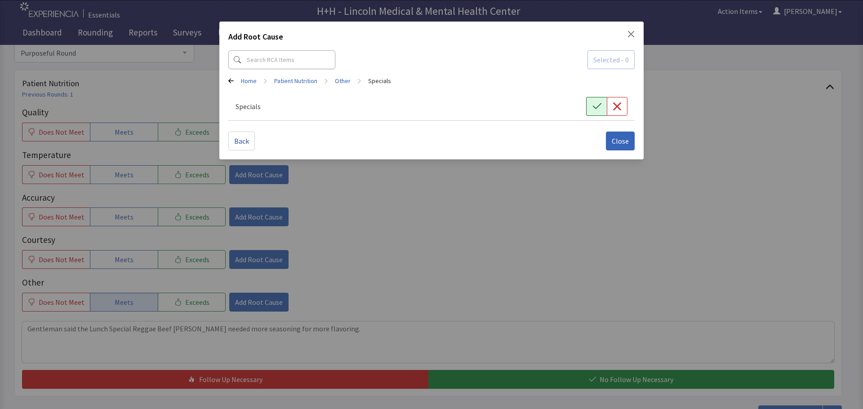
click at [599, 108] on icon "button" at bounding box center [596, 106] width 9 height 9
click at [620, 141] on span "Close" at bounding box center [620, 141] width 17 height 11
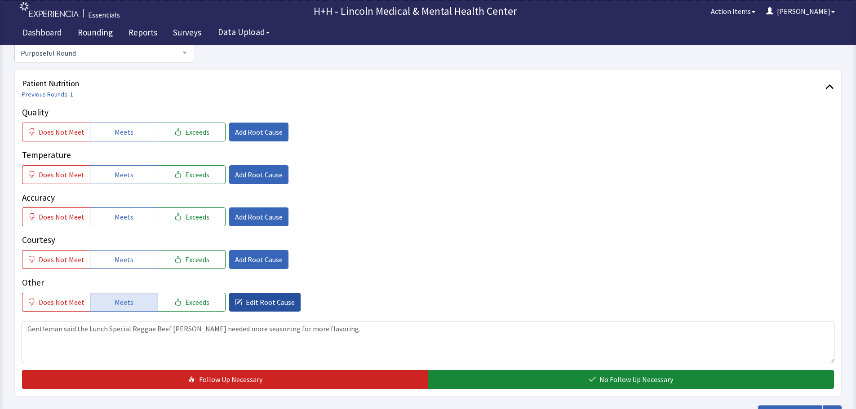
click at [271, 307] on span "Edit Root Cause" at bounding box center [270, 302] width 49 height 11
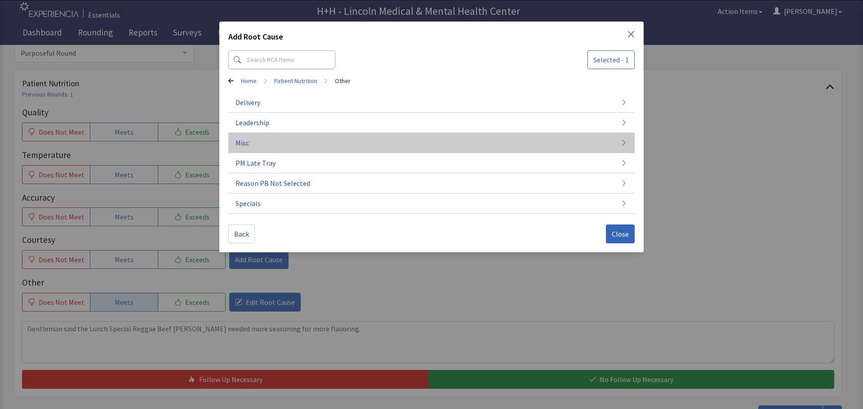
click at [257, 140] on button "Misc" at bounding box center [431, 143] width 406 height 20
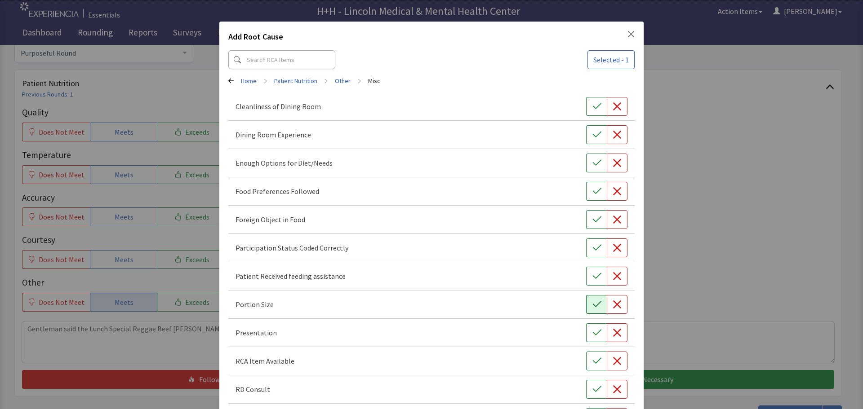
click at [586, 306] on button "button" at bounding box center [596, 304] width 21 height 19
click at [586, 332] on button "button" at bounding box center [596, 333] width 21 height 19
click at [598, 190] on button "button" at bounding box center [596, 191] width 21 height 19
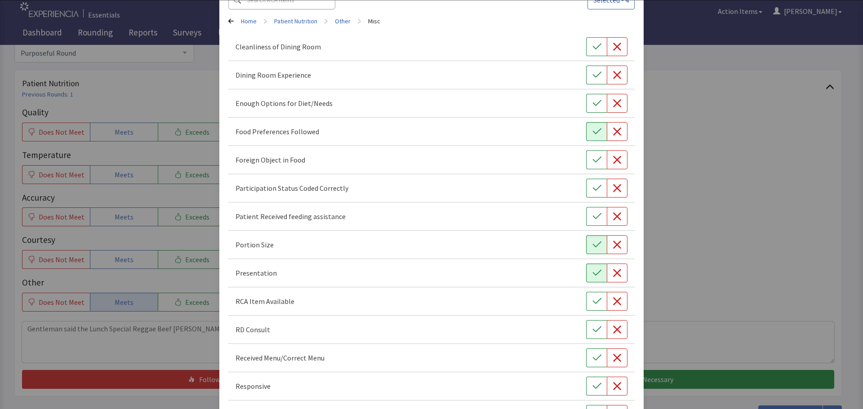
scroll to position [125, 0]
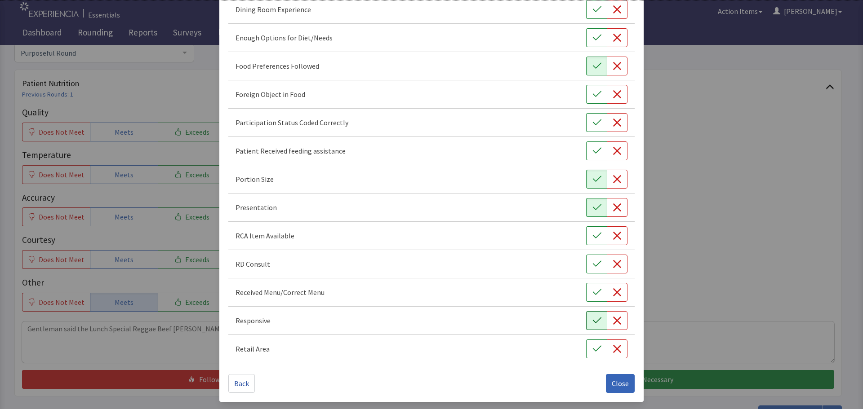
click at [586, 319] on button "button" at bounding box center [596, 320] width 21 height 19
click at [618, 382] on span "Close" at bounding box center [620, 383] width 17 height 11
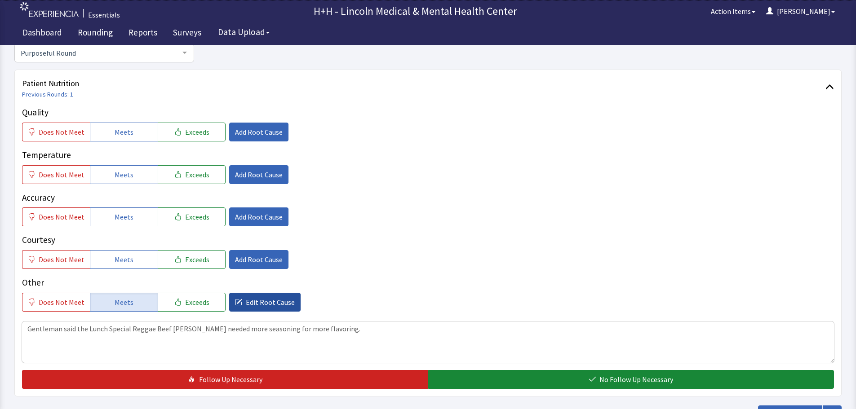
click at [278, 302] on span "Edit Root Cause" at bounding box center [270, 302] width 49 height 11
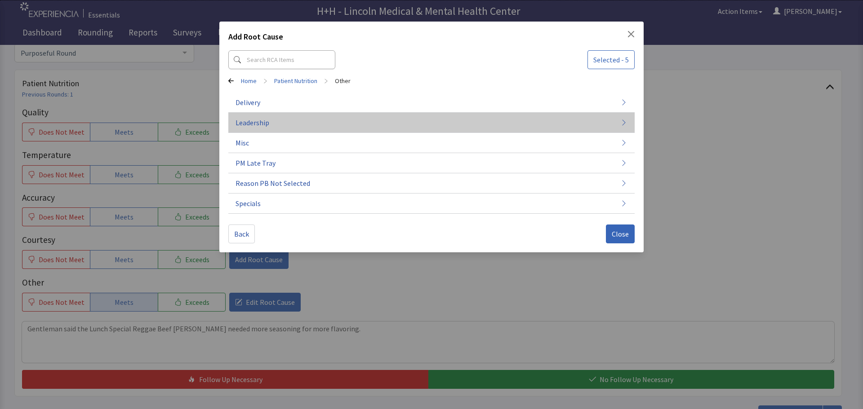
click at [275, 194] on button "Leadership" at bounding box center [431, 204] width 406 height 20
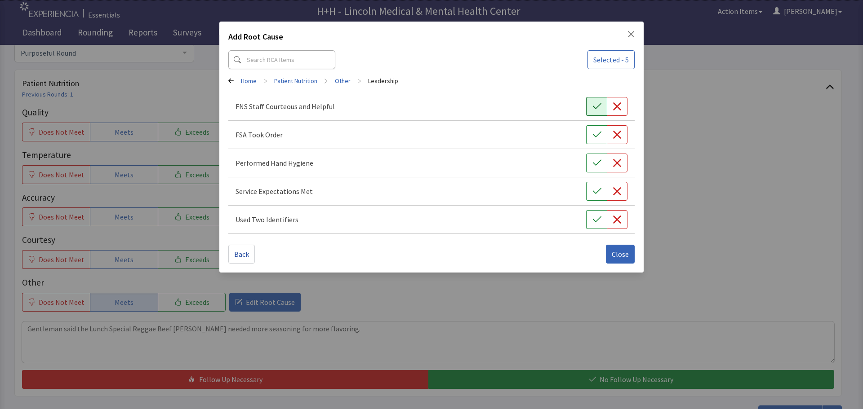
click at [589, 103] on button "button" at bounding box center [596, 106] width 21 height 19
click at [595, 131] on icon "button" at bounding box center [596, 134] width 9 height 9
click at [598, 163] on icon "button" at bounding box center [596, 163] width 9 height 6
click at [595, 188] on icon "button" at bounding box center [596, 191] width 9 height 9
click at [595, 216] on icon "button" at bounding box center [596, 219] width 9 height 9
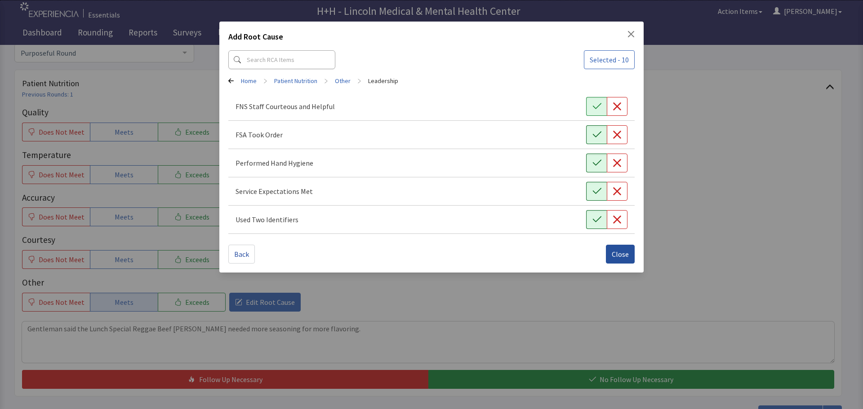
click at [617, 253] on span "Close" at bounding box center [620, 254] width 17 height 11
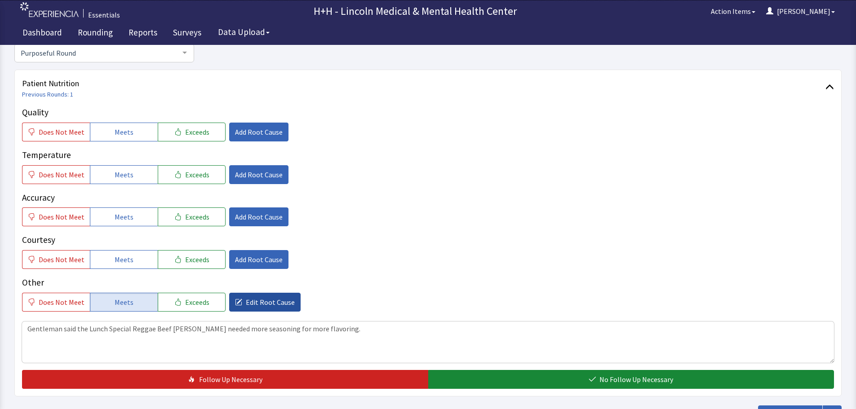
click at [284, 306] on span "Edit Root Cause" at bounding box center [270, 302] width 49 height 11
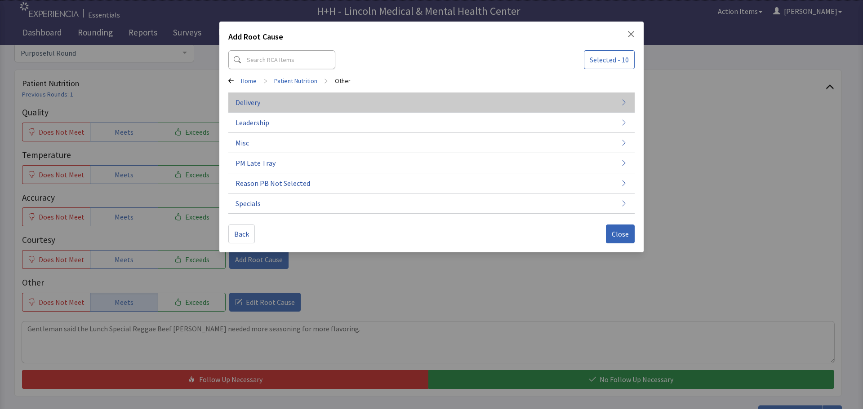
click at [266, 133] on button "Delivery" at bounding box center [431, 143] width 406 height 20
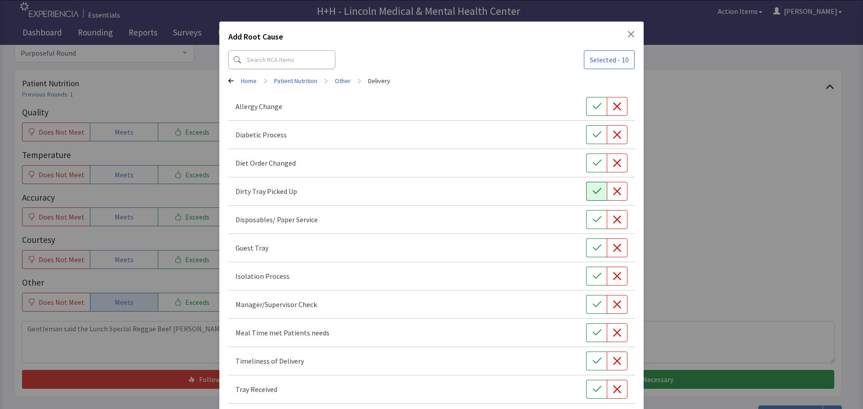
click at [593, 189] on icon "button" at bounding box center [596, 191] width 9 height 9
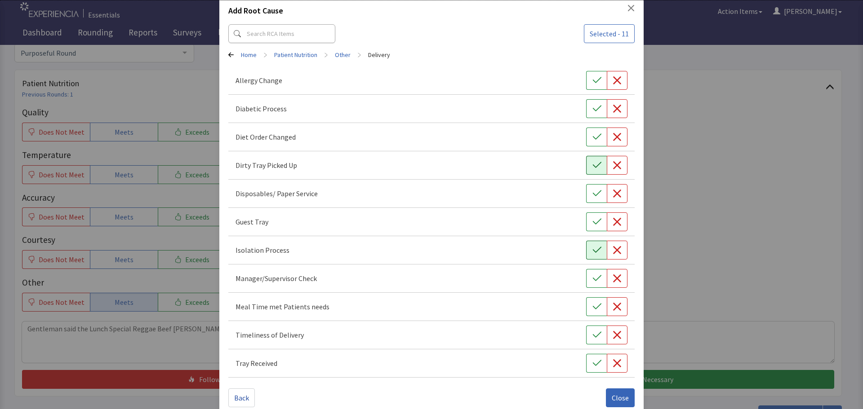
scroll to position [40, 0]
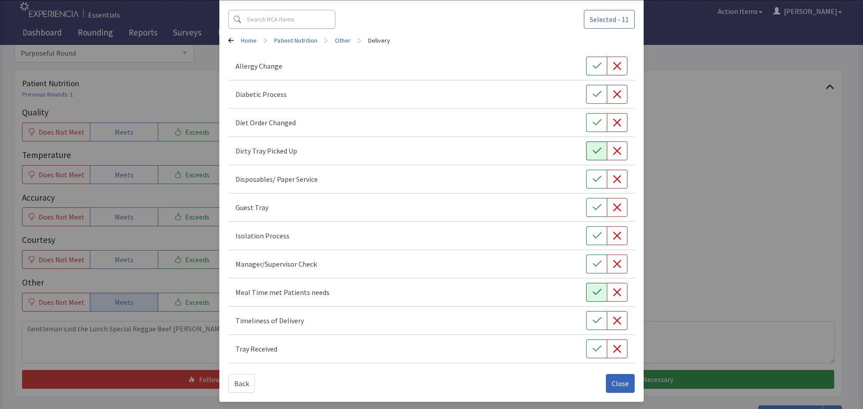
click at [592, 293] on icon "button" at bounding box center [596, 292] width 9 height 9
click at [593, 315] on button "button" at bounding box center [596, 320] width 21 height 19
click at [592, 346] on icon "button" at bounding box center [596, 349] width 9 height 9
click at [612, 382] on span "Close" at bounding box center [620, 383] width 17 height 11
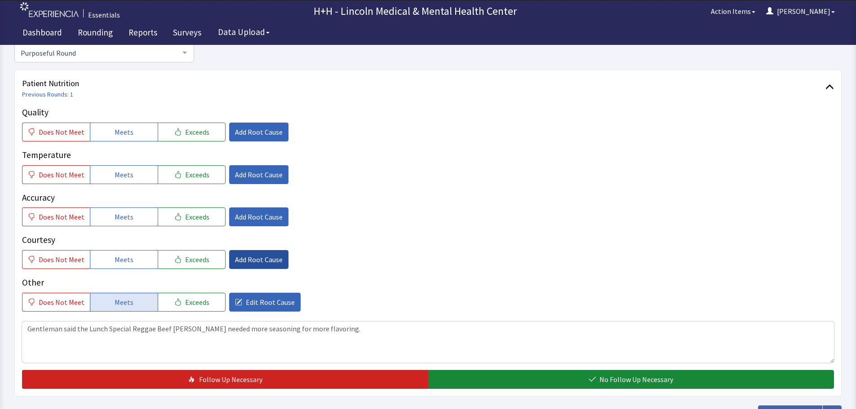
click at [259, 258] on span "Add Root Cause" at bounding box center [259, 259] width 48 height 11
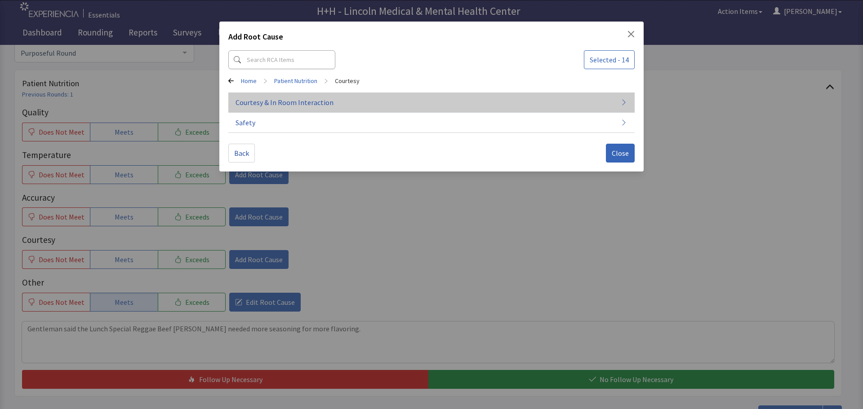
click at [282, 100] on span "Courtesy & In Room Interaction" at bounding box center [284, 102] width 98 height 11
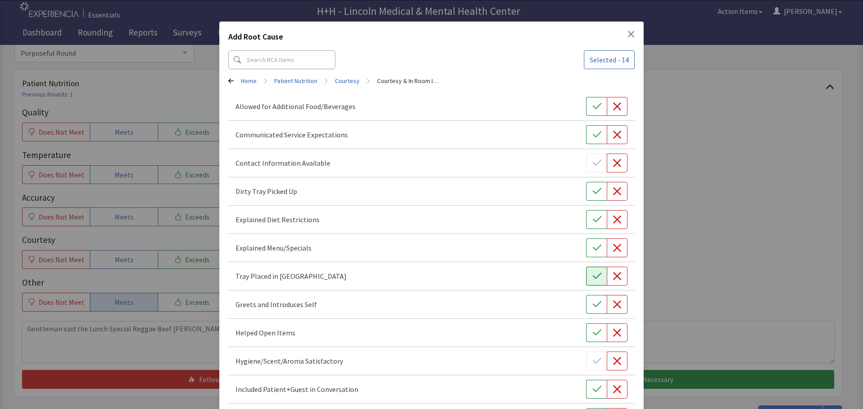
click at [592, 277] on icon "button" at bounding box center [596, 276] width 9 height 6
click at [592, 188] on icon "button" at bounding box center [596, 191] width 9 height 9
click at [586, 302] on button "button" at bounding box center [596, 304] width 21 height 19
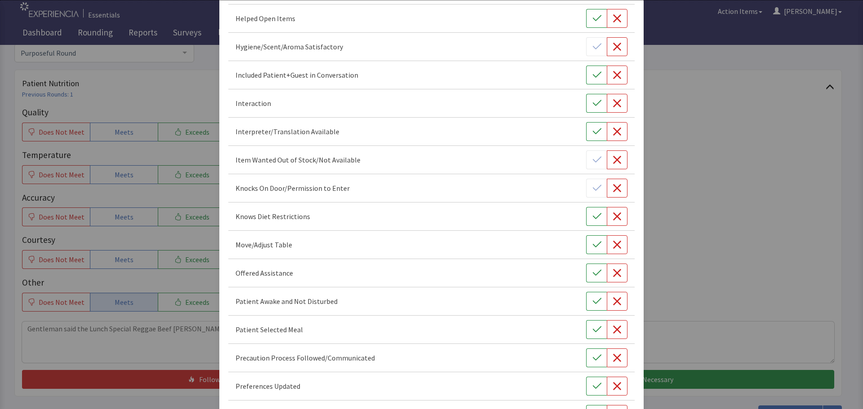
scroll to position [522, 0]
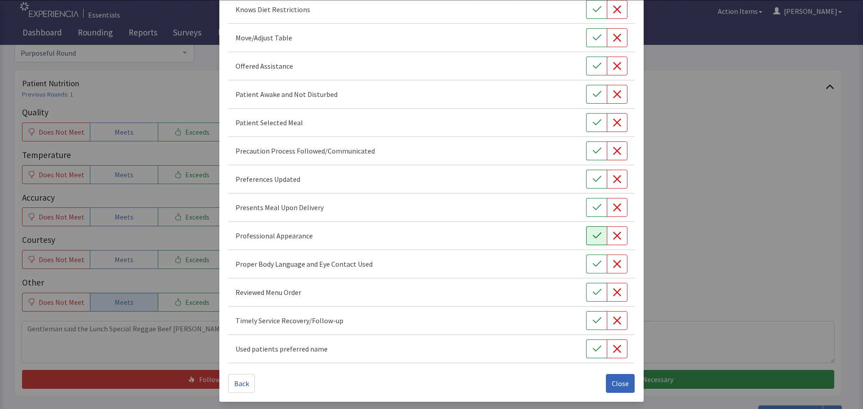
click at [595, 237] on icon "button" at bounding box center [596, 235] width 9 height 9
click at [594, 266] on icon "button" at bounding box center [596, 264] width 9 height 9
click at [592, 210] on icon "button" at bounding box center [596, 207] width 9 height 9
click at [592, 178] on icon "button" at bounding box center [596, 179] width 9 height 9
click at [592, 122] on icon "button" at bounding box center [596, 122] width 9 height 9
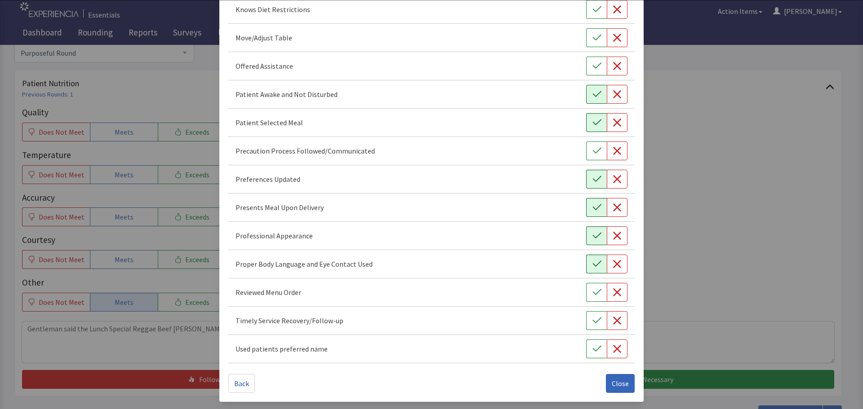
click at [592, 95] on icon "button" at bounding box center [596, 94] width 9 height 9
click at [594, 67] on icon "button" at bounding box center [596, 66] width 9 height 9
click at [595, 36] on icon "button" at bounding box center [596, 37] width 9 height 9
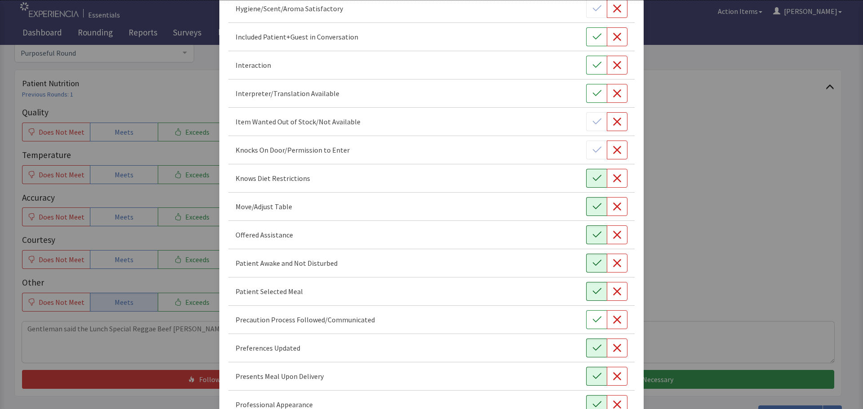
scroll to position [297, 0]
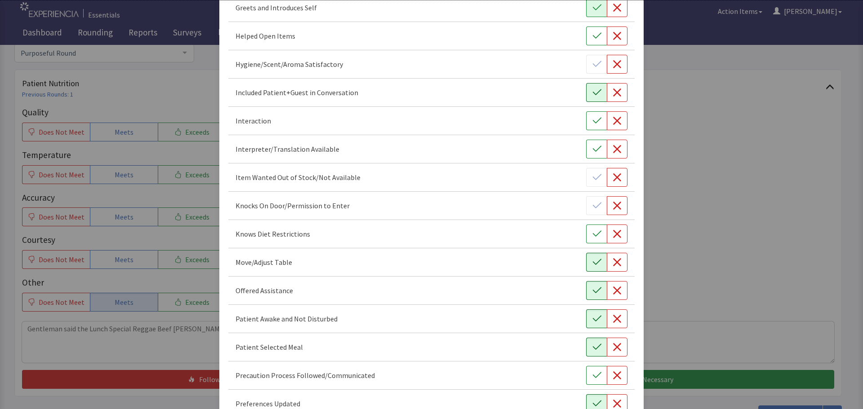
click at [592, 94] on icon "button" at bounding box center [596, 92] width 9 height 9
click at [586, 115] on button "button" at bounding box center [596, 120] width 21 height 19
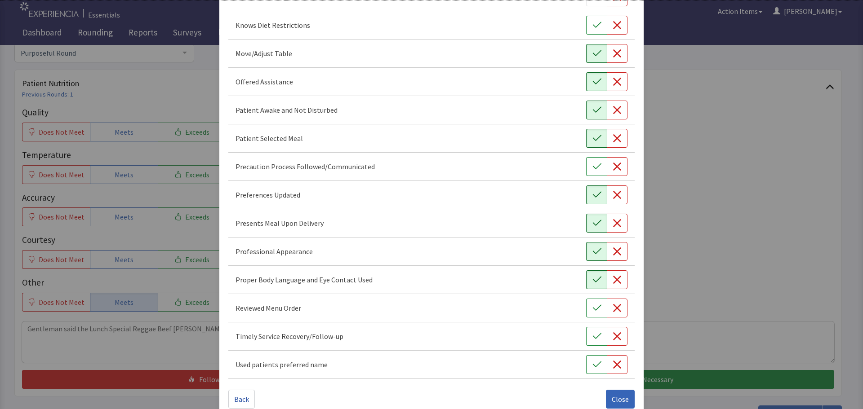
scroll to position [522, 0]
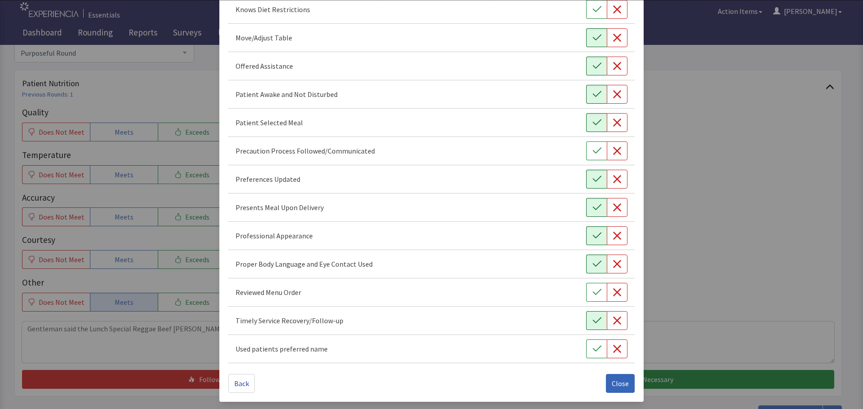
click at [592, 323] on icon "button" at bounding box center [596, 321] width 9 height 6
click at [612, 384] on span "Close" at bounding box center [620, 383] width 17 height 11
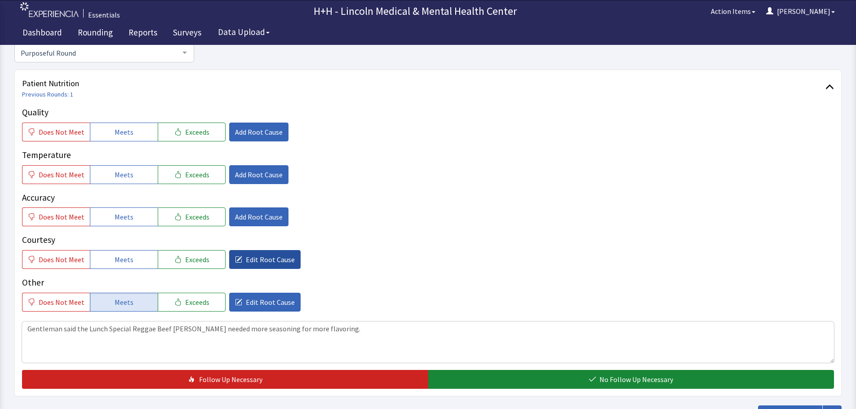
click at [259, 253] on button "Edit Root Cause" at bounding box center [264, 259] width 71 height 19
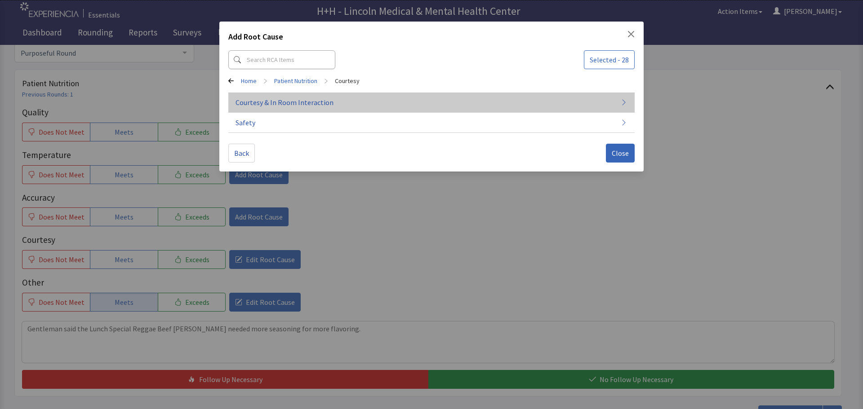
click at [273, 99] on span "Courtesy & In Room Interaction" at bounding box center [284, 102] width 98 height 11
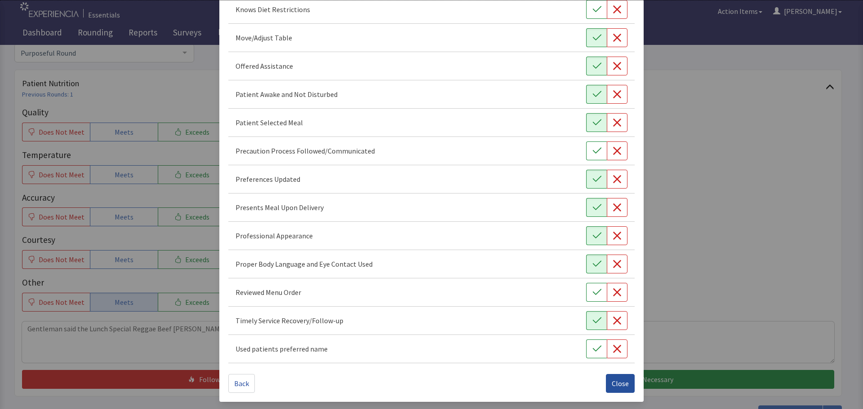
click at [617, 381] on span "Close" at bounding box center [620, 383] width 17 height 11
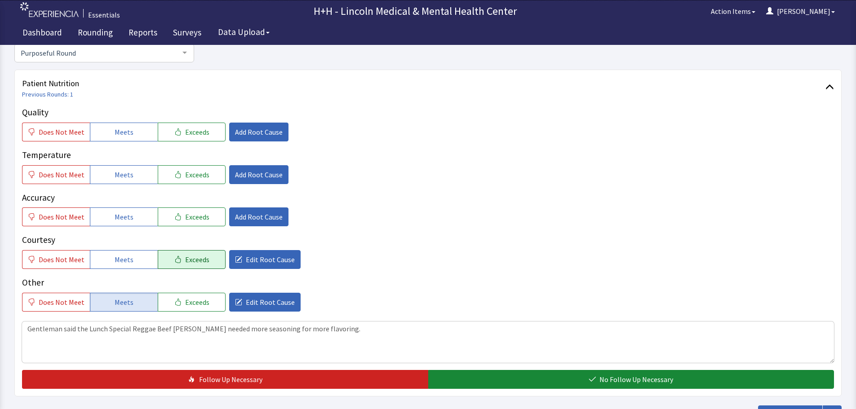
click at [174, 256] on icon "button" at bounding box center [177, 259] width 7 height 7
click at [198, 208] on button "Exceeds" at bounding box center [192, 217] width 68 height 19
click at [131, 172] on button "Meets" at bounding box center [124, 174] width 68 height 19
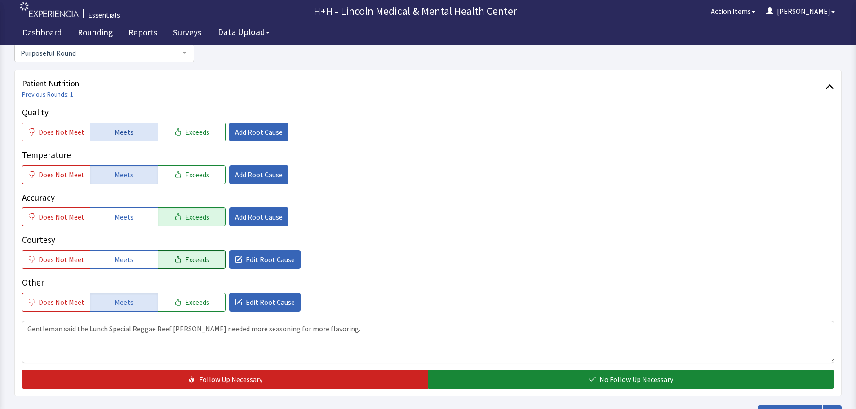
click at [140, 130] on button "Meets" at bounding box center [124, 132] width 68 height 19
click at [249, 127] on span "Add Root Cause" at bounding box center [259, 132] width 48 height 11
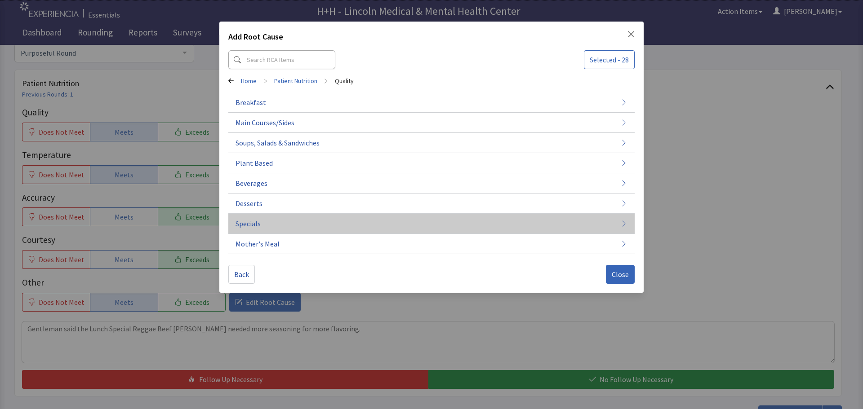
click at [255, 222] on span "Specials" at bounding box center [247, 223] width 25 height 11
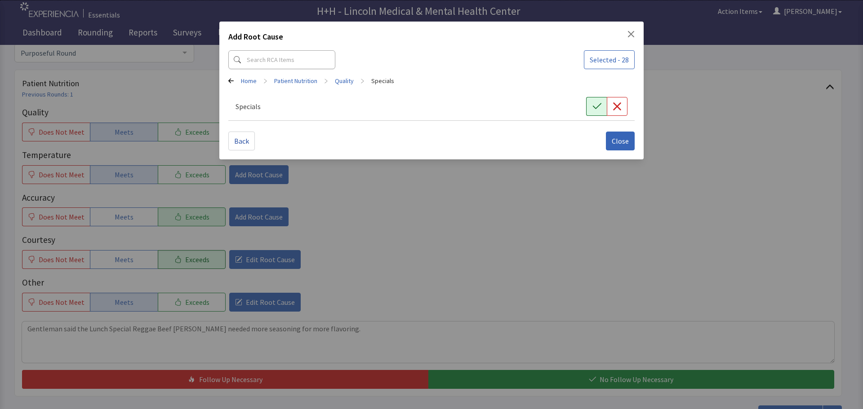
click at [592, 104] on icon "button" at bounding box center [596, 106] width 9 height 9
click at [617, 143] on span "Close" at bounding box center [620, 141] width 17 height 11
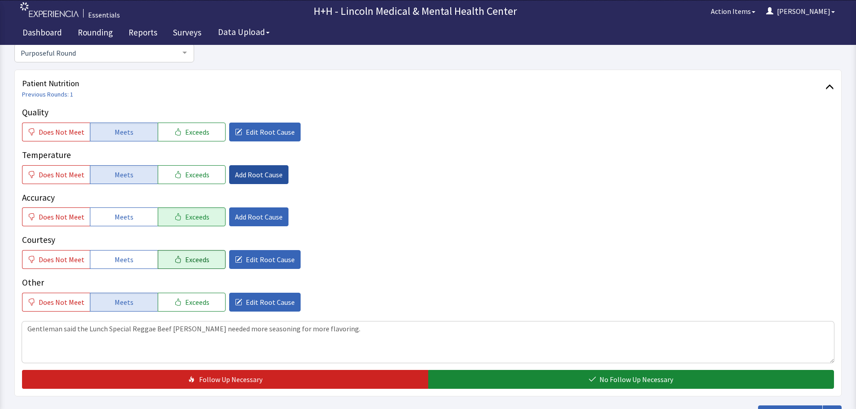
click at [249, 176] on span "Add Root Cause" at bounding box center [259, 174] width 48 height 11
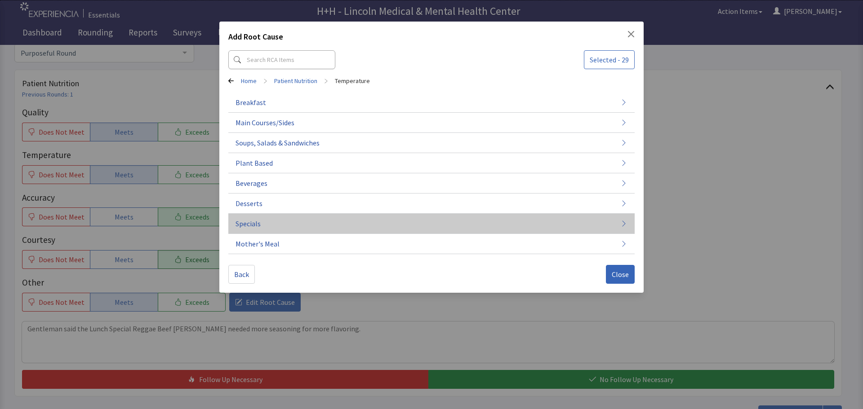
click at [267, 222] on button "Specials" at bounding box center [431, 224] width 406 height 20
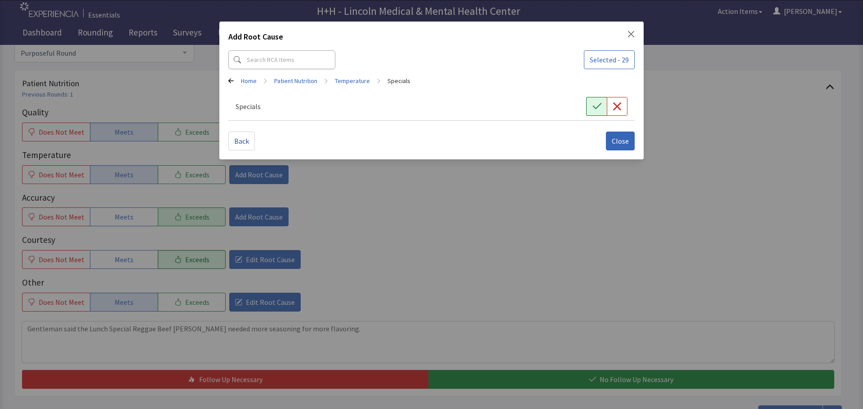
click at [597, 100] on button "button" at bounding box center [596, 106] width 21 height 19
click at [620, 146] on button "Close" at bounding box center [620, 141] width 29 height 19
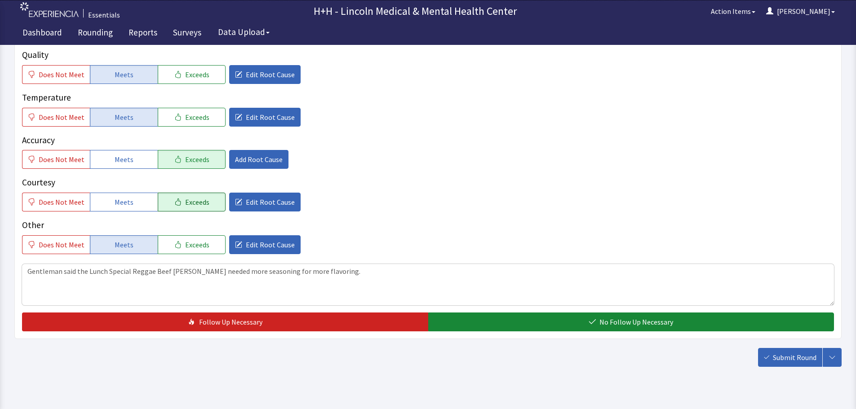
scroll to position [164, 0]
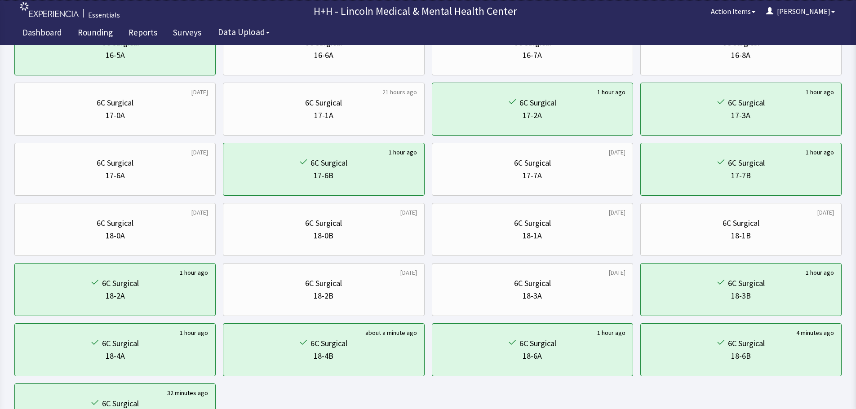
scroll to position [360, 0]
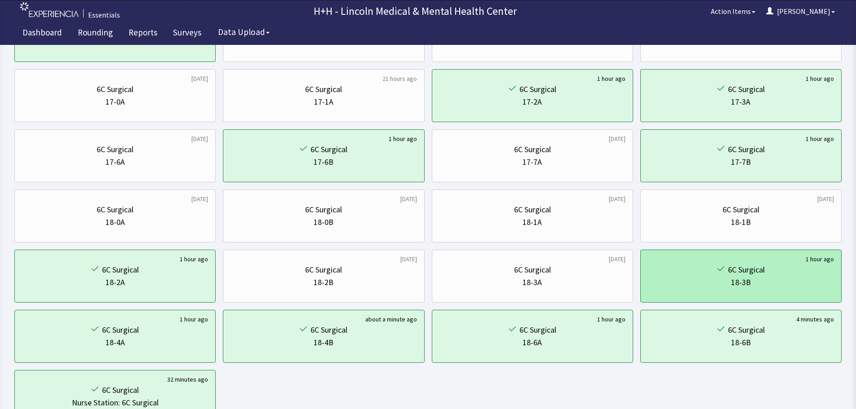
click at [690, 265] on div "6C Surgical" at bounding box center [741, 270] width 186 height 13
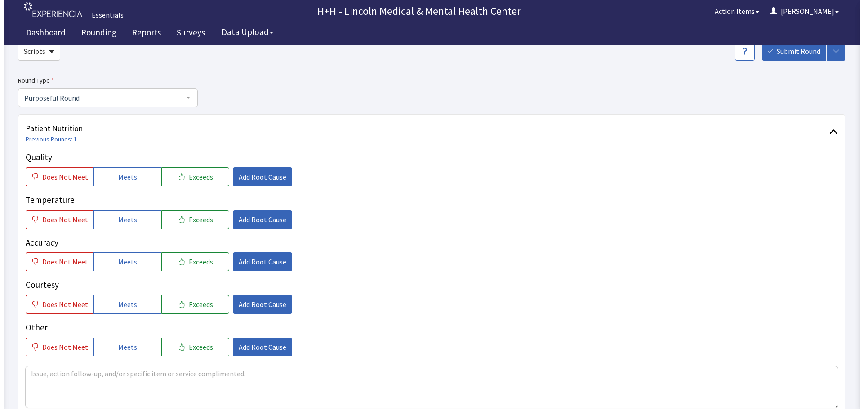
scroll to position [90, 0]
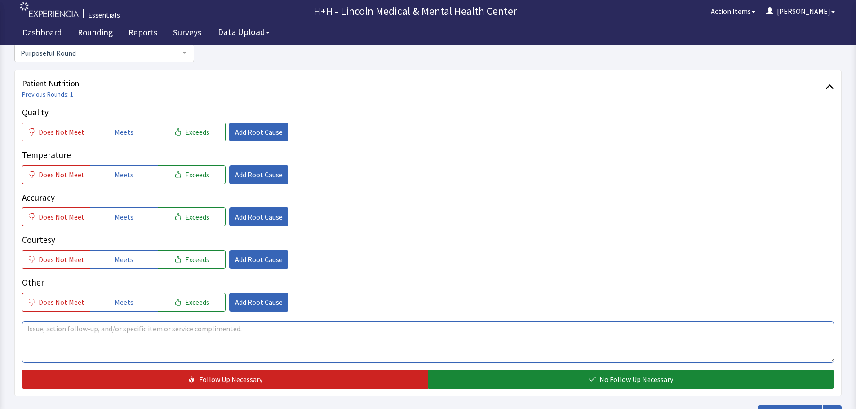
click at [27, 328] on textarea at bounding box center [428, 342] width 812 height 41
type textarea "Gentleman told me his lunch Reggae Beef [PERSON_NAME] was Delicious!"
click at [274, 132] on span "Add Root Cause" at bounding box center [259, 132] width 48 height 11
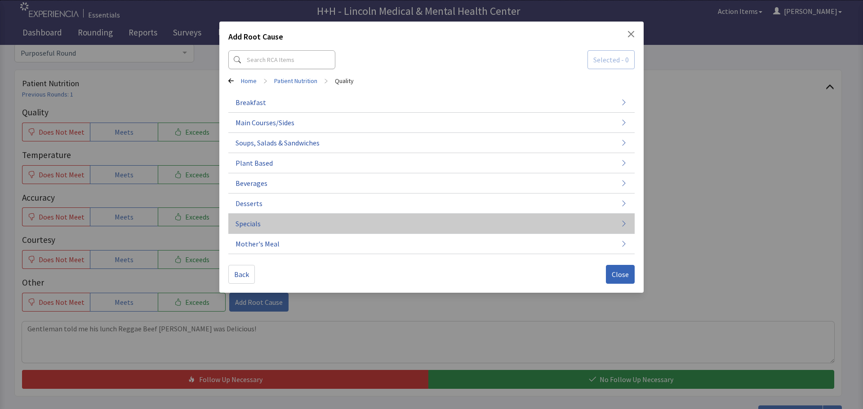
click at [262, 222] on button "Specials" at bounding box center [431, 224] width 406 height 20
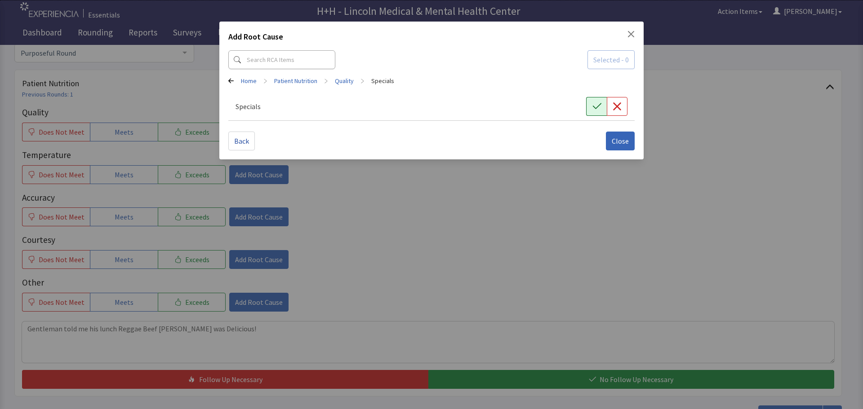
click at [589, 100] on button "button" at bounding box center [596, 106] width 21 height 19
click at [624, 135] on button "Close" at bounding box center [620, 141] width 29 height 19
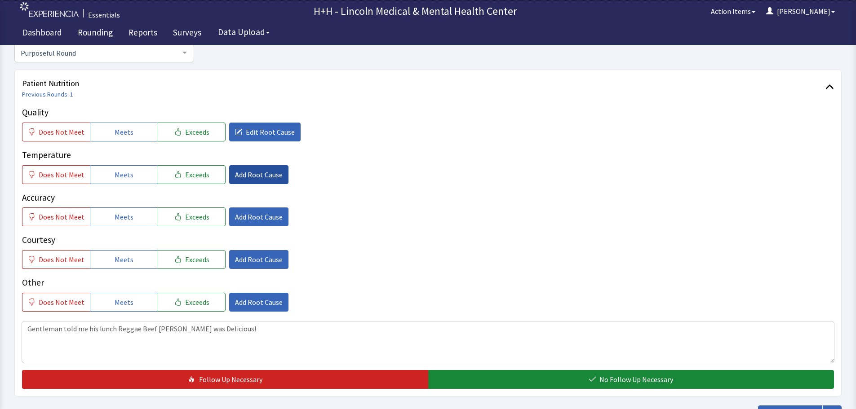
click at [246, 173] on span "Add Root Cause" at bounding box center [259, 174] width 48 height 11
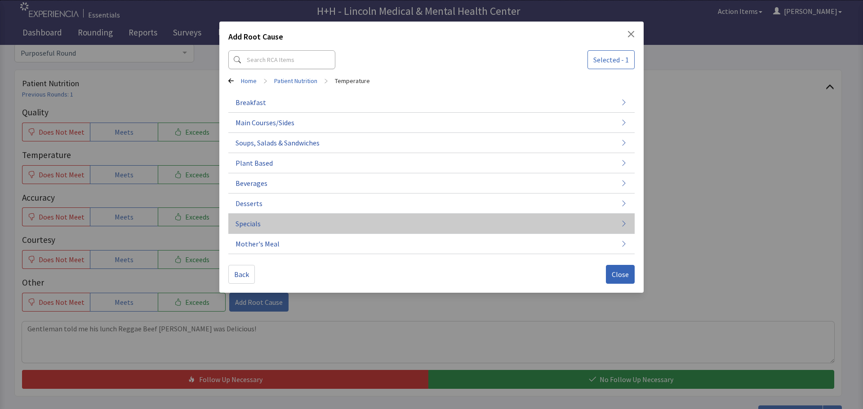
click at [251, 224] on span "Specials" at bounding box center [247, 223] width 25 height 11
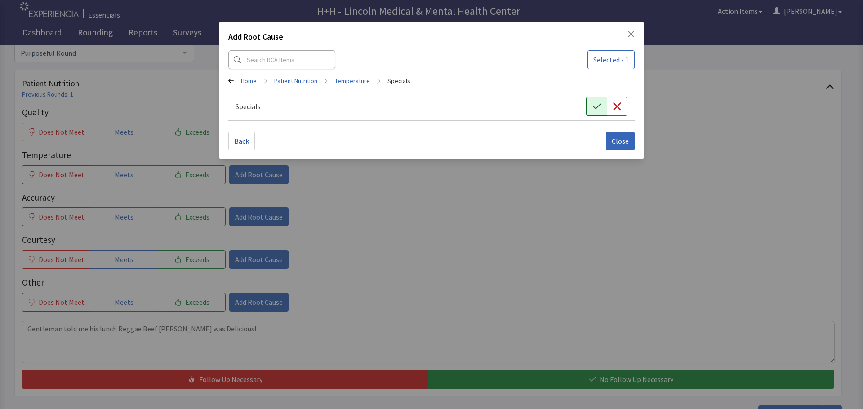
click at [601, 104] on icon "button" at bounding box center [596, 106] width 9 height 9
click at [620, 138] on span "Close" at bounding box center [620, 141] width 17 height 11
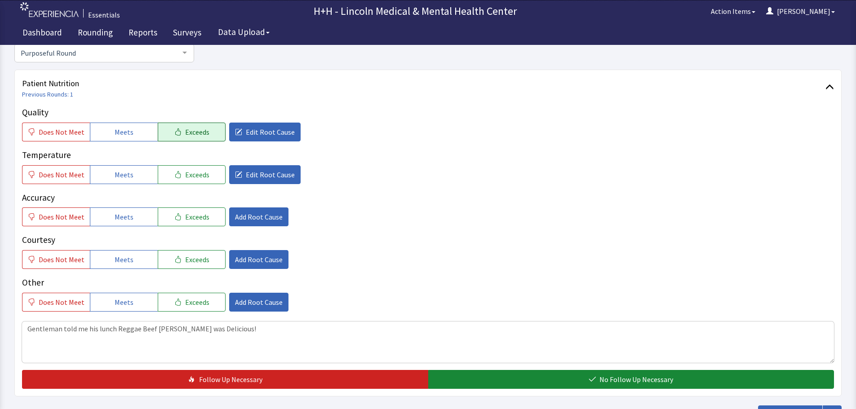
click at [197, 136] on span "Exceeds" at bounding box center [197, 132] width 24 height 11
click at [198, 170] on span "Exceeds" at bounding box center [197, 174] width 24 height 11
click at [200, 215] on span "Exceeds" at bounding box center [197, 217] width 24 height 11
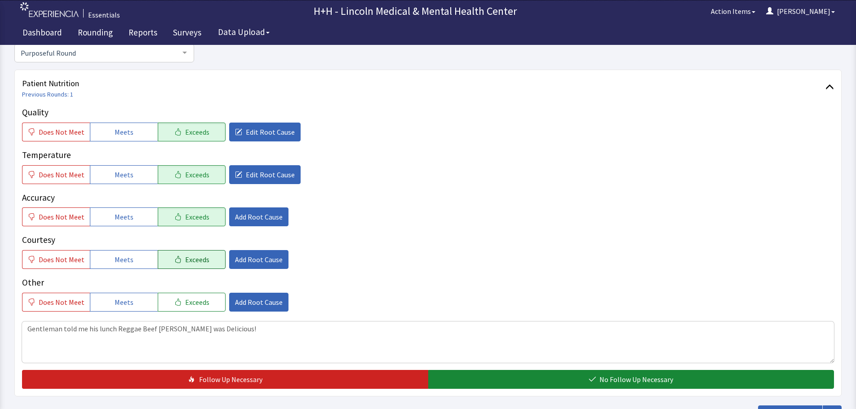
click at [216, 255] on button "Exceeds" at bounding box center [192, 259] width 68 height 19
click at [247, 258] on span "Add Root Cause" at bounding box center [259, 259] width 48 height 11
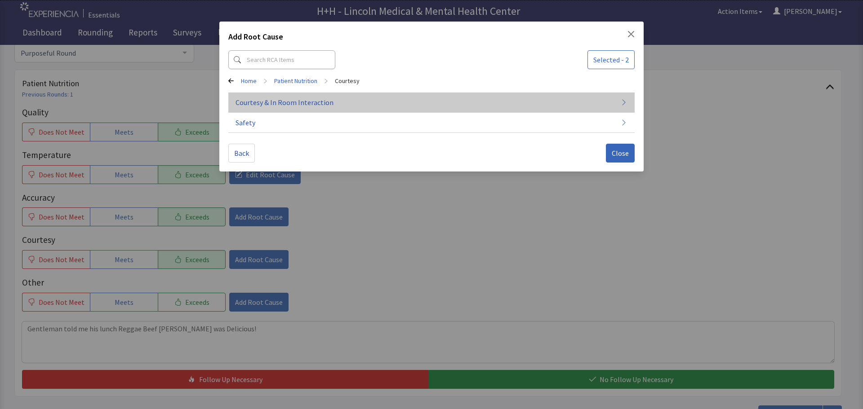
click at [281, 103] on span "Courtesy & In Room Interaction" at bounding box center [284, 102] width 98 height 11
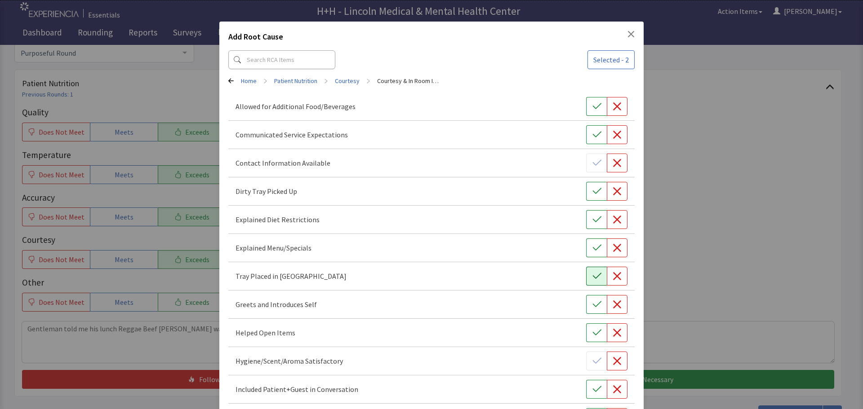
click at [586, 271] on button "button" at bounding box center [596, 276] width 21 height 19
click at [586, 188] on button "button" at bounding box center [596, 191] width 21 height 19
click at [597, 305] on button "button" at bounding box center [596, 304] width 21 height 19
click at [595, 333] on icon "button" at bounding box center [596, 332] width 9 height 9
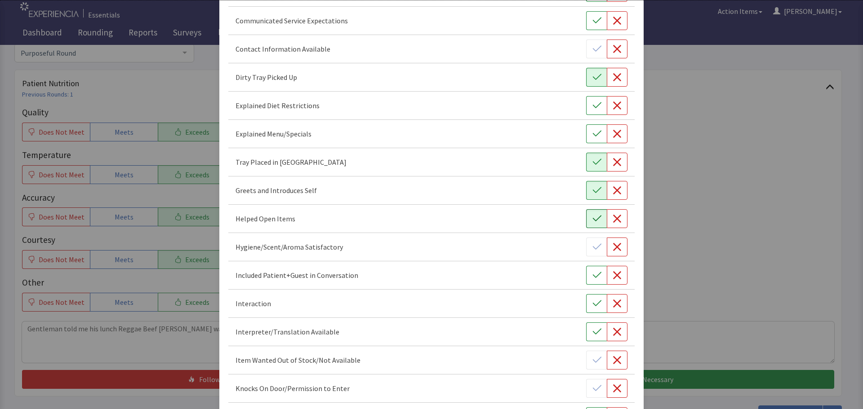
scroll to position [135, 0]
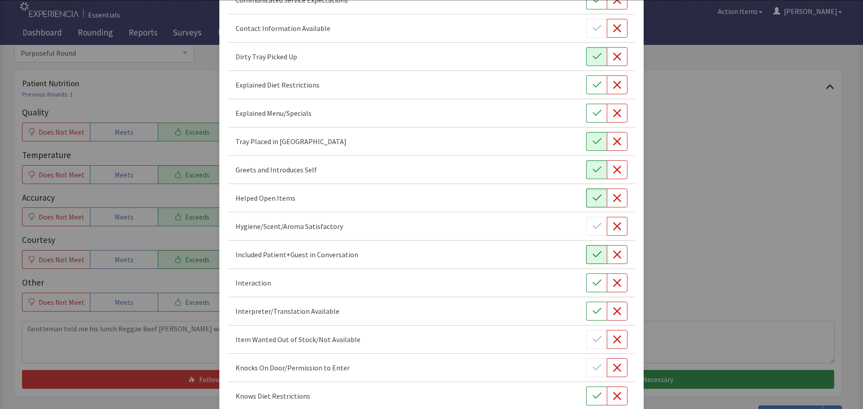
click at [596, 254] on button "button" at bounding box center [596, 254] width 21 height 19
click at [592, 283] on icon "button" at bounding box center [596, 283] width 9 height 9
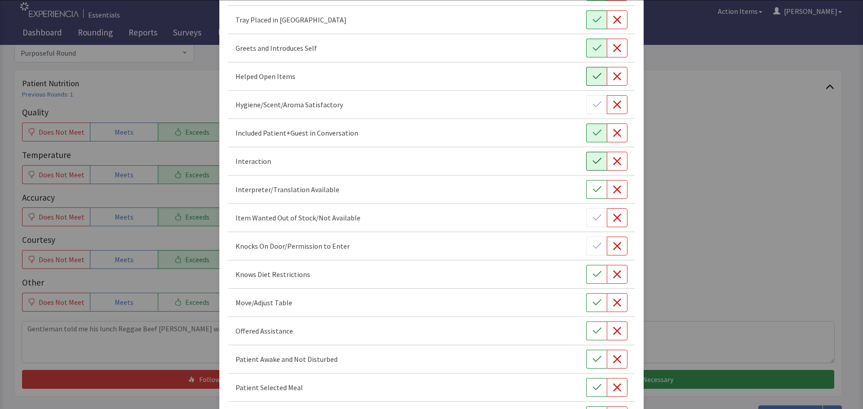
scroll to position [315, 0]
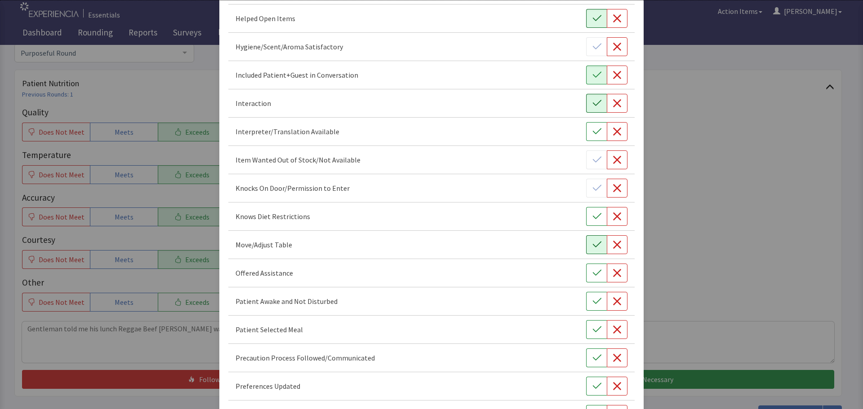
click at [593, 244] on icon "button" at bounding box center [596, 245] width 9 height 6
click at [592, 272] on icon "button" at bounding box center [596, 273] width 9 height 9
click at [595, 301] on icon "button" at bounding box center [596, 301] width 9 height 9
click at [592, 328] on icon "button" at bounding box center [596, 329] width 9 height 9
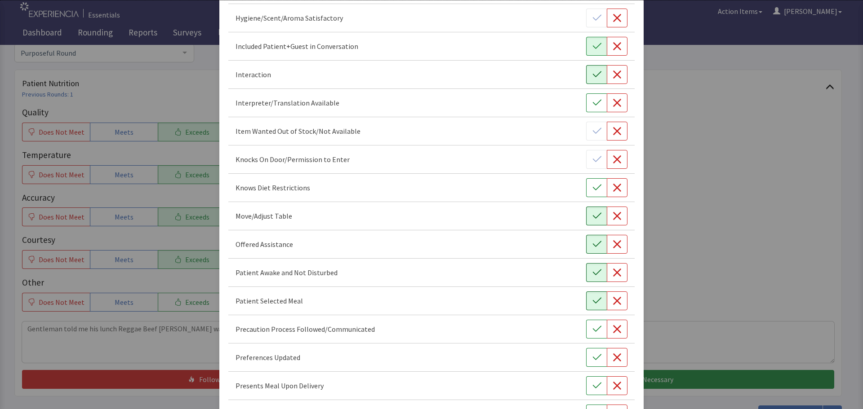
scroll to position [360, 0]
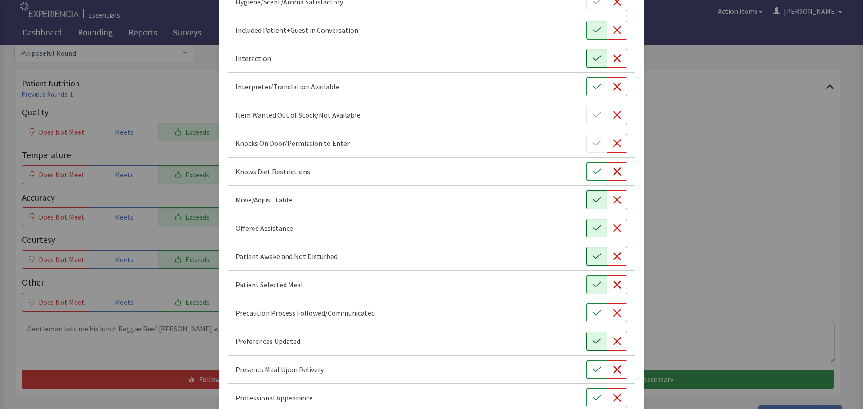
click at [592, 338] on icon "button" at bounding box center [596, 341] width 9 height 9
click at [592, 364] on button "button" at bounding box center [596, 369] width 21 height 19
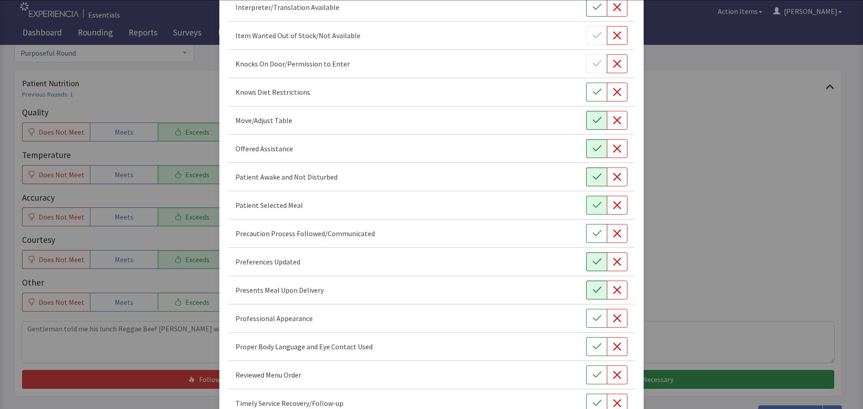
scroll to position [494, 0]
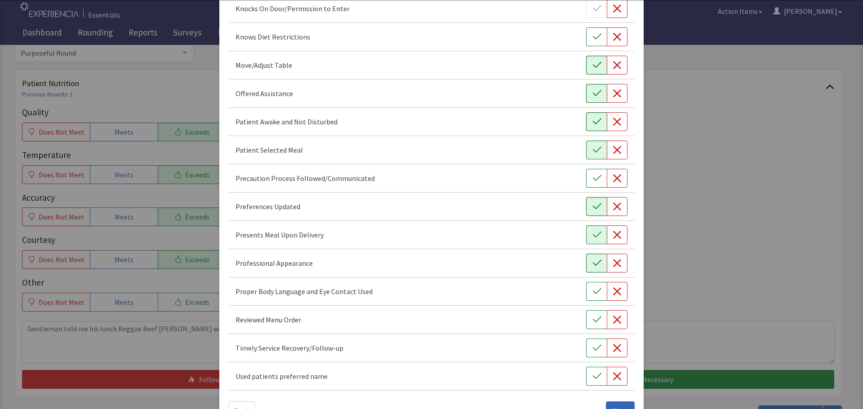
click at [596, 259] on button "button" at bounding box center [596, 263] width 21 height 19
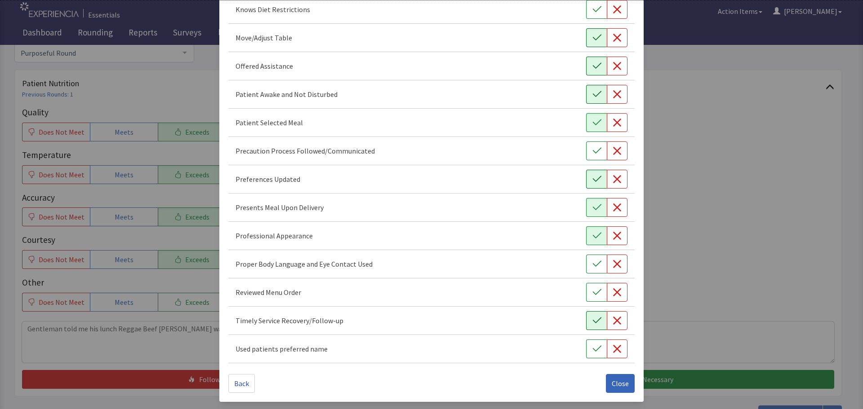
click at [592, 321] on icon "button" at bounding box center [596, 321] width 9 height 6
click at [586, 346] on button "button" at bounding box center [596, 349] width 21 height 19
click at [592, 289] on icon "button" at bounding box center [596, 292] width 9 height 9
click at [591, 269] on button "button" at bounding box center [596, 264] width 21 height 19
click at [612, 386] on span "Close" at bounding box center [620, 383] width 17 height 11
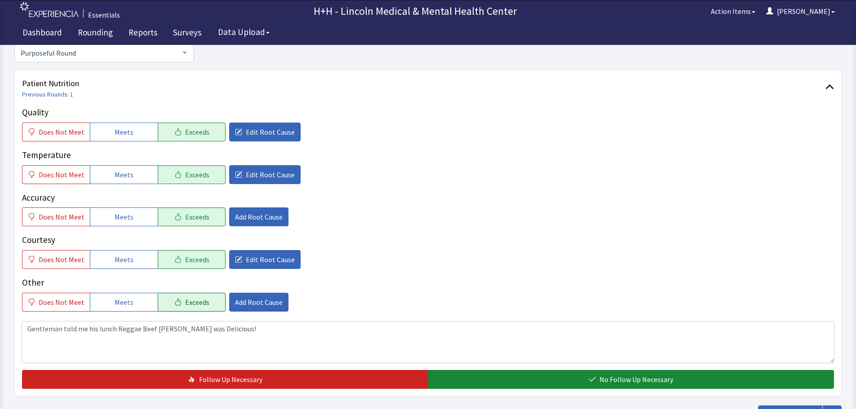
click at [186, 297] on span "Exceeds" at bounding box center [197, 302] width 24 height 11
click at [235, 305] on span "Add Root Cause" at bounding box center [259, 302] width 48 height 11
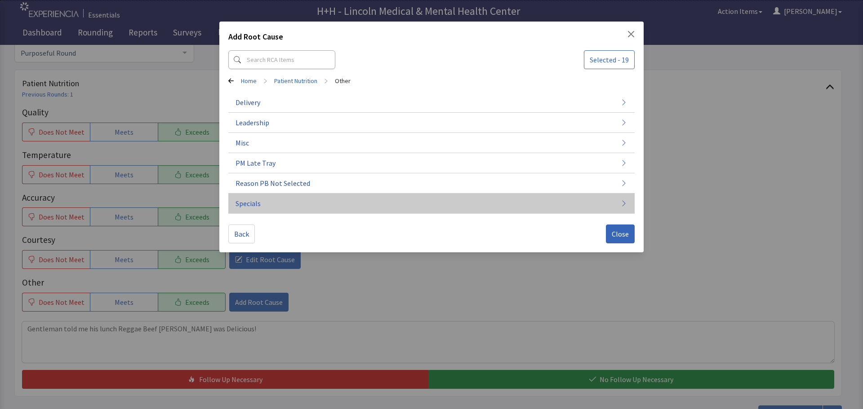
click at [265, 204] on button "Specials" at bounding box center [431, 204] width 406 height 20
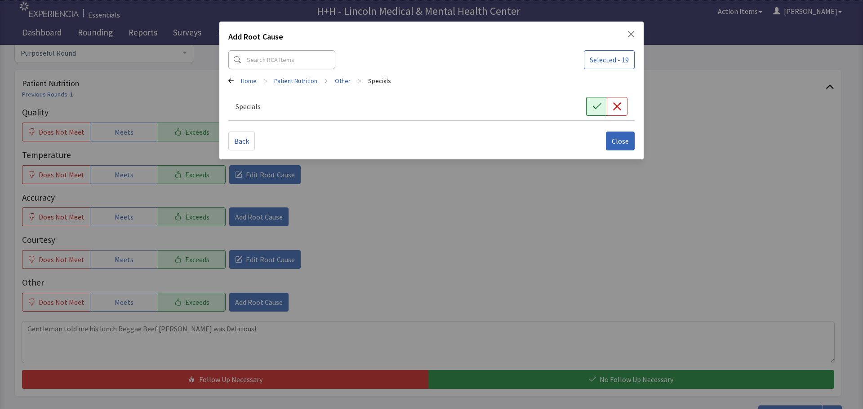
click at [591, 104] on button "button" at bounding box center [596, 106] width 21 height 19
click at [615, 137] on span "Close" at bounding box center [620, 141] width 17 height 11
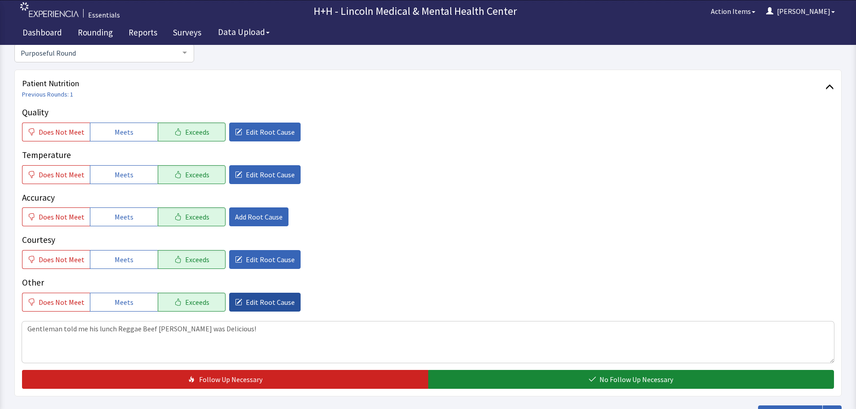
click at [262, 303] on span "Edit Root Cause" at bounding box center [270, 302] width 49 height 11
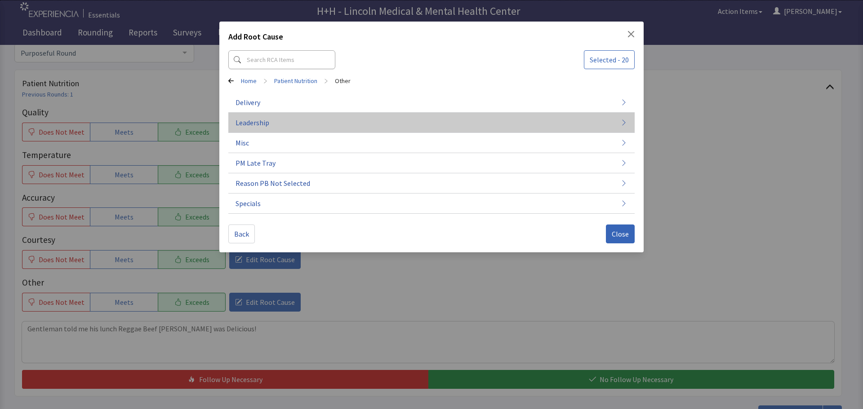
click at [272, 194] on button "Leadership" at bounding box center [431, 204] width 406 height 20
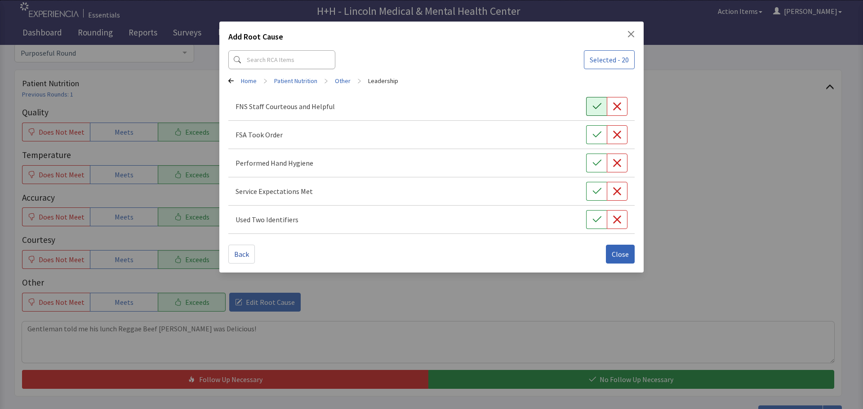
click at [606, 109] on button "button" at bounding box center [596, 106] width 21 height 19
click at [606, 134] on button "button" at bounding box center [596, 134] width 21 height 19
click at [602, 164] on button "button" at bounding box center [596, 163] width 21 height 19
click at [598, 190] on icon "button" at bounding box center [596, 191] width 9 height 9
click at [596, 220] on icon "button" at bounding box center [596, 219] width 9 height 9
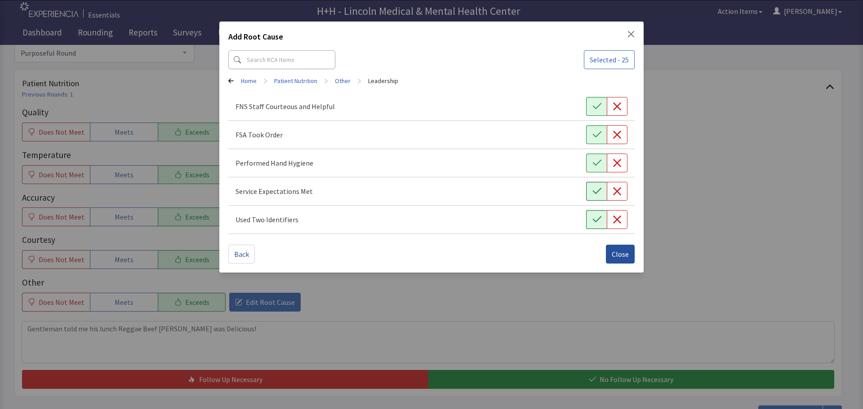
click at [615, 254] on span "Close" at bounding box center [620, 254] width 17 height 11
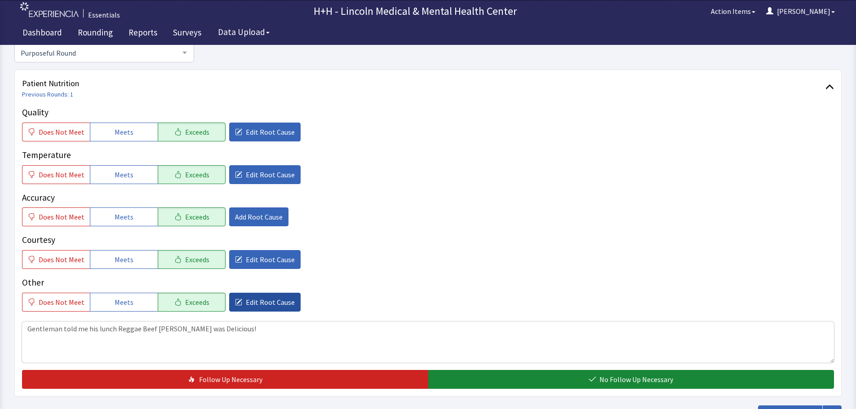
click at [288, 297] on button "Edit Root Cause" at bounding box center [264, 302] width 71 height 19
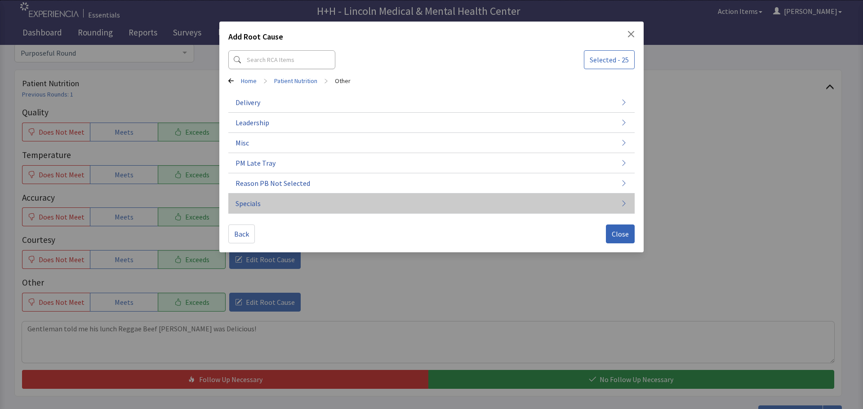
click at [260, 203] on span "Specials" at bounding box center [247, 203] width 25 height 11
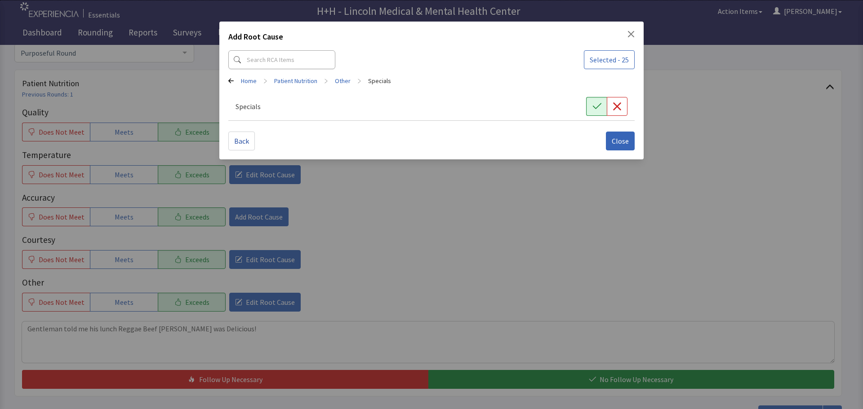
click at [617, 128] on div "Back Close" at bounding box center [431, 137] width 406 height 26
click at [620, 137] on span "Close" at bounding box center [620, 141] width 17 height 11
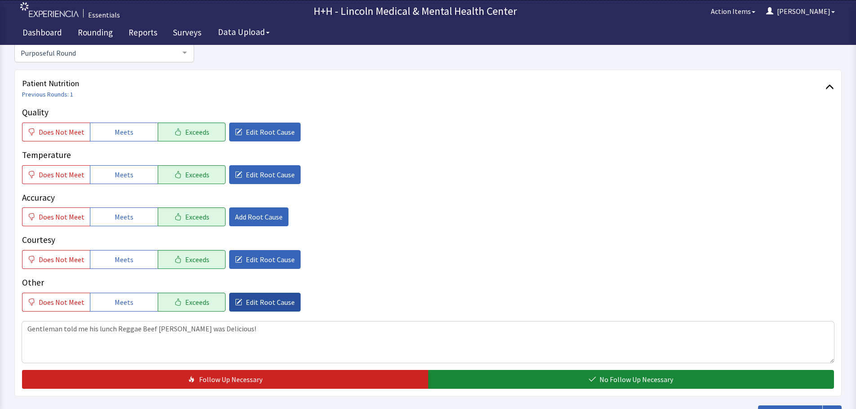
click at [270, 299] on span "Edit Root Cause" at bounding box center [270, 302] width 49 height 11
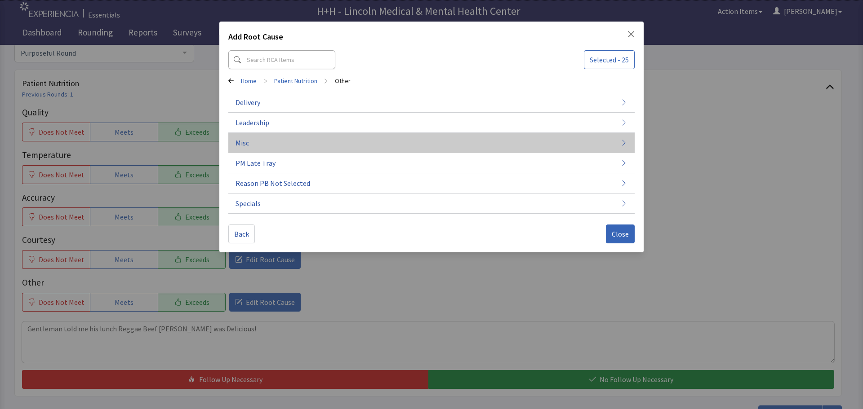
click at [252, 144] on button "Misc" at bounding box center [431, 143] width 406 height 20
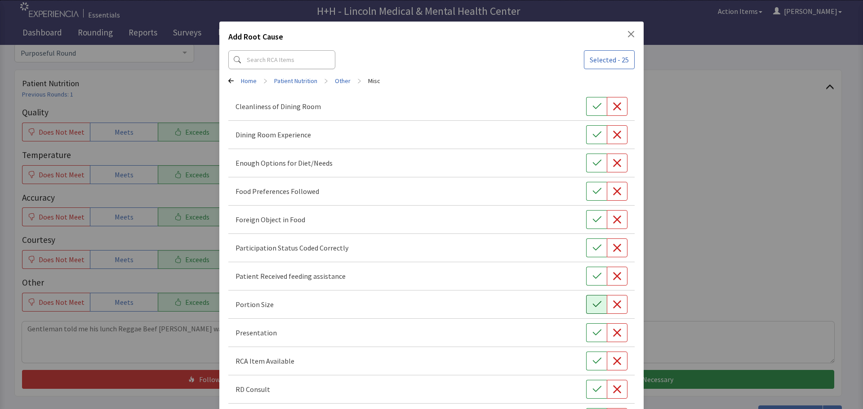
click at [586, 306] on button "button" at bounding box center [596, 304] width 21 height 19
click at [592, 333] on icon "button" at bounding box center [596, 332] width 9 height 9
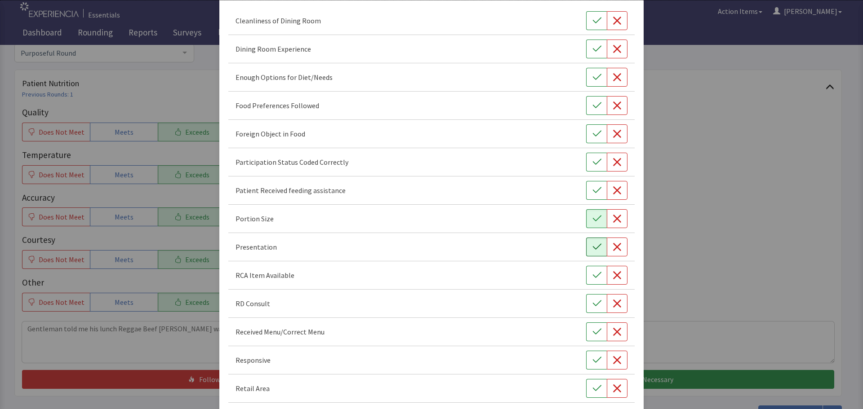
scroll to position [90, 0]
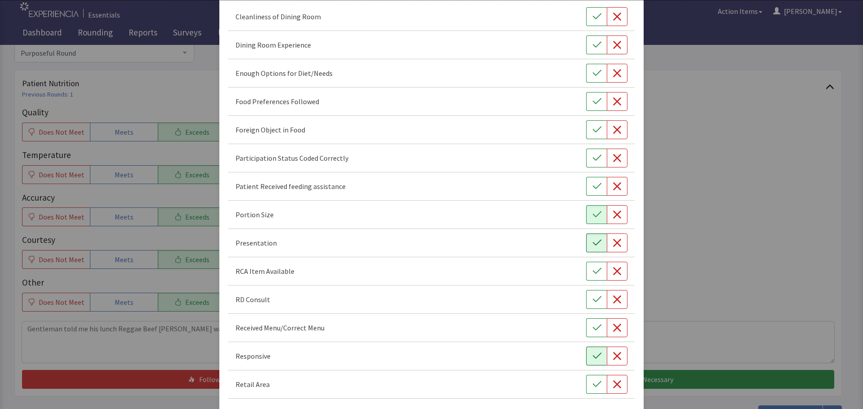
click at [592, 354] on icon "button" at bounding box center [596, 356] width 9 height 9
click at [586, 98] on button "button" at bounding box center [596, 101] width 21 height 19
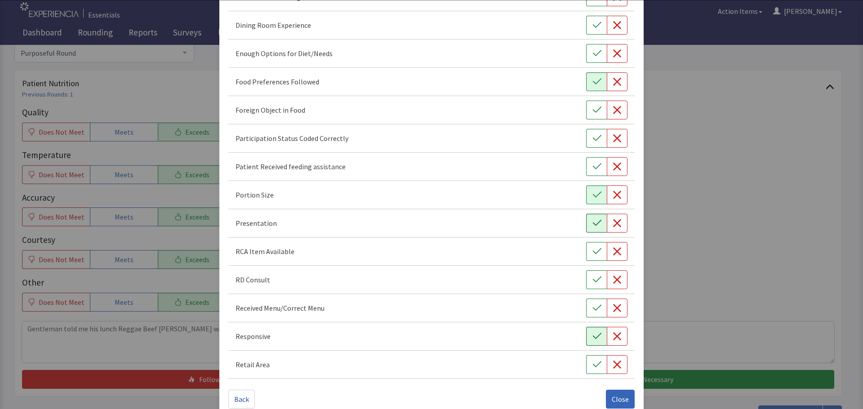
scroll to position [125, 0]
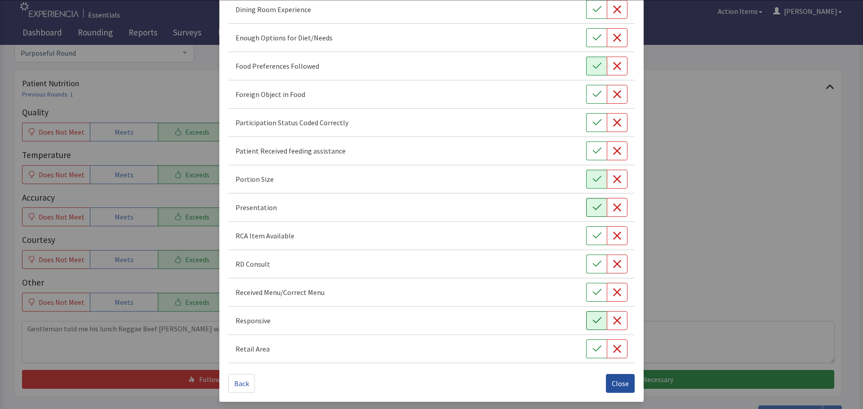
click at [612, 379] on span "Close" at bounding box center [620, 383] width 17 height 11
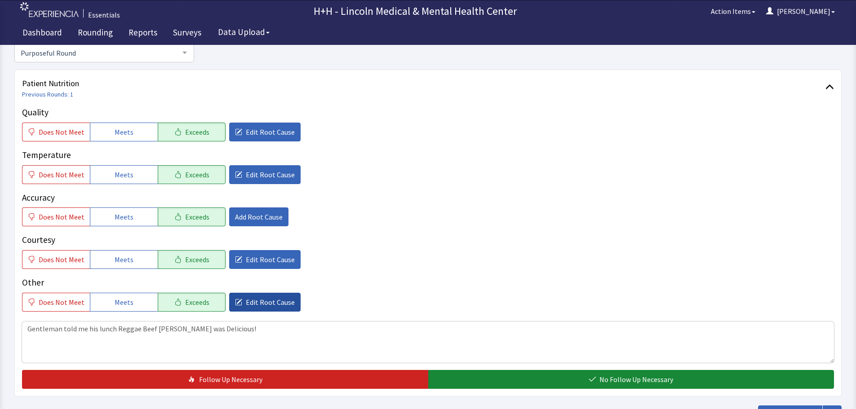
click at [283, 302] on span "Edit Root Cause" at bounding box center [270, 302] width 49 height 11
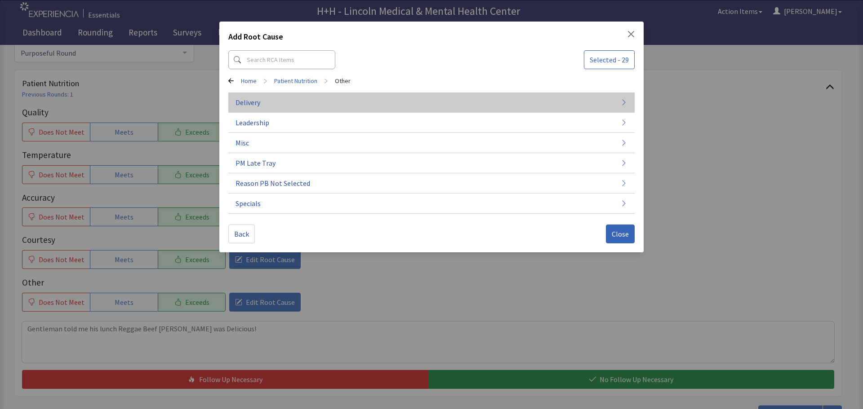
click at [286, 133] on button "Delivery" at bounding box center [431, 143] width 406 height 20
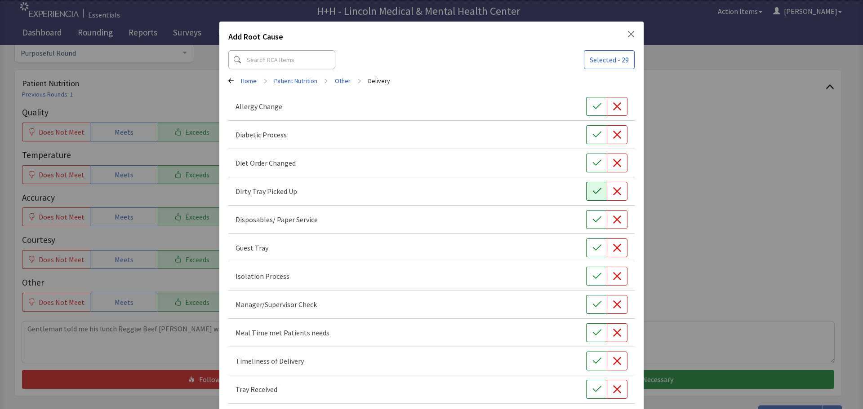
click at [592, 188] on icon "button" at bounding box center [596, 191] width 9 height 9
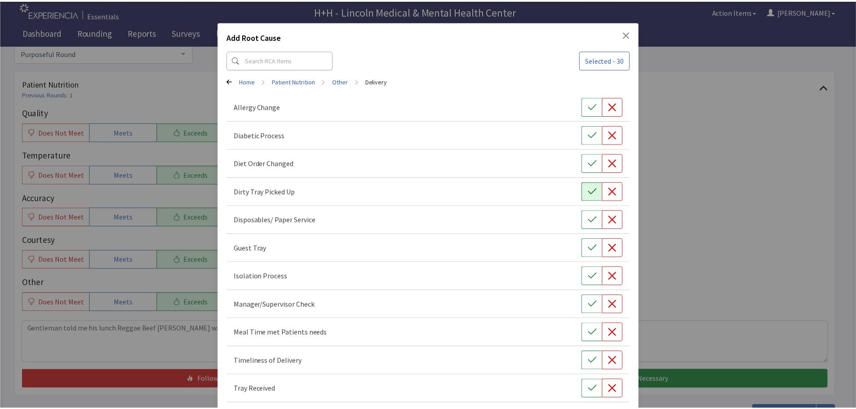
scroll to position [40, 0]
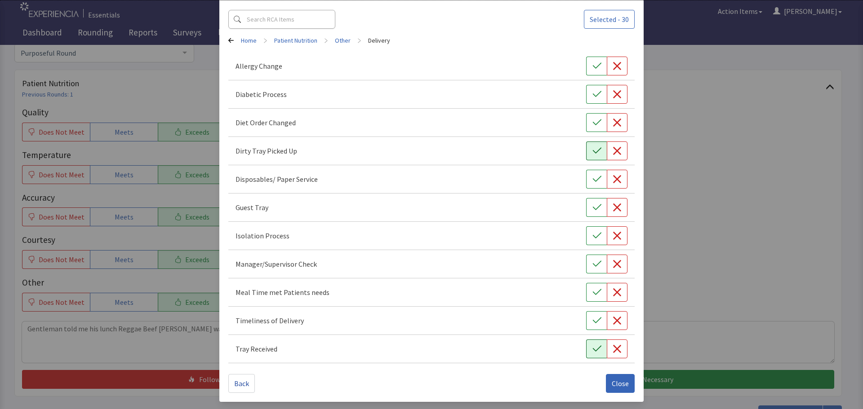
click at [592, 349] on icon "button" at bounding box center [596, 349] width 9 height 9
click at [595, 320] on icon "button" at bounding box center [596, 320] width 9 height 9
click at [596, 292] on button "button" at bounding box center [596, 292] width 21 height 19
click at [613, 382] on span "Close" at bounding box center [620, 383] width 17 height 11
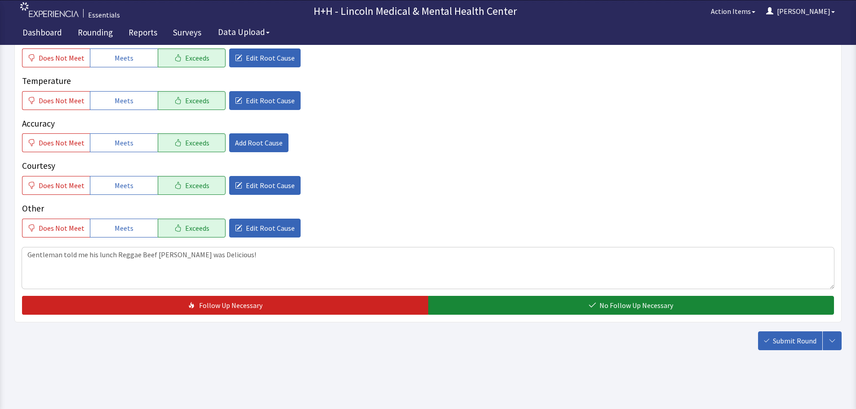
scroll to position [164, 0]
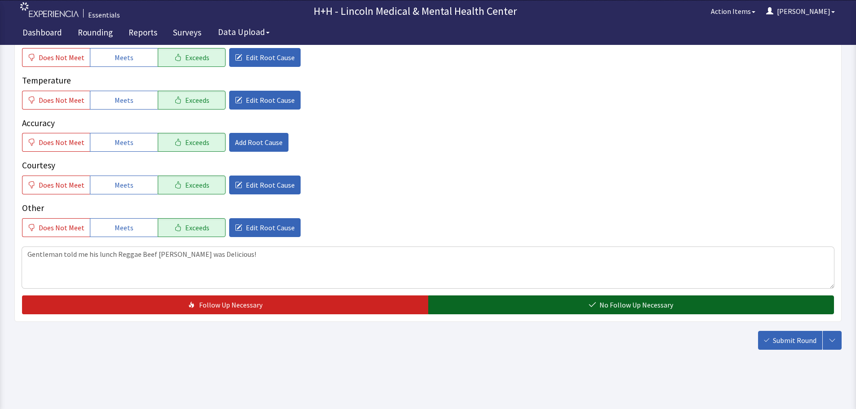
click at [726, 307] on button "No Follow Up Necessary" at bounding box center [631, 305] width 406 height 19
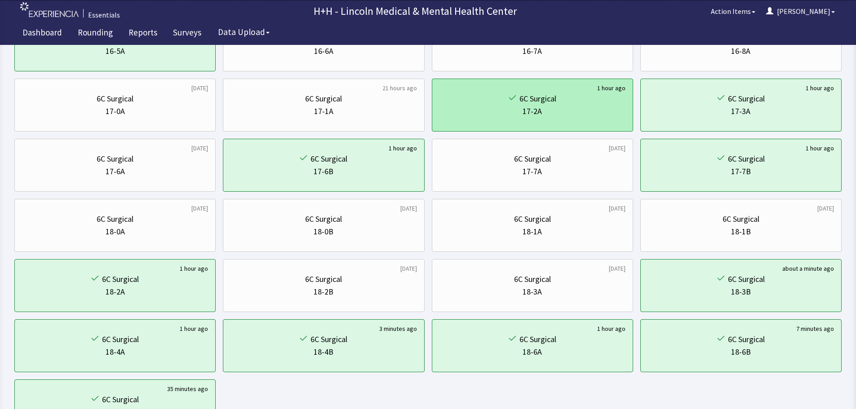
scroll to position [360, 0]
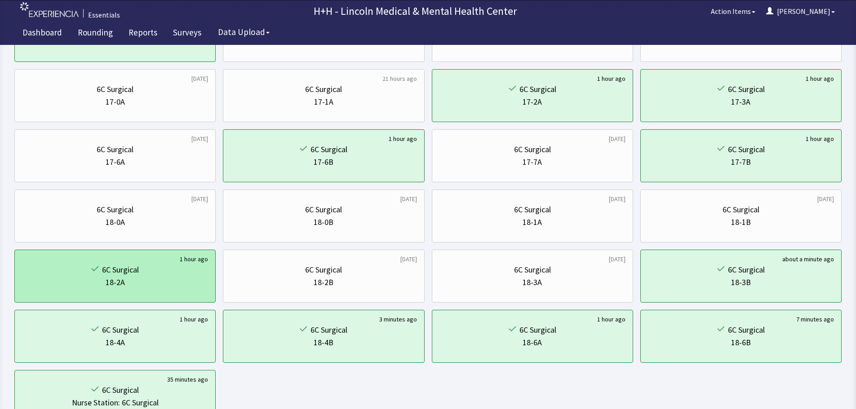
click at [157, 274] on div "6C Surgical" at bounding box center [115, 270] width 186 height 13
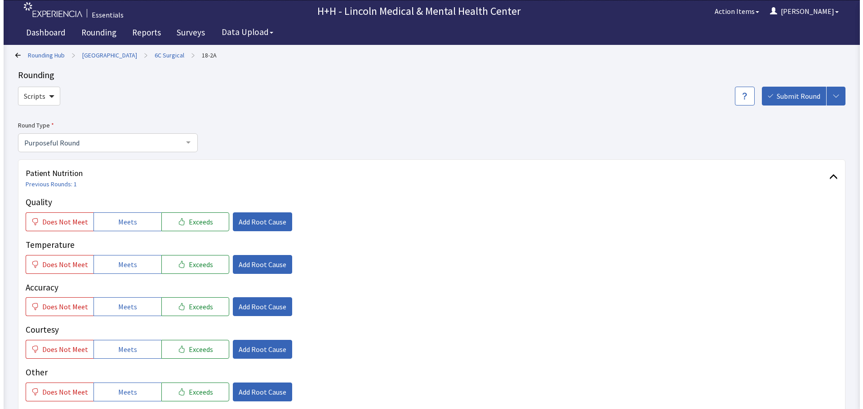
scroll to position [45, 0]
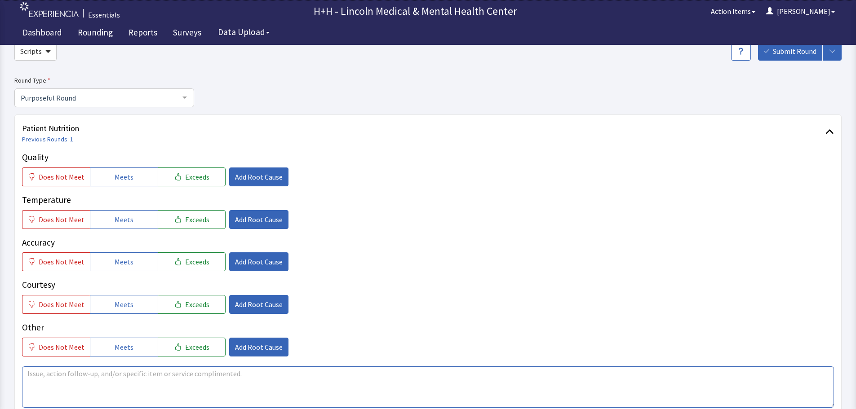
click at [31, 374] on textarea at bounding box center [428, 387] width 812 height 41
click at [186, 370] on textarea "Patient told me her Special Lunch Reggae Beef" at bounding box center [428, 387] width 812 height 41
type textarea "Patient told me her Special Lunch Reggae Beef [PERSON_NAME] was Delicious!1"
click at [197, 345] on span "Exceeds" at bounding box center [197, 347] width 24 height 11
click at [196, 178] on span "Exceeds" at bounding box center [197, 177] width 24 height 11
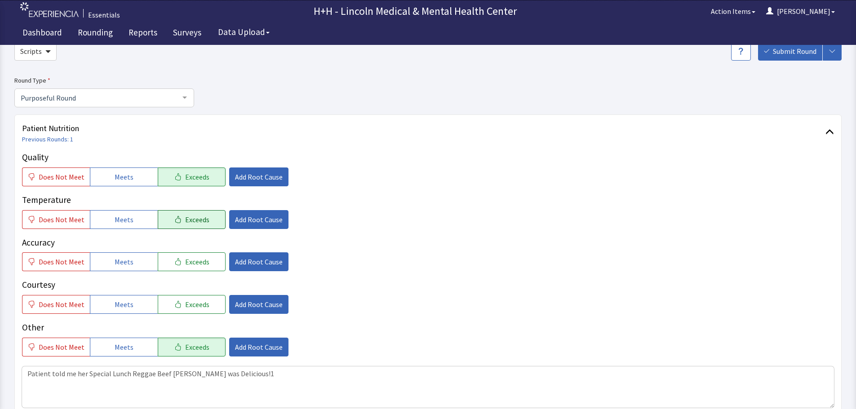
click at [203, 222] on button "Exceeds" at bounding box center [192, 219] width 68 height 19
click at [200, 267] on span "Exceeds" at bounding box center [197, 262] width 24 height 11
click at [204, 305] on button "Exceeds" at bounding box center [192, 304] width 68 height 19
click at [259, 182] on button "Add Root Cause" at bounding box center [258, 177] width 59 height 19
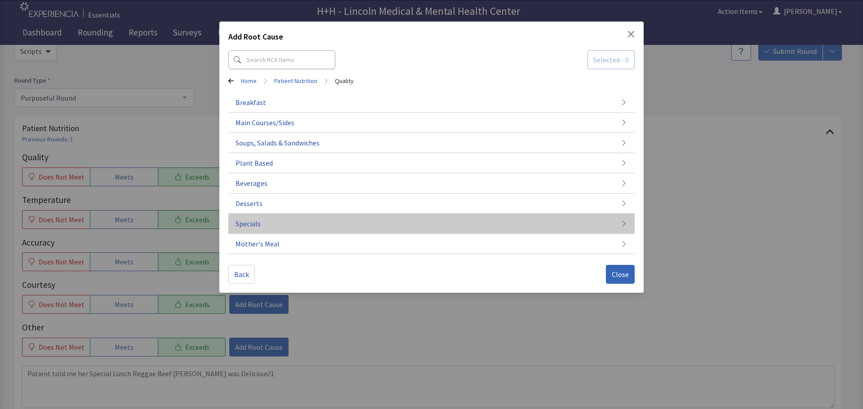
click at [257, 222] on span "Specials" at bounding box center [247, 223] width 25 height 11
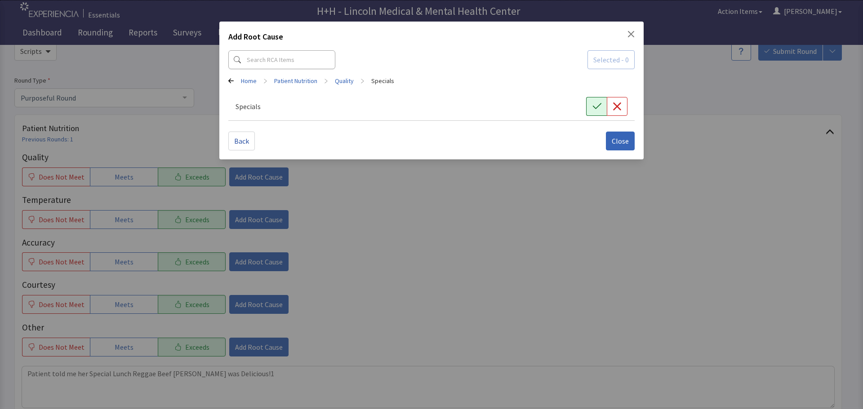
click at [600, 103] on icon "button" at bounding box center [596, 106] width 9 height 6
click at [615, 145] on span "Close" at bounding box center [620, 141] width 17 height 11
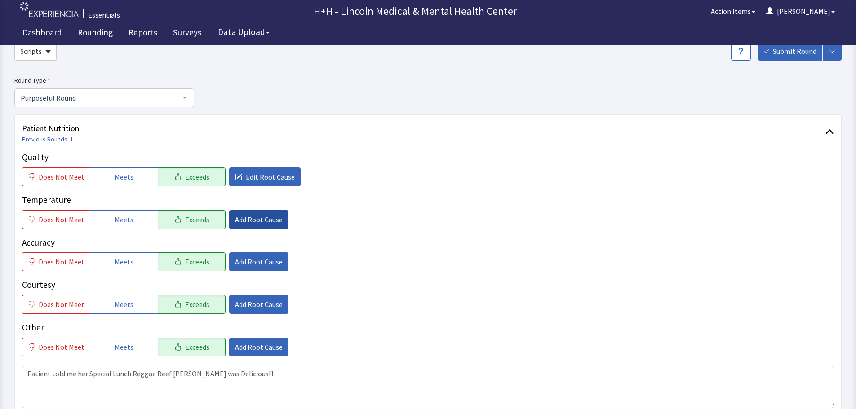
click at [253, 221] on span "Add Root Cause" at bounding box center [259, 219] width 48 height 11
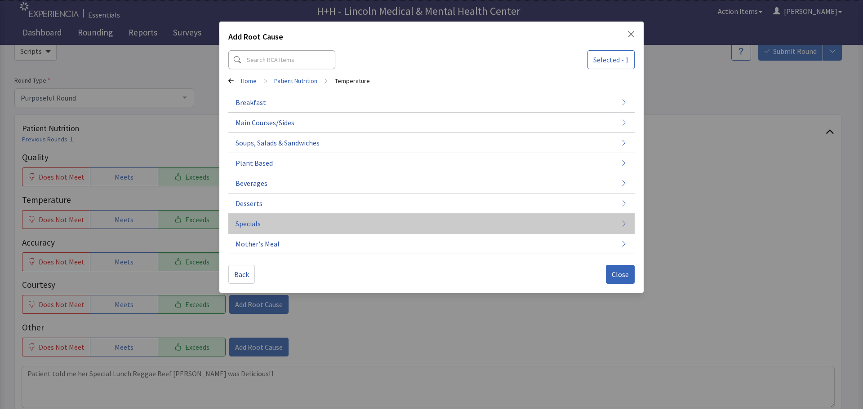
click at [279, 221] on button "Specials" at bounding box center [431, 224] width 406 height 20
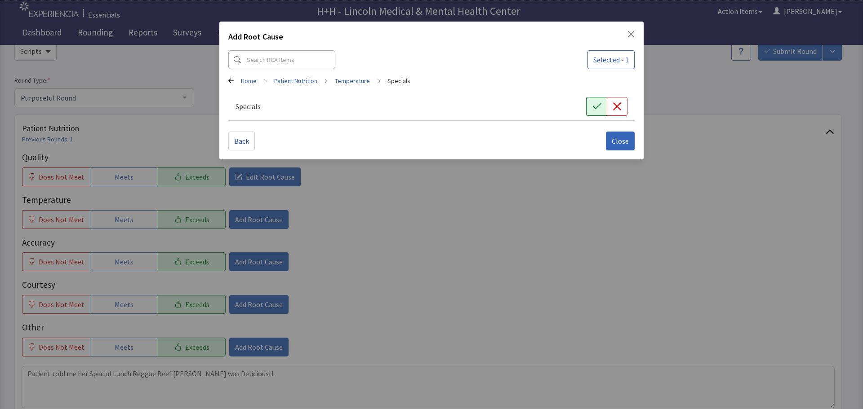
click at [592, 106] on icon "button" at bounding box center [596, 106] width 9 height 9
click at [621, 138] on span "Close" at bounding box center [620, 141] width 17 height 11
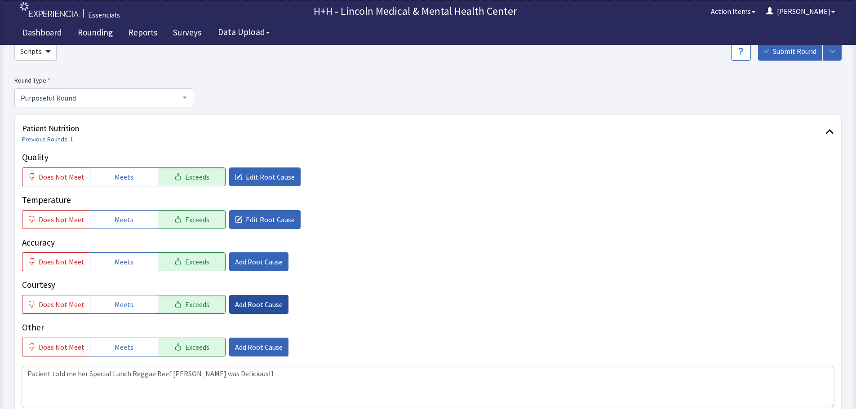
click at [258, 300] on span "Add Root Cause" at bounding box center [259, 304] width 48 height 11
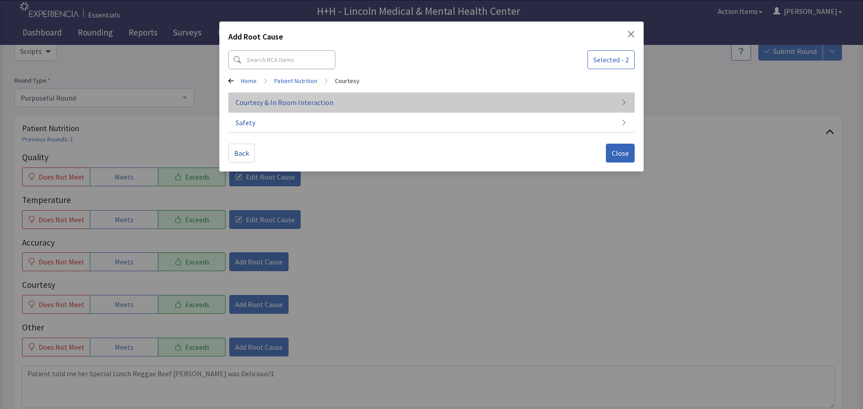
click at [309, 102] on span "Courtesy & In Room Interaction" at bounding box center [284, 102] width 98 height 11
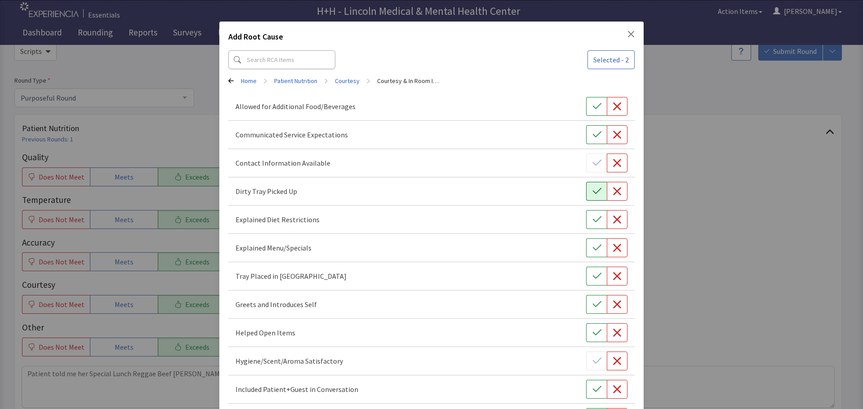
click at [595, 191] on icon "button" at bounding box center [596, 191] width 9 height 9
click at [591, 282] on button "button" at bounding box center [596, 276] width 21 height 19
click at [592, 306] on icon "button" at bounding box center [596, 305] width 9 height 6
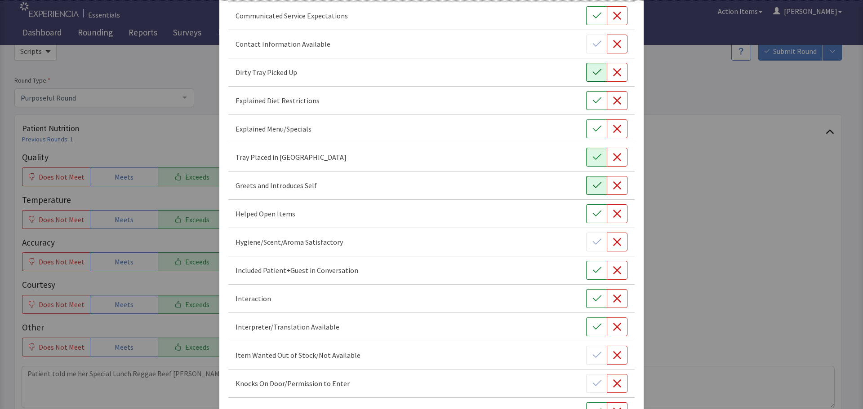
scroll to position [135, 0]
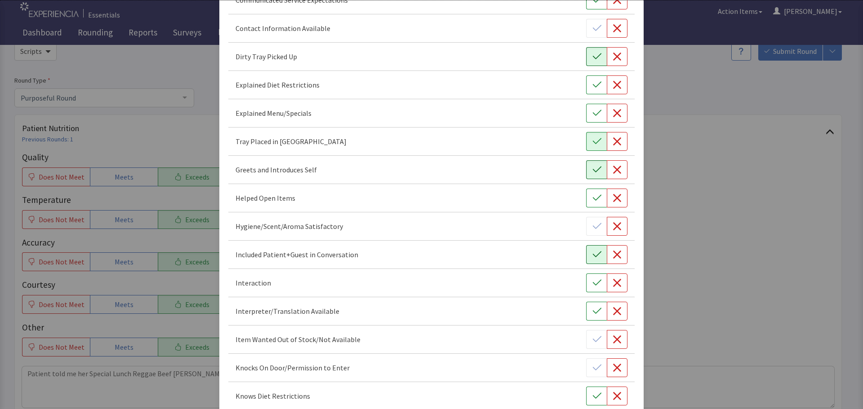
click at [592, 257] on icon "button" at bounding box center [596, 254] width 9 height 9
click at [592, 280] on icon "button" at bounding box center [596, 283] width 9 height 9
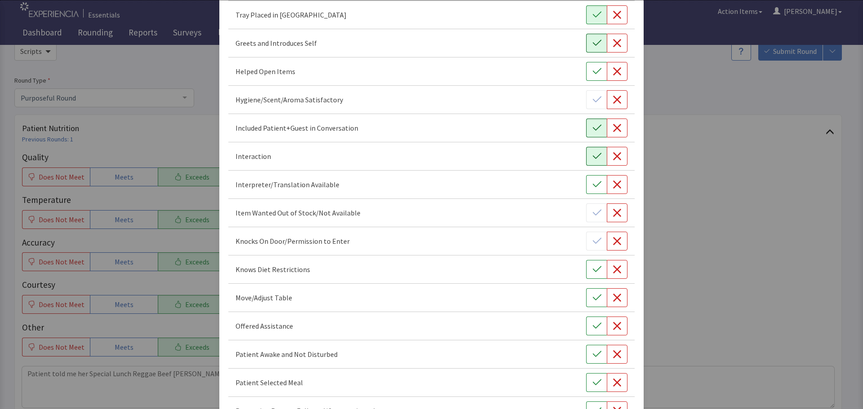
scroll to position [270, 0]
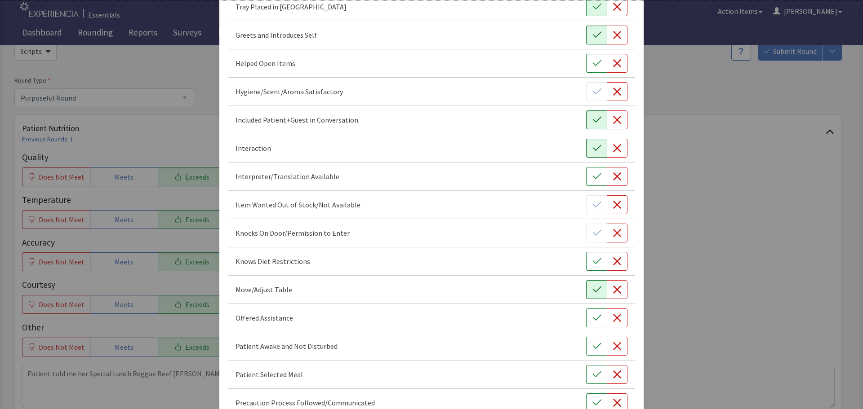
click at [586, 285] on button "button" at bounding box center [596, 289] width 21 height 19
click at [592, 315] on icon "button" at bounding box center [596, 318] width 9 height 9
click at [589, 351] on button "button" at bounding box center [596, 346] width 21 height 19
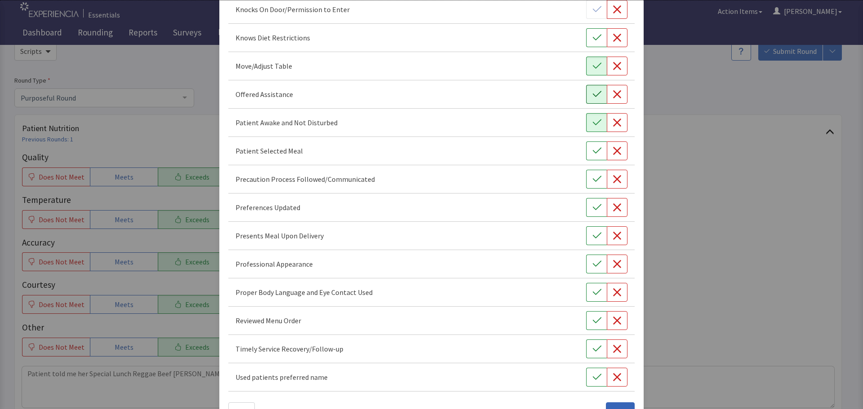
scroll to position [494, 0]
click at [592, 376] on icon "button" at bounding box center [596, 376] width 9 height 9
click at [593, 349] on icon "button" at bounding box center [596, 348] width 9 height 9
click at [594, 320] on icon "button" at bounding box center [596, 319] width 9 height 9
click at [592, 295] on icon "button" at bounding box center [596, 291] width 9 height 9
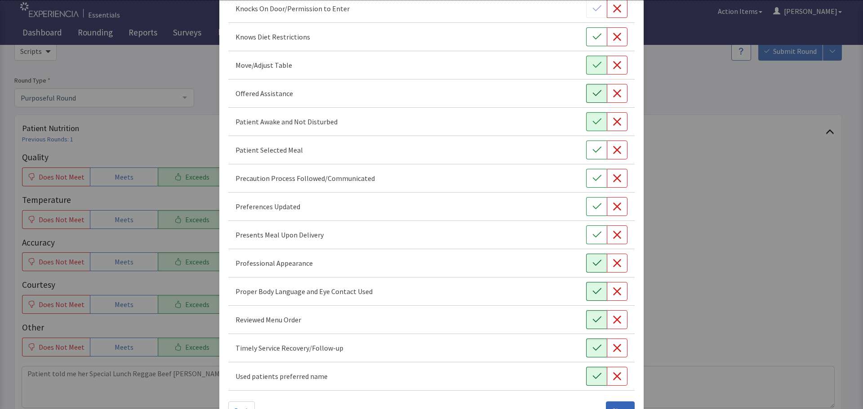
click at [593, 264] on icon "button" at bounding box center [596, 263] width 9 height 9
click at [595, 237] on icon "button" at bounding box center [596, 235] width 9 height 9
click at [596, 209] on button "button" at bounding box center [596, 206] width 21 height 19
click at [595, 150] on icon "button" at bounding box center [596, 150] width 9 height 9
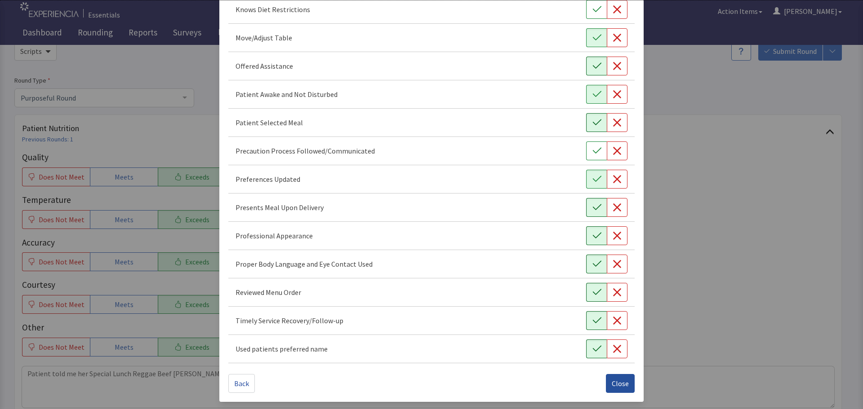
click at [615, 385] on span "Close" at bounding box center [620, 383] width 17 height 11
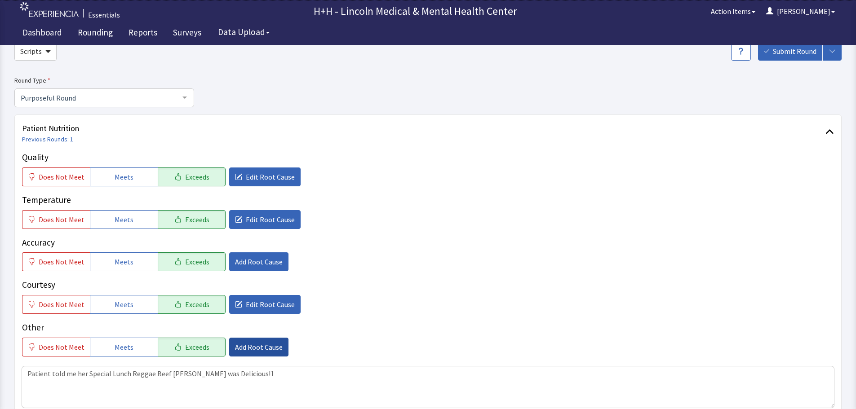
click at [271, 351] on span "Add Root Cause" at bounding box center [259, 347] width 48 height 11
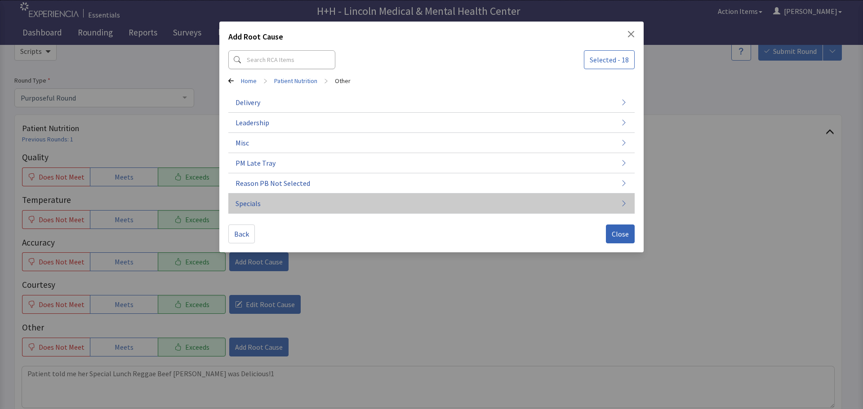
click at [251, 204] on span "Specials" at bounding box center [247, 203] width 25 height 11
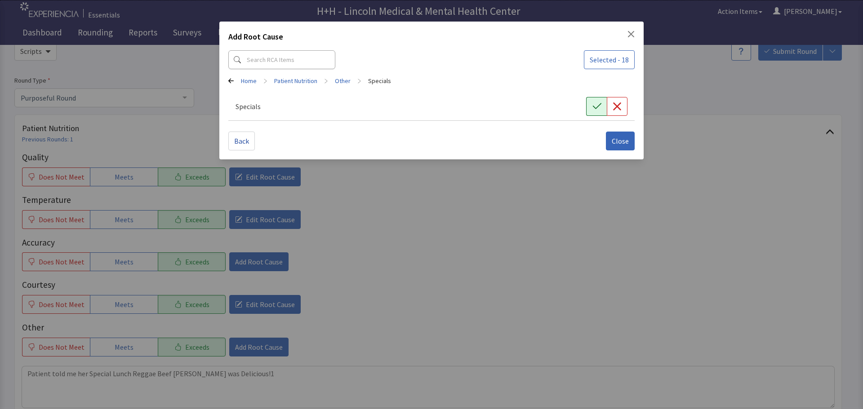
click at [590, 102] on button "button" at bounding box center [596, 106] width 21 height 19
click at [629, 142] on button "Close" at bounding box center [620, 141] width 29 height 19
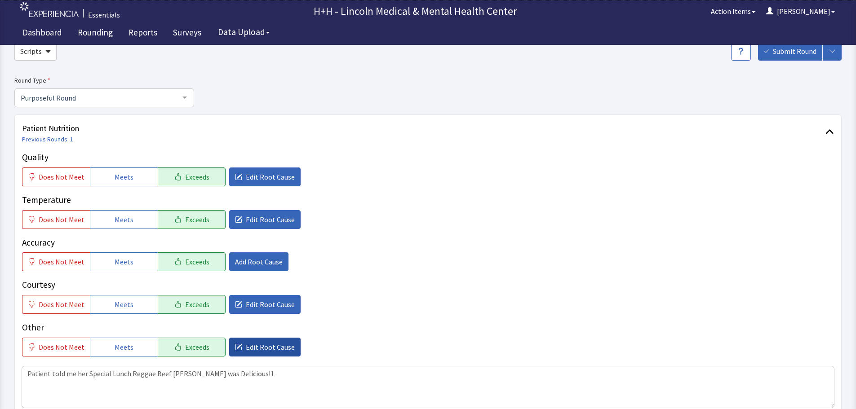
click at [266, 348] on span "Edit Root Cause" at bounding box center [270, 347] width 49 height 11
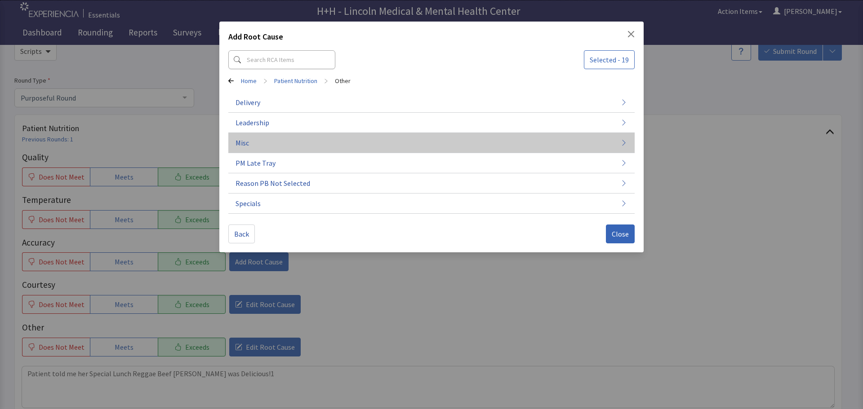
click at [270, 144] on button "Misc" at bounding box center [431, 143] width 406 height 20
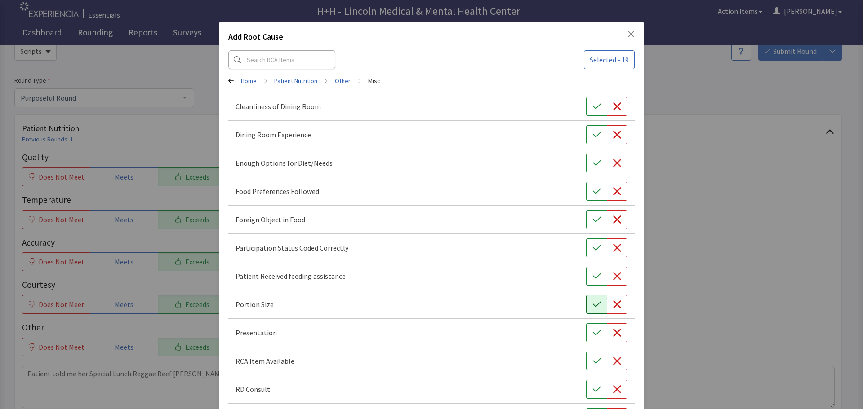
click at [592, 303] on icon "button" at bounding box center [596, 304] width 9 height 9
click at [592, 330] on icon "button" at bounding box center [596, 332] width 9 height 9
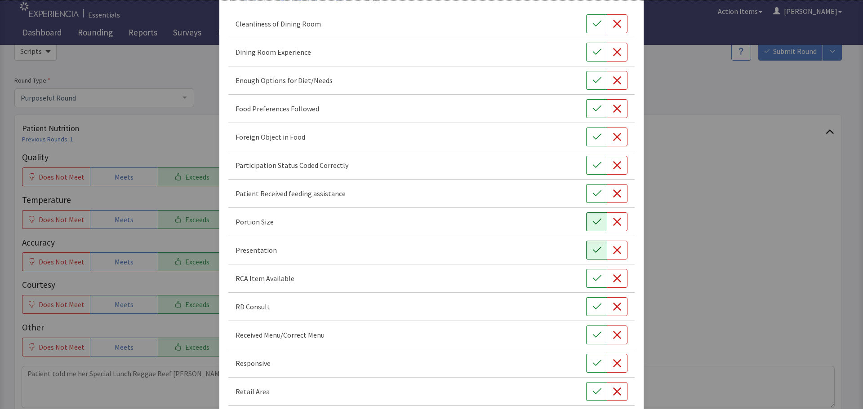
scroll to position [90, 0]
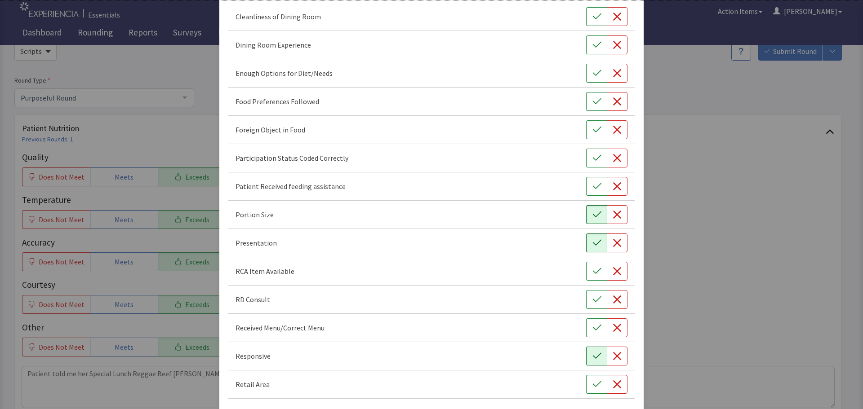
click at [592, 355] on icon "button" at bounding box center [596, 356] width 9 height 9
click at [586, 100] on button "button" at bounding box center [596, 101] width 21 height 19
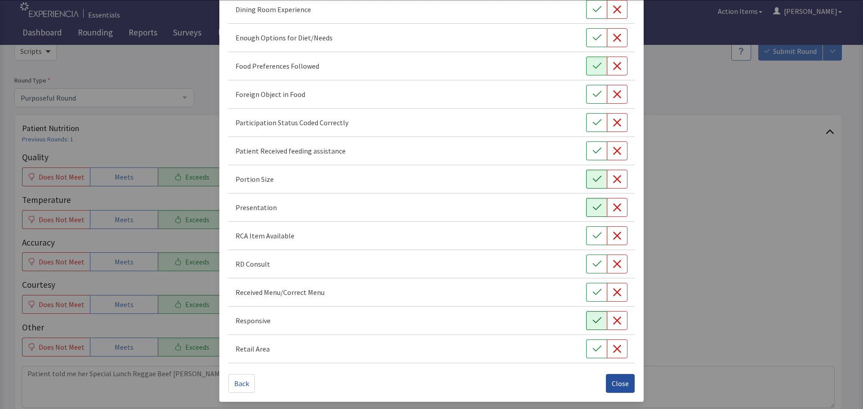
click at [621, 380] on span "Close" at bounding box center [620, 383] width 17 height 11
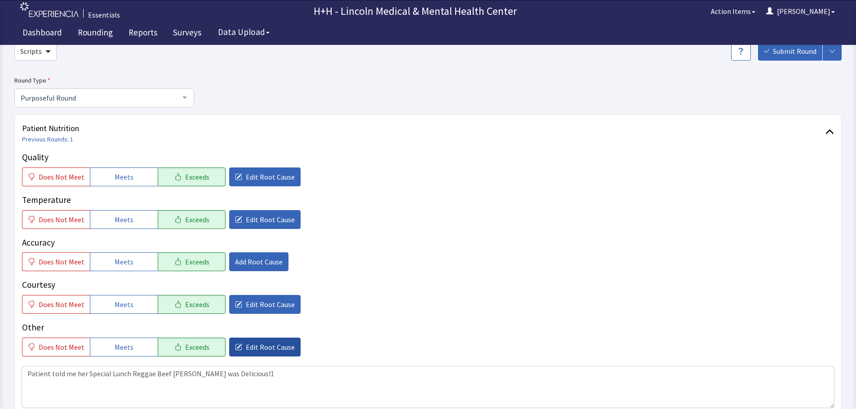
click at [275, 346] on span "Edit Root Cause" at bounding box center [270, 347] width 49 height 11
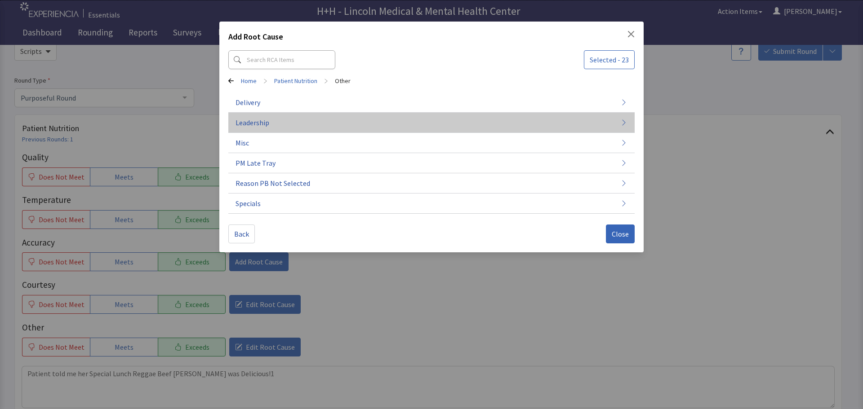
click at [263, 121] on span "Leadership" at bounding box center [252, 122] width 34 height 11
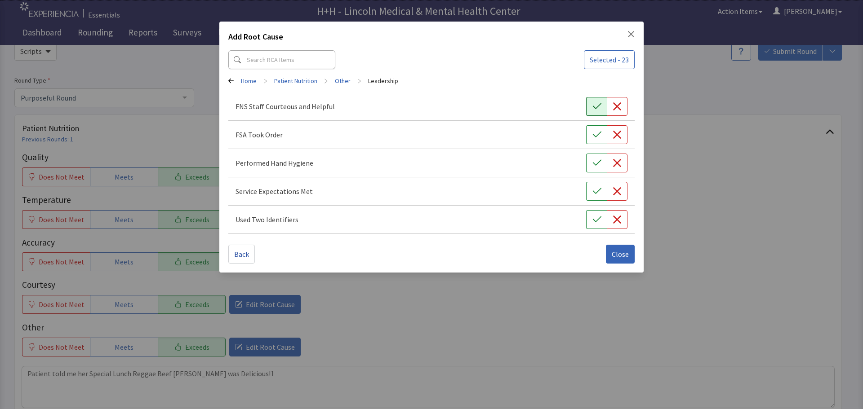
click at [588, 107] on button "button" at bounding box center [596, 106] width 21 height 19
click at [599, 128] on button "button" at bounding box center [596, 134] width 21 height 19
click at [601, 161] on icon "button" at bounding box center [596, 163] width 9 height 9
click at [597, 186] on button "button" at bounding box center [596, 191] width 21 height 19
click at [588, 221] on button "button" at bounding box center [596, 219] width 21 height 19
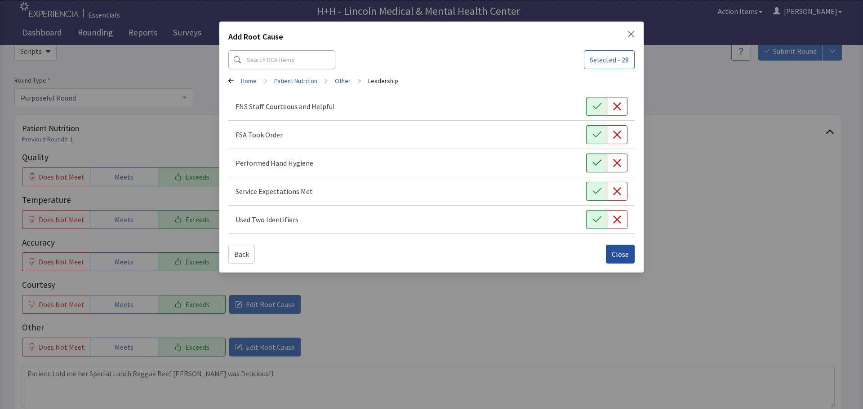
click at [627, 251] on span "Close" at bounding box center [620, 254] width 17 height 11
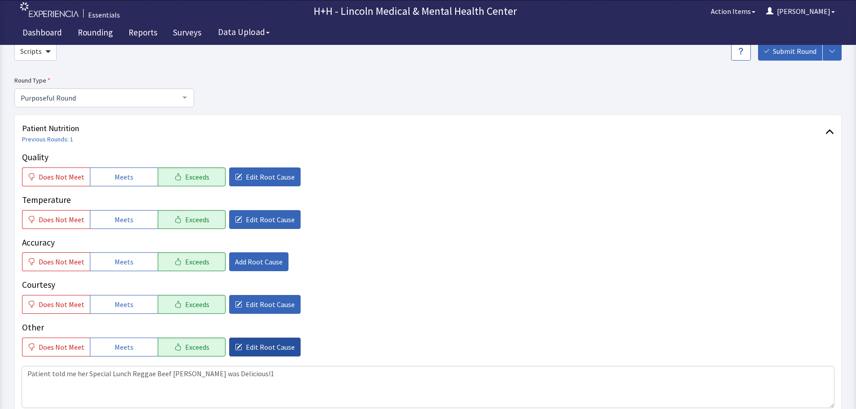
click at [246, 347] on span "Edit Root Cause" at bounding box center [270, 347] width 49 height 11
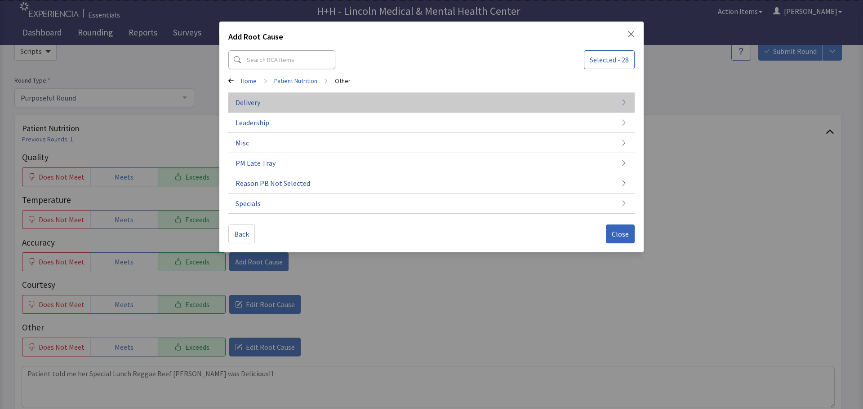
click at [314, 133] on button "Delivery" at bounding box center [431, 143] width 406 height 20
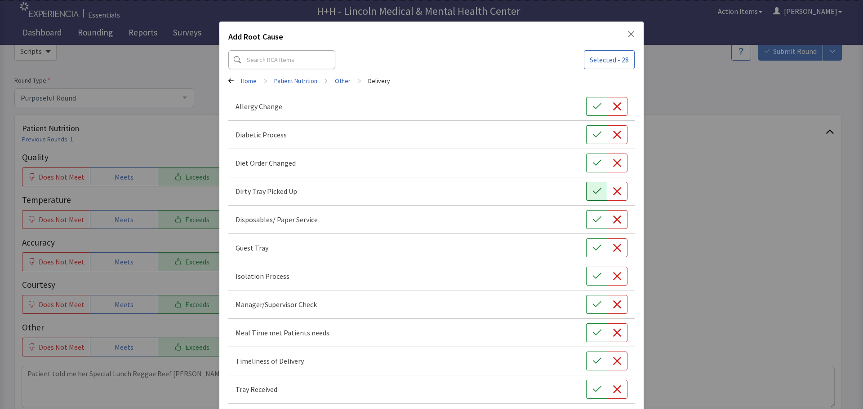
click at [586, 190] on button "button" at bounding box center [596, 191] width 21 height 19
click at [596, 332] on button "button" at bounding box center [596, 333] width 21 height 19
click at [592, 360] on icon "button" at bounding box center [596, 361] width 9 height 9
click at [594, 387] on icon "button" at bounding box center [596, 389] width 9 height 9
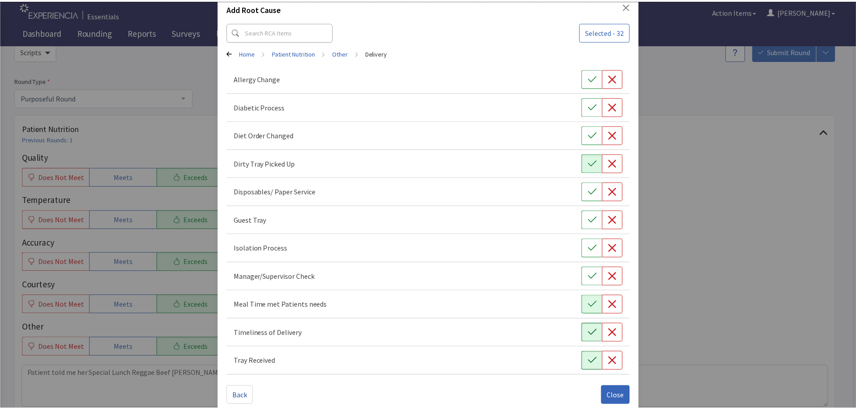
scroll to position [40, 0]
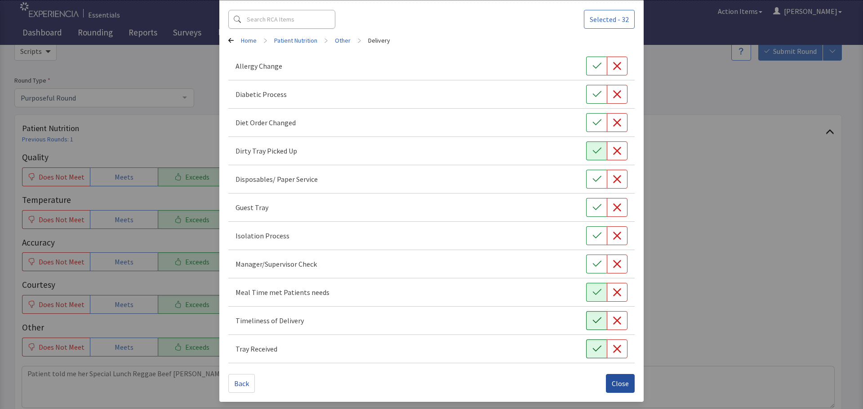
click at [613, 382] on span "Close" at bounding box center [620, 383] width 17 height 11
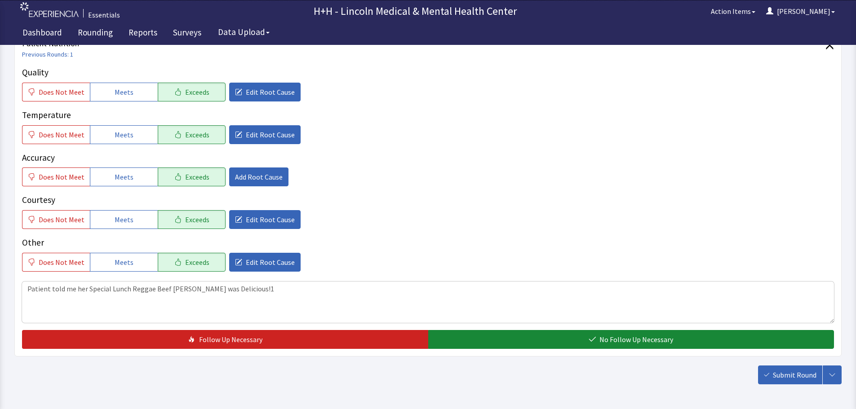
scroll to position [164, 0]
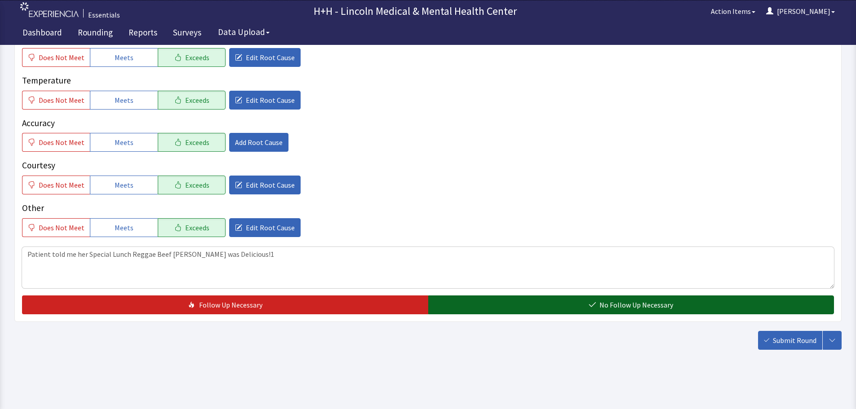
click at [605, 303] on span "No Follow Up Necessary" at bounding box center [636, 305] width 74 height 11
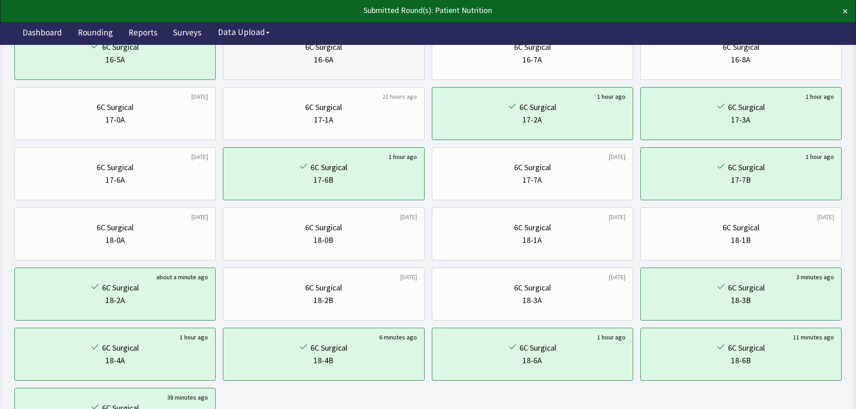
scroll to position [433, 0]
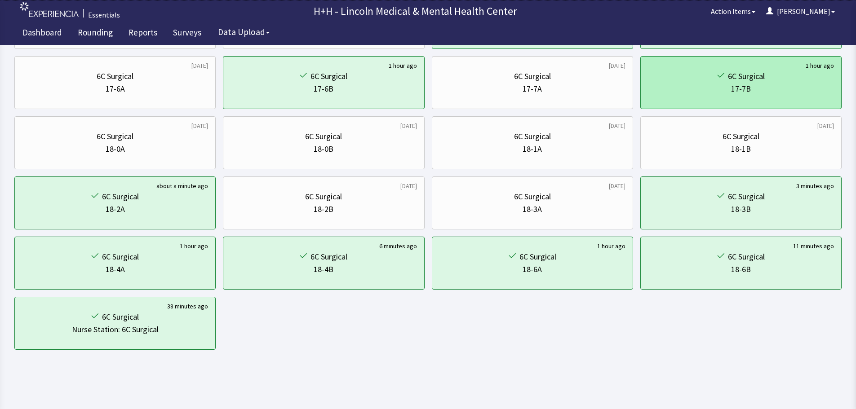
click at [689, 68] on div "6C Surgical 17-7B" at bounding box center [741, 82] width 186 height 43
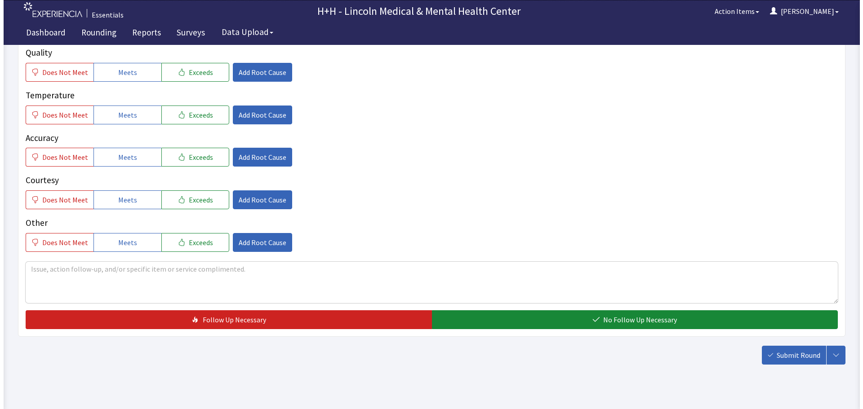
scroll to position [164, 0]
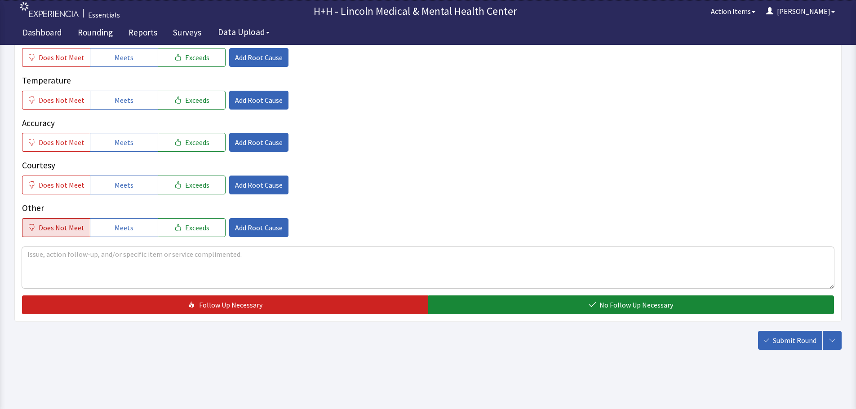
click at [75, 221] on button "Does Not Meet" at bounding box center [56, 227] width 68 height 19
click at [255, 222] on button "Add Root Cause" at bounding box center [258, 227] width 59 height 19
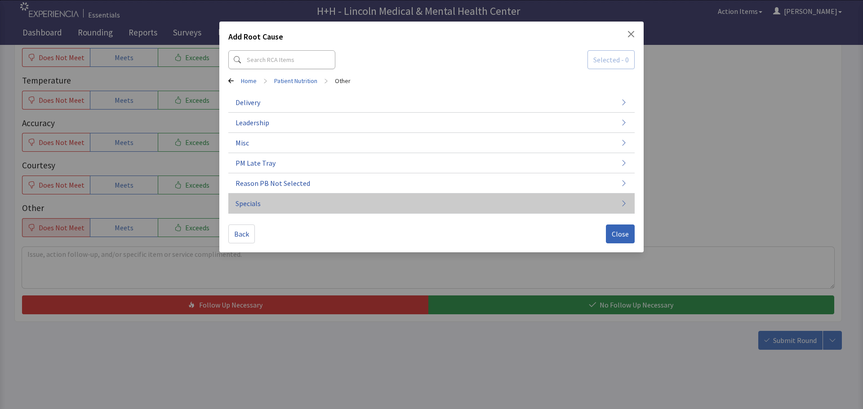
click at [260, 205] on span "Specials" at bounding box center [247, 203] width 25 height 11
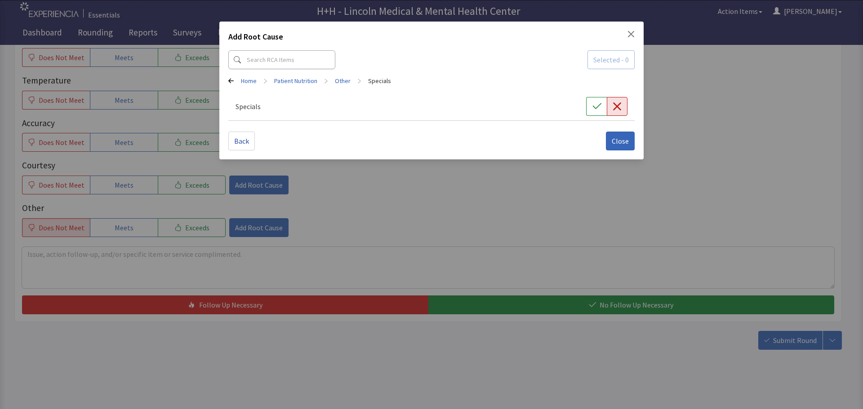
click at [620, 103] on icon "button" at bounding box center [617, 106] width 8 height 8
click at [621, 140] on span "Close" at bounding box center [620, 141] width 17 height 11
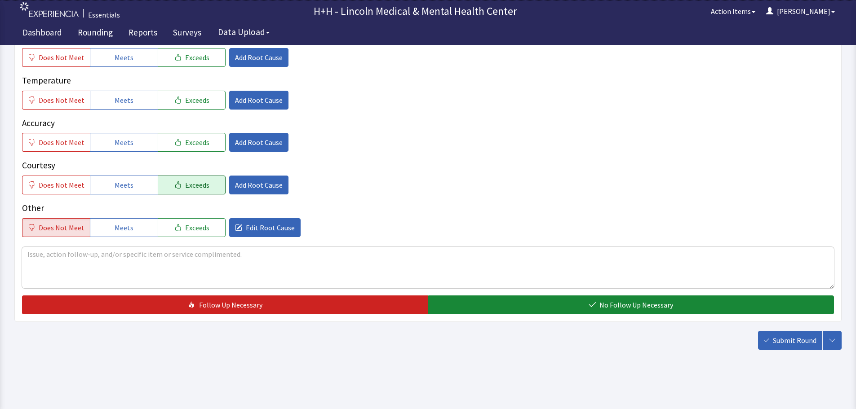
click at [174, 185] on icon "button" at bounding box center [177, 185] width 7 height 7
click at [235, 184] on span "Add Root Cause" at bounding box center [259, 185] width 48 height 11
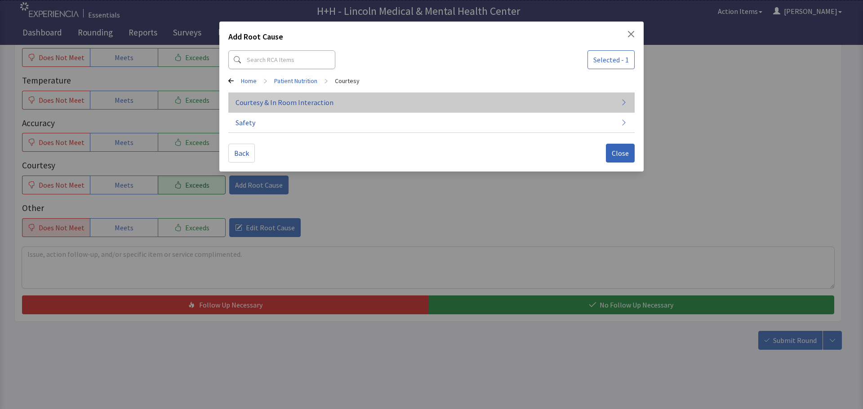
click at [280, 99] on span "Courtesy & In Room Interaction" at bounding box center [284, 102] width 98 height 11
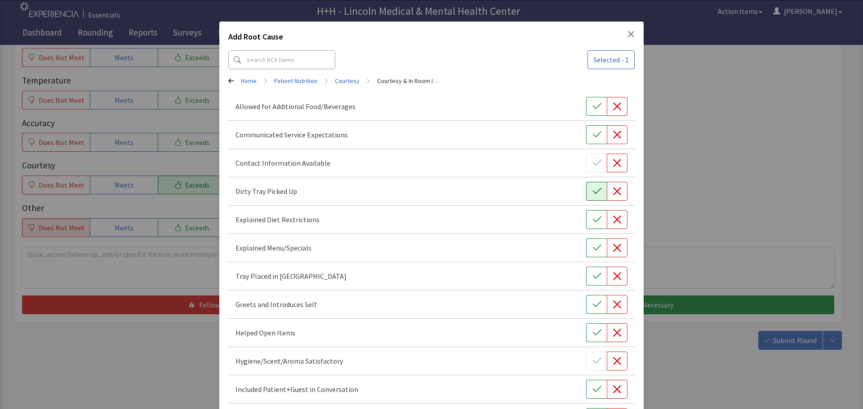
click at [586, 189] on button "button" at bounding box center [596, 191] width 21 height 19
click at [592, 278] on icon "button" at bounding box center [596, 276] width 9 height 9
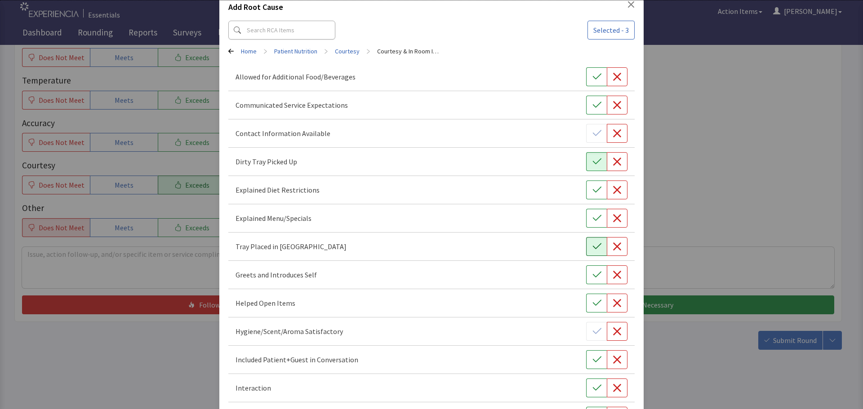
scroll to position [45, 0]
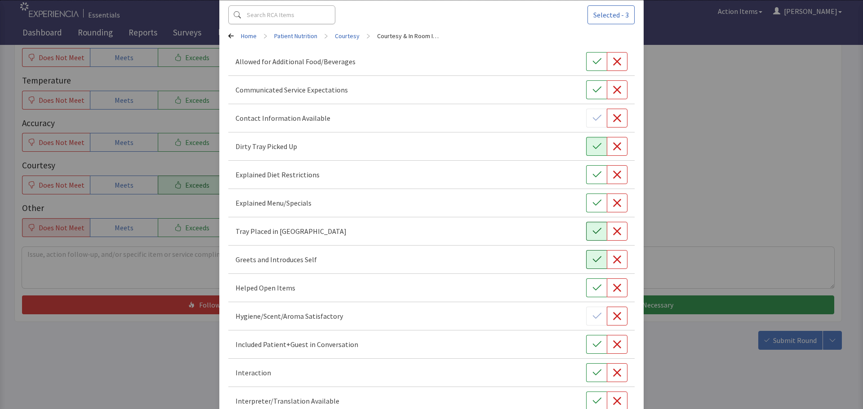
click at [592, 257] on icon "button" at bounding box center [596, 259] width 9 height 9
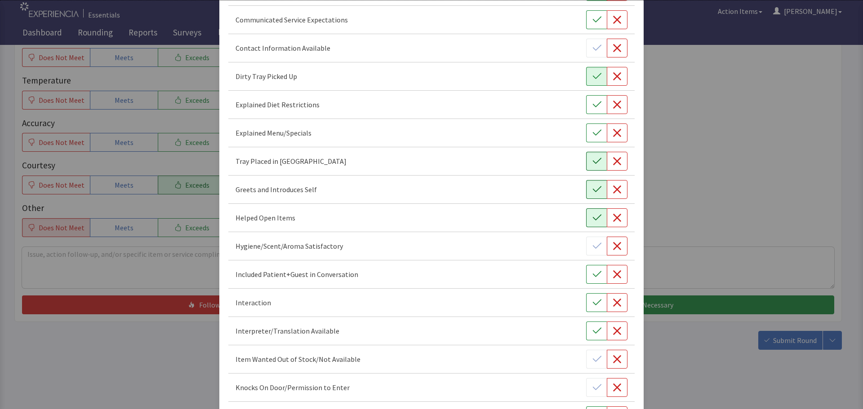
scroll to position [135, 0]
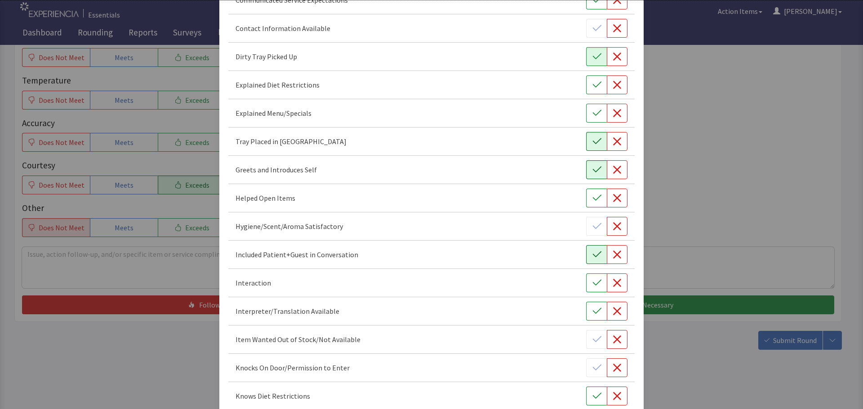
drag, startPoint x: 588, startPoint y: 256, endPoint x: 586, endPoint y: 264, distance: 8.4
click at [592, 256] on icon "button" at bounding box center [596, 254] width 9 height 9
click at [586, 279] on button "button" at bounding box center [596, 283] width 21 height 19
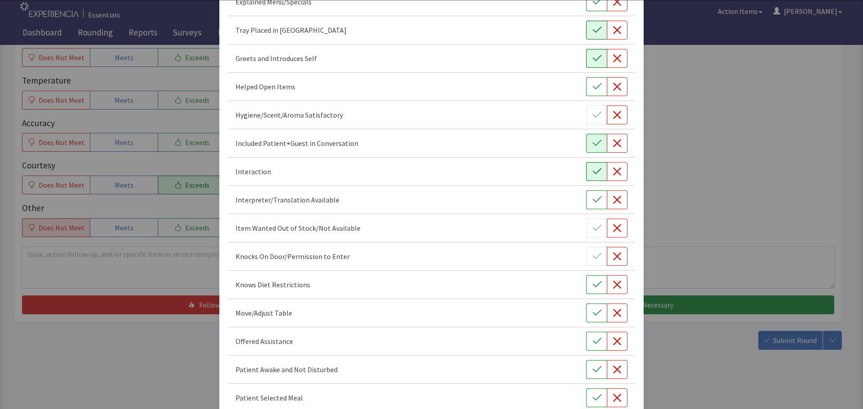
scroll to position [270, 0]
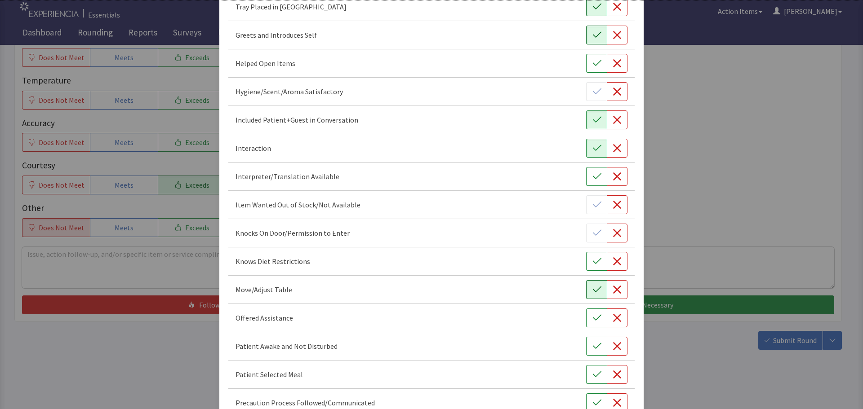
click at [592, 287] on icon "button" at bounding box center [596, 289] width 9 height 9
click at [592, 314] on icon "button" at bounding box center [596, 318] width 9 height 9
click at [592, 344] on icon "button" at bounding box center [596, 346] width 9 height 9
click at [593, 369] on button "button" at bounding box center [596, 374] width 21 height 19
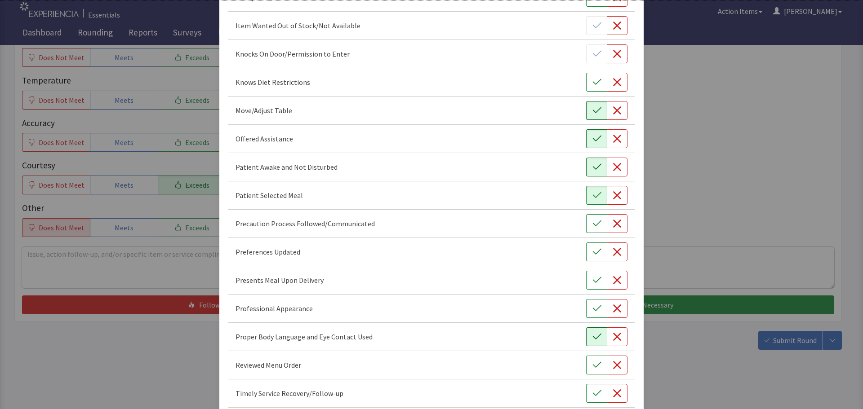
scroll to position [449, 0]
click at [592, 276] on icon "button" at bounding box center [596, 279] width 9 height 9
click at [595, 311] on icon "button" at bounding box center [596, 308] width 9 height 9
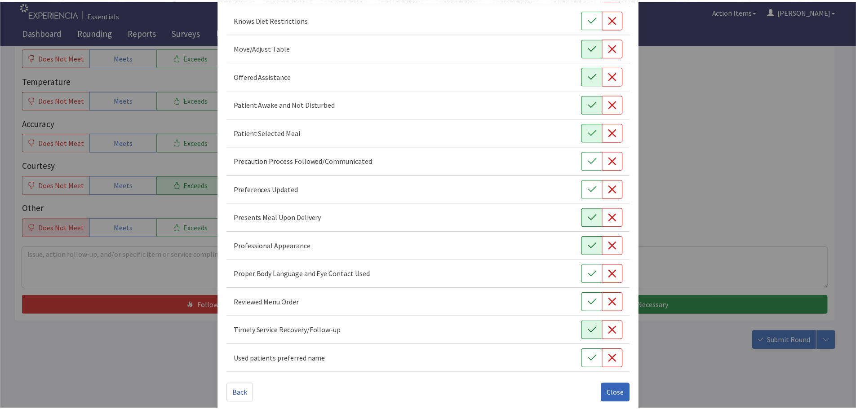
scroll to position [522, 0]
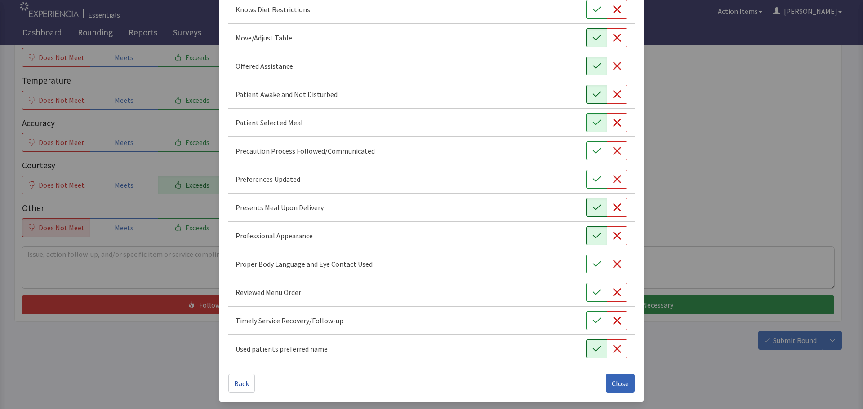
click at [592, 349] on icon "button" at bounding box center [596, 349] width 9 height 9
click at [586, 320] on button "button" at bounding box center [596, 320] width 21 height 19
click at [594, 293] on icon "button" at bounding box center [596, 292] width 9 height 9
click at [592, 265] on icon "button" at bounding box center [596, 264] width 9 height 9
click at [607, 377] on button "Close" at bounding box center [620, 383] width 29 height 19
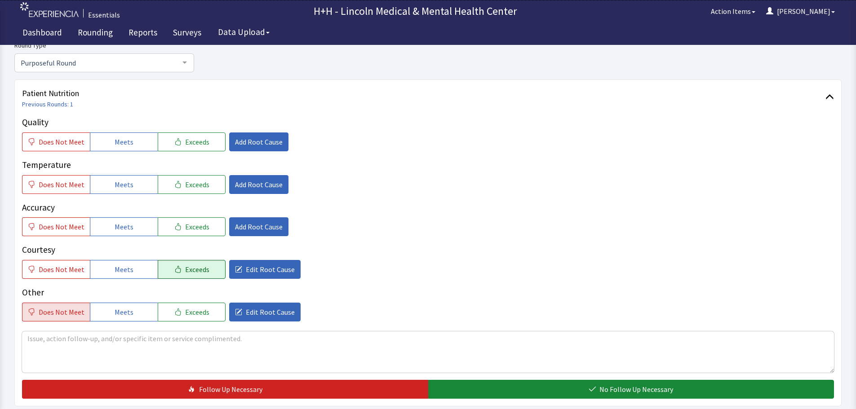
scroll to position [75, 0]
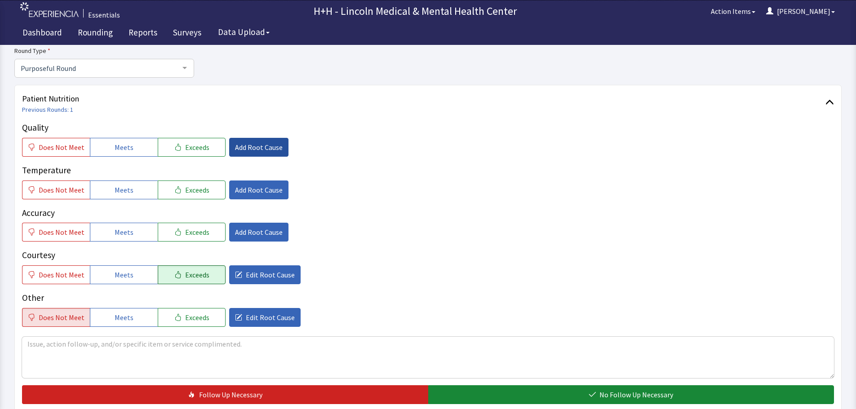
click at [272, 146] on span "Add Root Cause" at bounding box center [259, 147] width 48 height 11
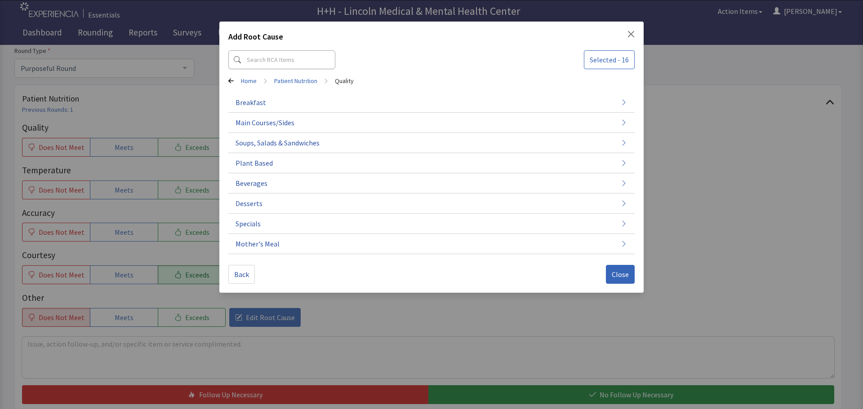
click at [274, 221] on button "Specials" at bounding box center [431, 224] width 406 height 20
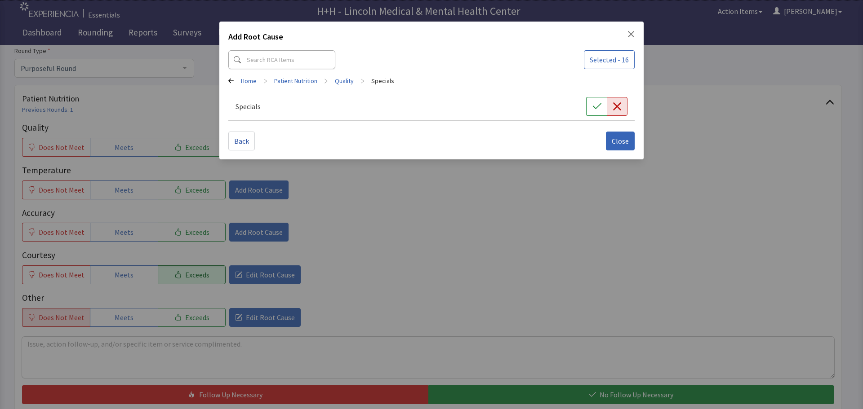
click at [614, 104] on icon "button" at bounding box center [617, 106] width 9 height 9
click at [621, 141] on span "Close" at bounding box center [620, 141] width 17 height 11
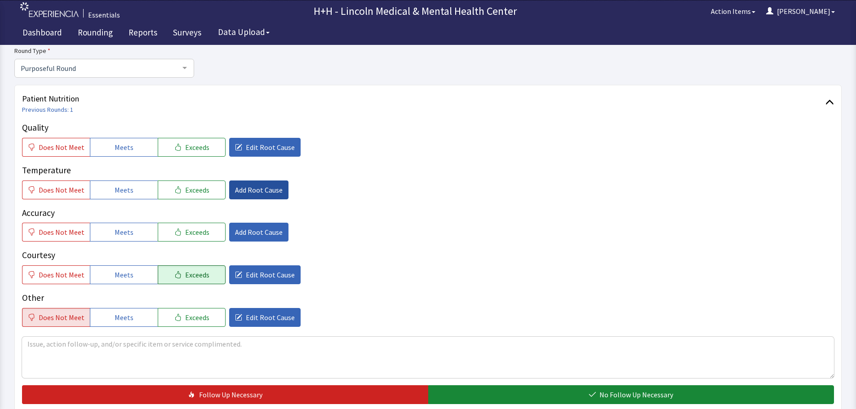
click at [264, 189] on span "Add Root Cause" at bounding box center [259, 190] width 48 height 11
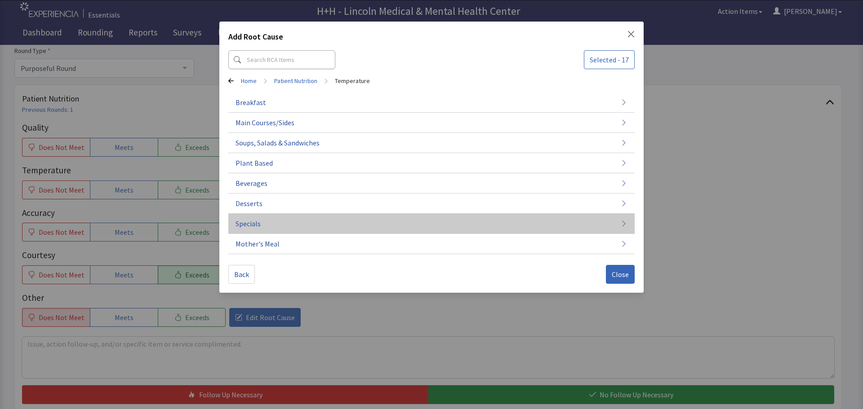
click at [275, 224] on button "Specials" at bounding box center [431, 224] width 406 height 20
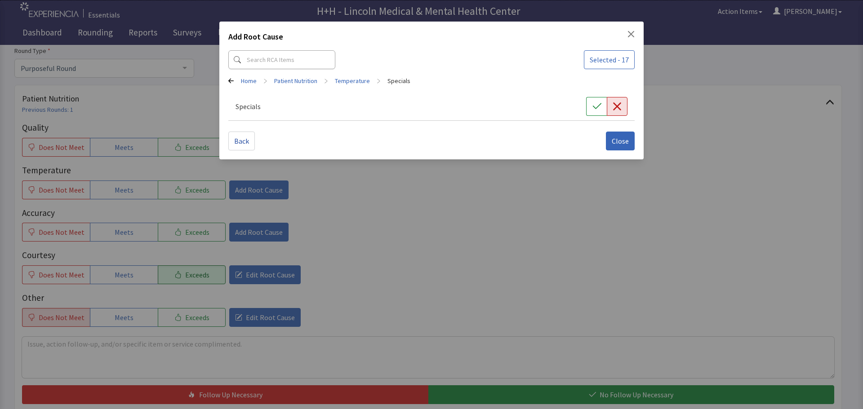
click at [610, 105] on button "button" at bounding box center [617, 106] width 21 height 19
click at [620, 140] on span "Close" at bounding box center [620, 141] width 17 height 11
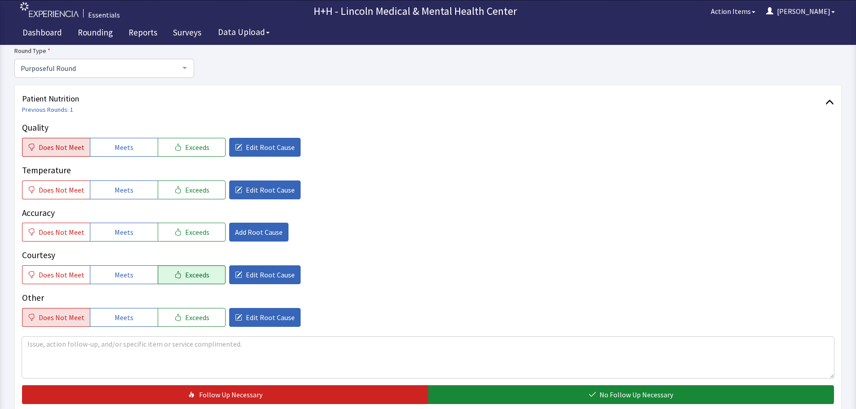
click at [69, 148] on span "Does Not Meet" at bounding box center [62, 147] width 46 height 11
click at [74, 184] on button "Does Not Meet" at bounding box center [56, 190] width 68 height 19
click at [206, 227] on button "Exceeds" at bounding box center [192, 232] width 68 height 19
click at [41, 344] on textarea at bounding box center [428, 357] width 812 height 41
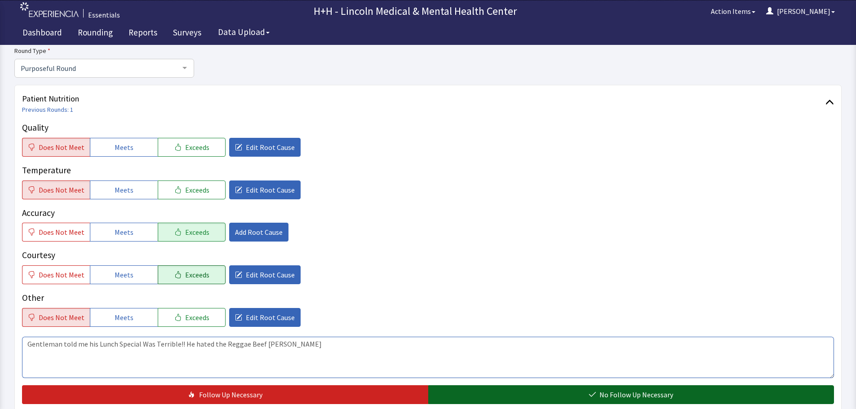
type textarea "Gentleman told me his Lunch Special Was Terrible!! He hated the Reggae Beef Pat…"
click at [497, 391] on button "No Follow Up Necessary" at bounding box center [631, 395] width 406 height 19
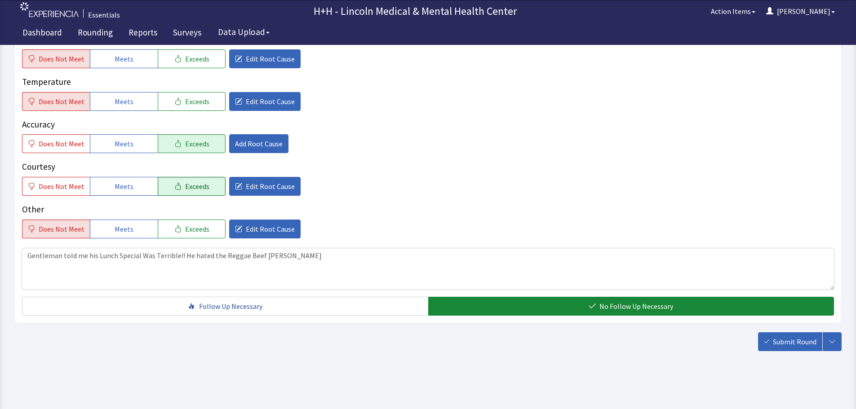
scroll to position [164, 0]
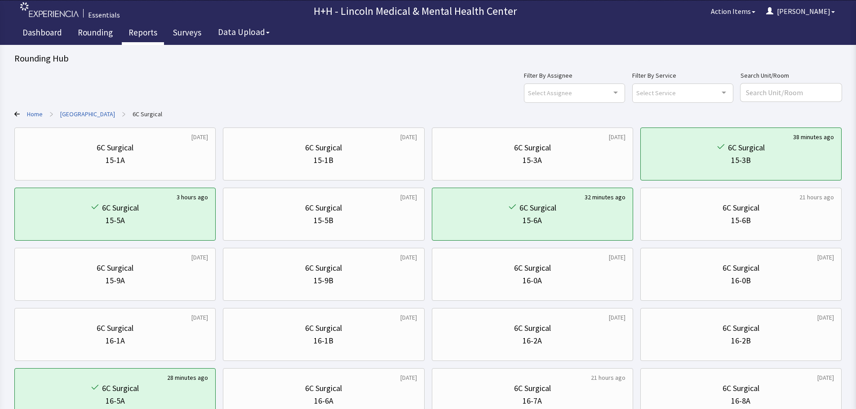
click at [141, 34] on link "Reports" at bounding box center [143, 33] width 42 height 22
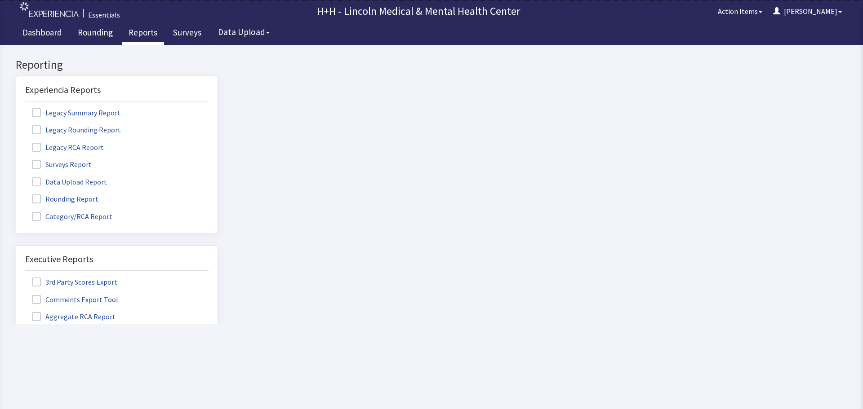
click at [87, 197] on label "Rounding Report" at bounding box center [66, 199] width 82 height 12
click at [16, 194] on input "Rounding Report" at bounding box center [16, 194] width 0 height 0
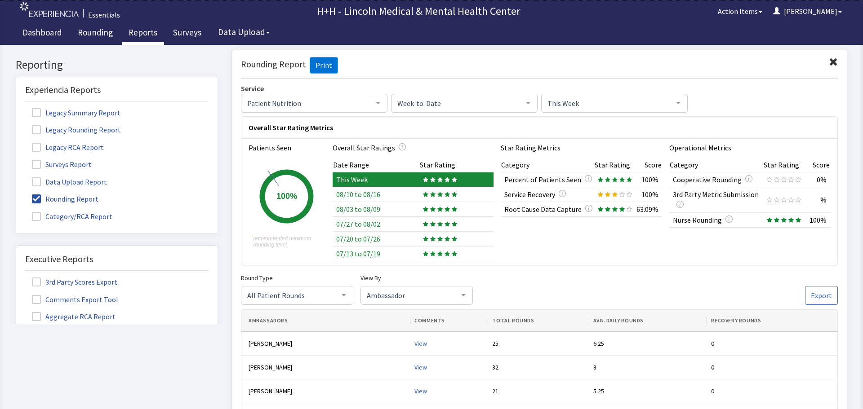
click at [88, 163] on label "Surveys Report" at bounding box center [62, 164] width 75 height 12
click at [16, 160] on input "Surveys Report" at bounding box center [16, 160] width 0 height 0
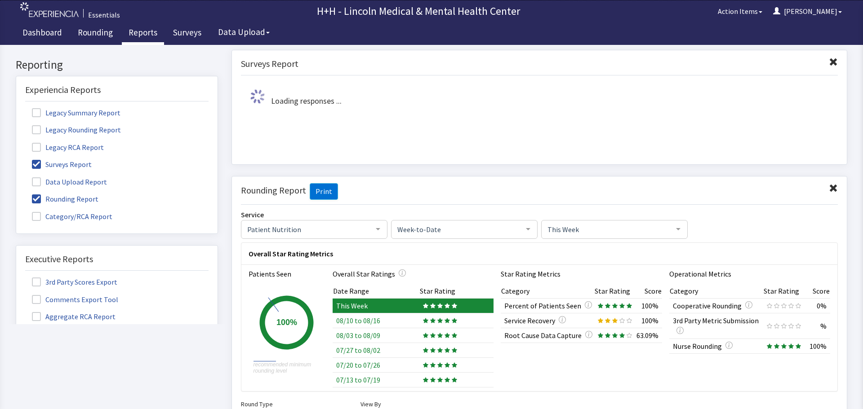
click at [39, 194] on label "Rounding Report" at bounding box center [66, 199] width 82 height 12
click at [16, 194] on input "Rounding Report" at bounding box center [16, 194] width 0 height 0
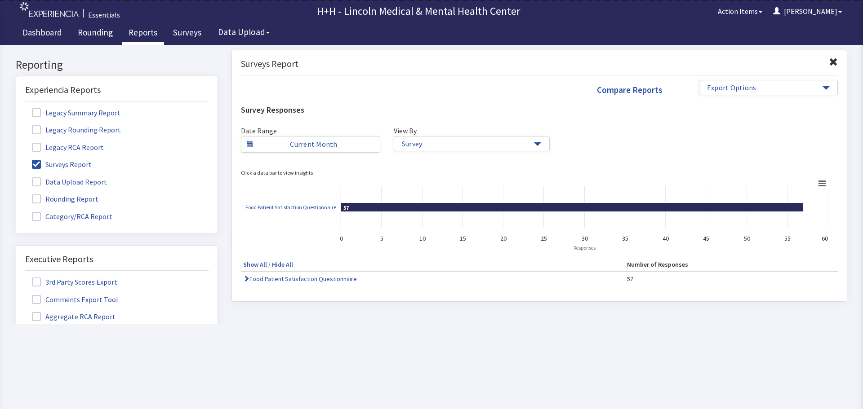
click at [821, 60] on div "Surveys Report" at bounding box center [539, 66] width 597 height 18
click at [829, 62] on span at bounding box center [833, 62] width 9 height 9
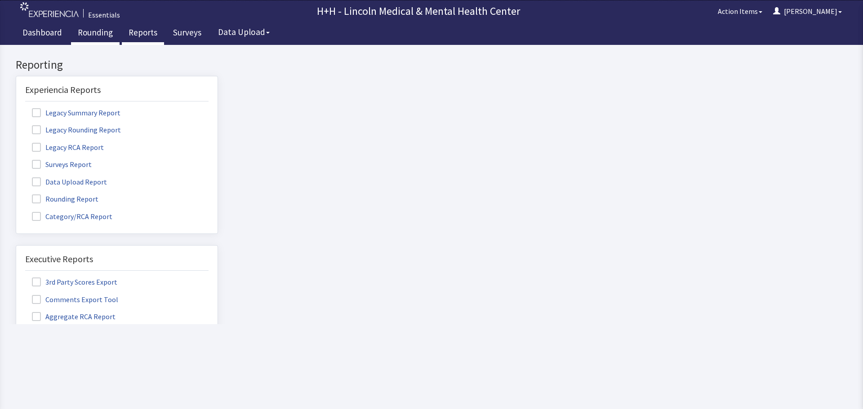
click at [94, 33] on link "Rounding" at bounding box center [95, 33] width 49 height 22
